Goal: Information Seeking & Learning: Learn about a topic

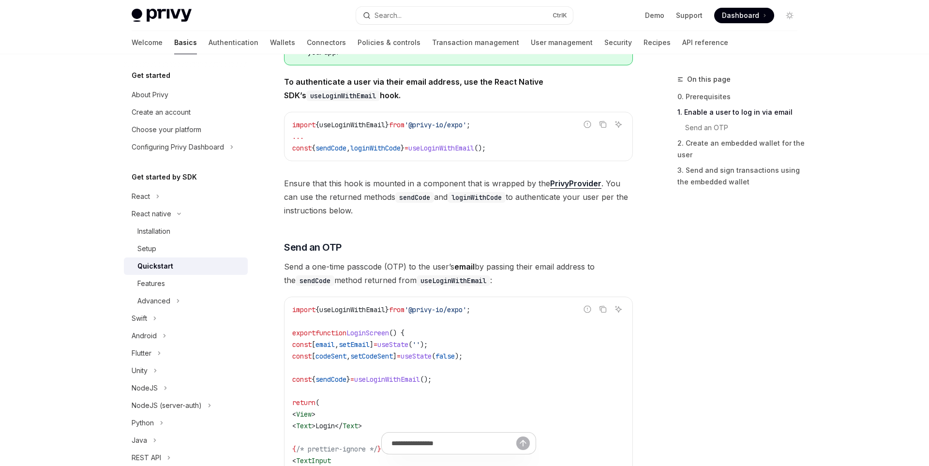
scroll to position [235, 0]
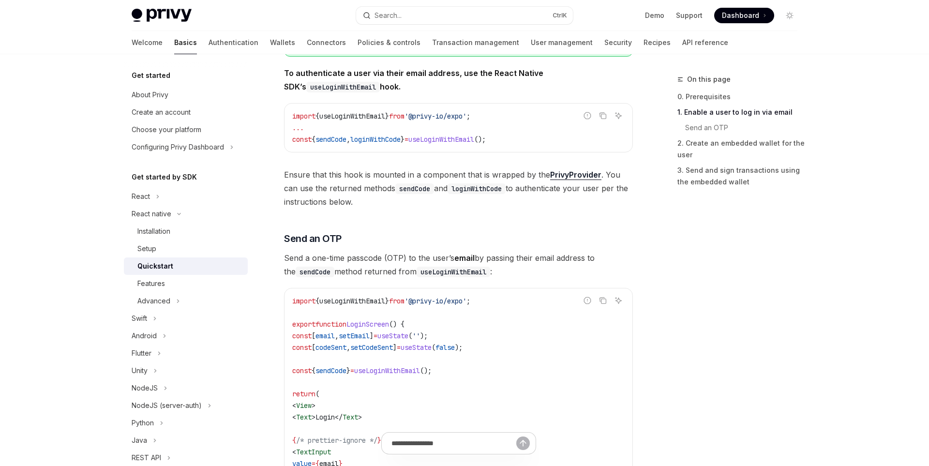
click at [497, 116] on code "import { useLoginWithEmail } from '@privy-io/expo' ; ... const { sendCode , log…" at bounding box center [458, 127] width 333 height 35
click at [467, 116] on span "'@privy-io/expo'" at bounding box center [436, 116] width 62 height 9
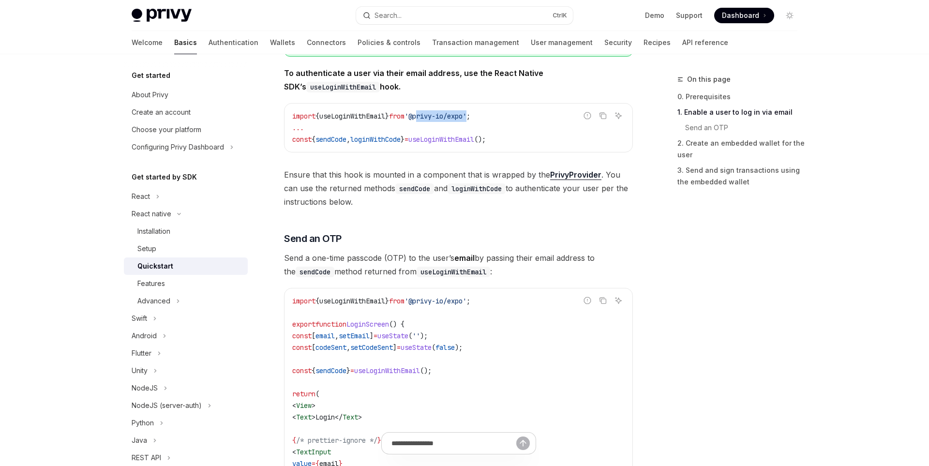
drag, startPoint x: 484, startPoint y: 117, endPoint x: 429, endPoint y: 118, distance: 54.7
click at [429, 118] on span "'@privy-io/expo'" at bounding box center [436, 116] width 62 height 9
drag, startPoint x: 425, startPoint y: 117, endPoint x: 485, endPoint y: 119, distance: 59.1
click at [467, 119] on span "'@privy-io/expo'" at bounding box center [436, 116] width 62 height 9
copy span "@privy-io/expo"
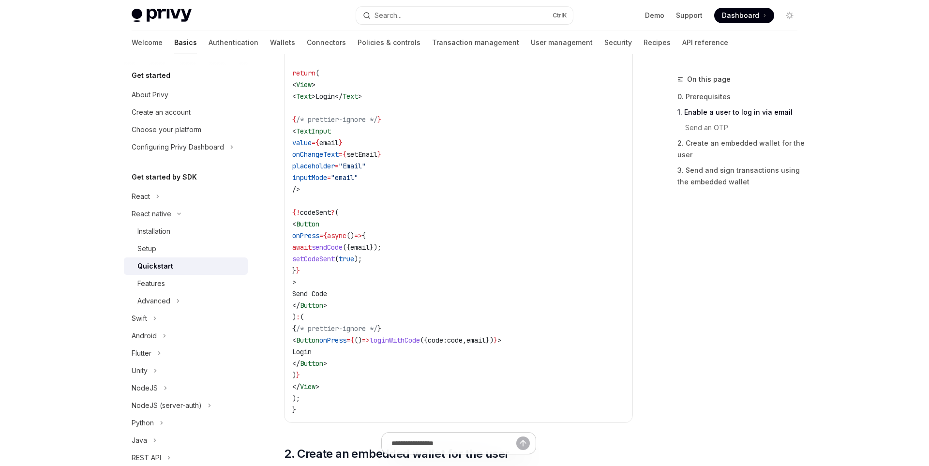
scroll to position [628, 0]
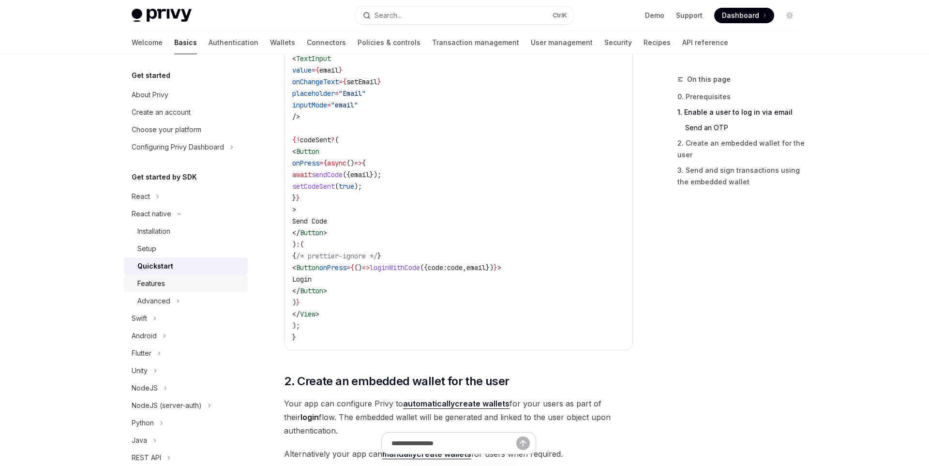
click at [204, 281] on div "Features" at bounding box center [189, 284] width 105 height 12
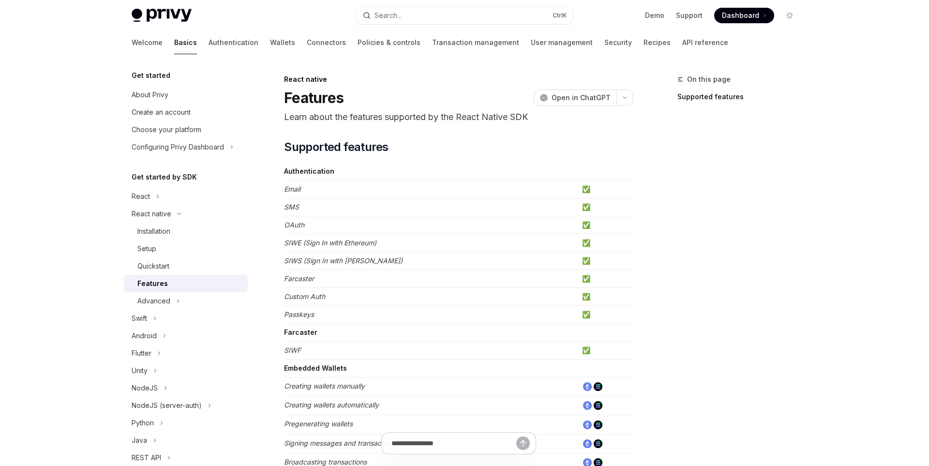
click at [212, 291] on link "Features" at bounding box center [186, 283] width 124 height 17
click at [215, 300] on button "Advanced" at bounding box center [186, 300] width 124 height 17
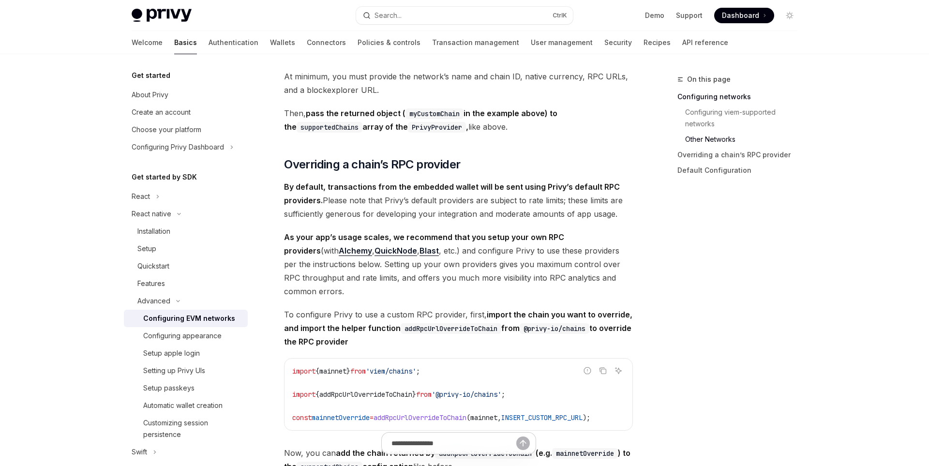
scroll to position [975, 0]
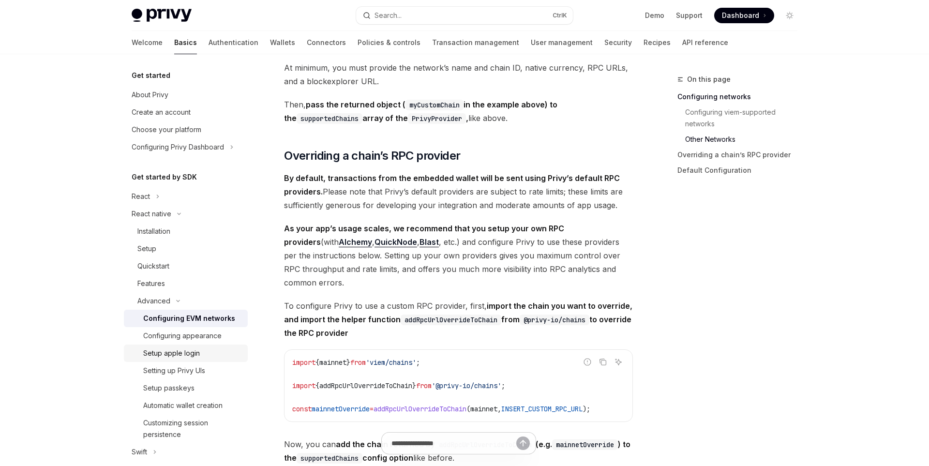
click at [203, 349] on div "Setup apple login" at bounding box center [192, 354] width 99 height 12
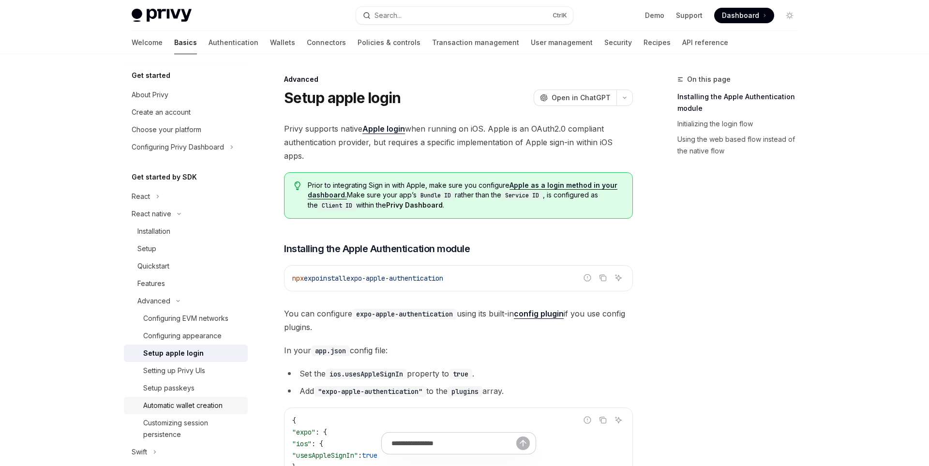
click at [211, 402] on div "Automatic wallet creation" at bounding box center [182, 406] width 79 height 12
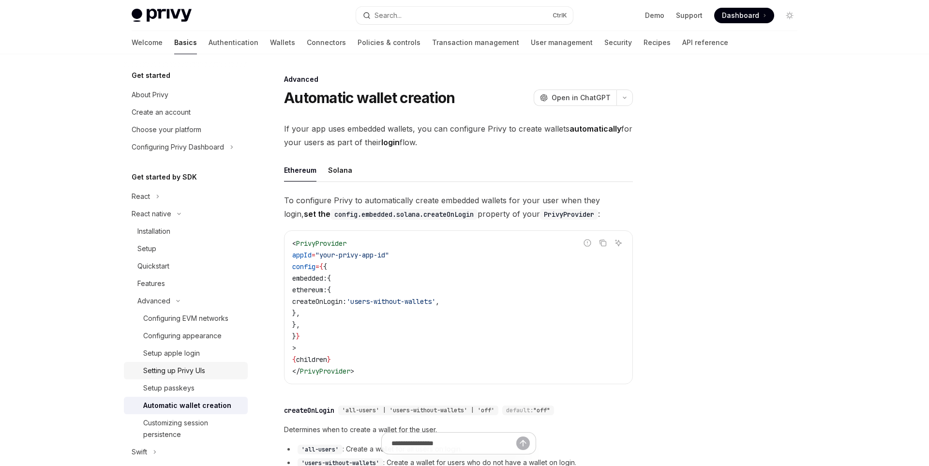
click at [201, 362] on link "Setting up Privy UIs" at bounding box center [186, 370] width 124 height 17
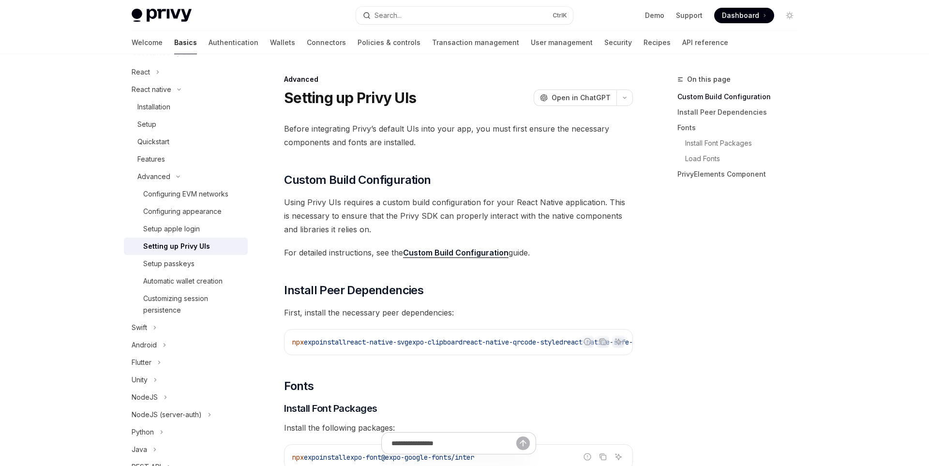
scroll to position [126, 0]
click at [200, 227] on div "Setup apple login" at bounding box center [192, 228] width 99 height 12
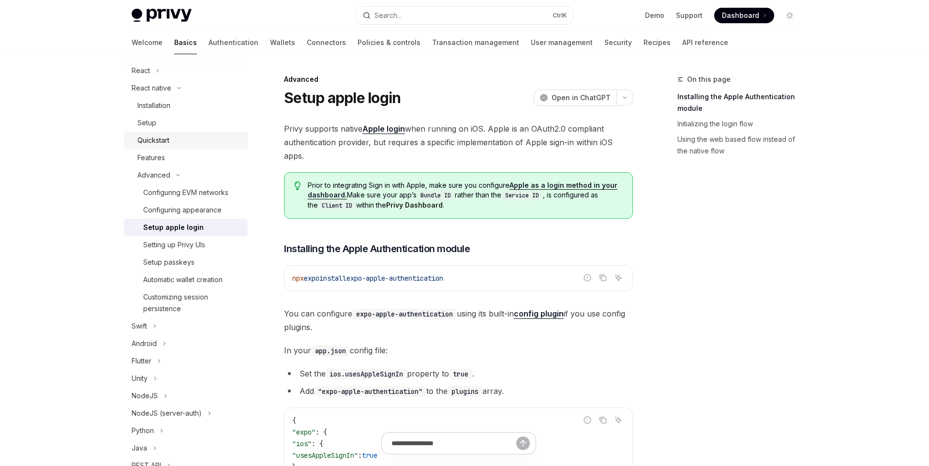
click at [179, 148] on link "Quickstart" at bounding box center [186, 140] width 124 height 17
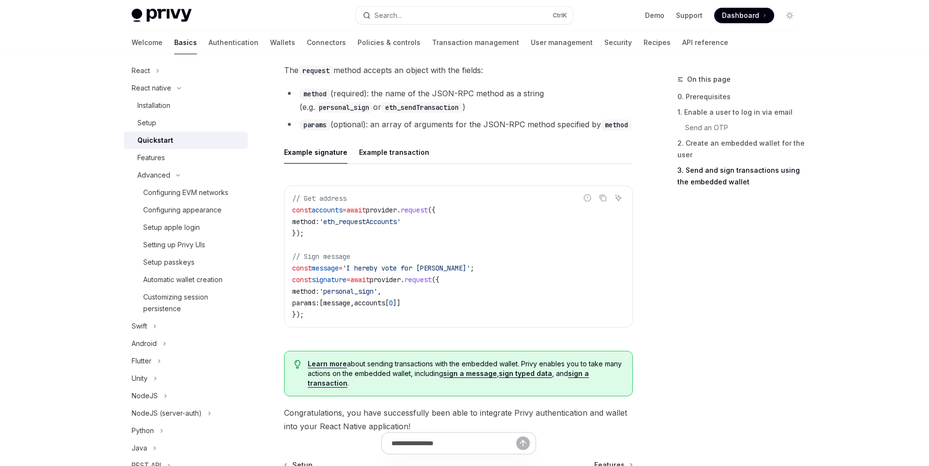
scroll to position [1324, 0]
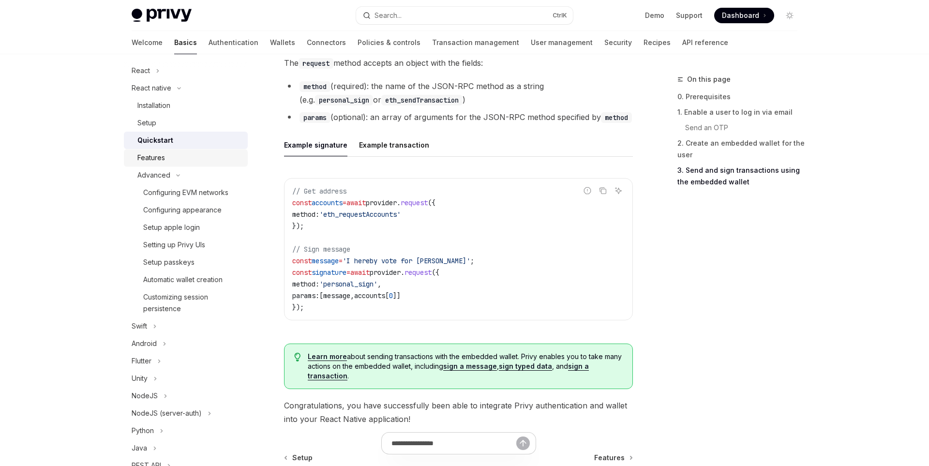
click at [152, 154] on div "Features" at bounding box center [151, 158] width 28 height 12
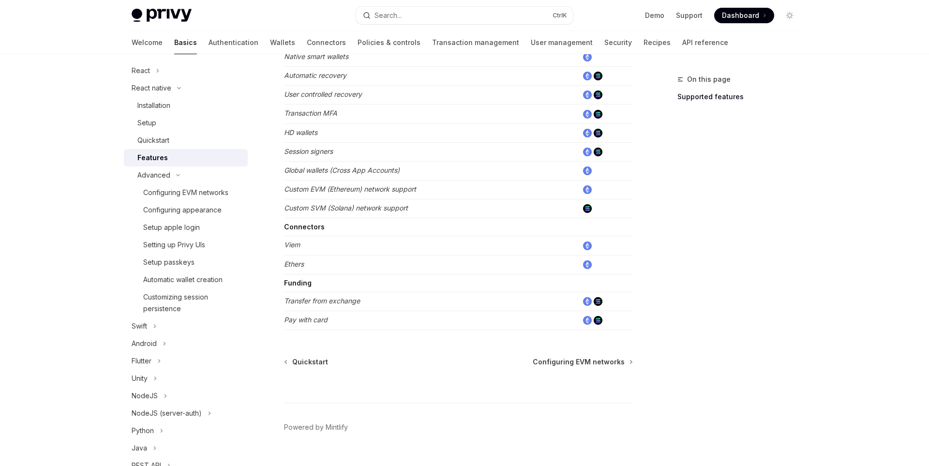
scroll to position [449, 0]
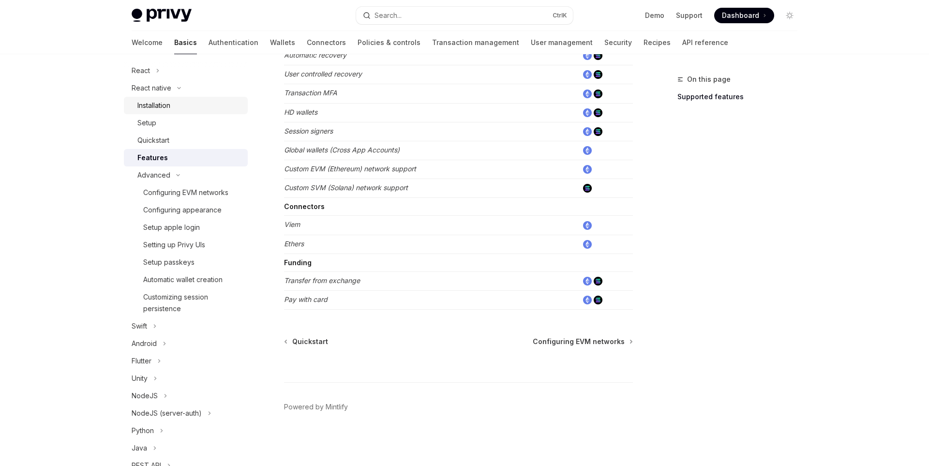
click at [182, 105] on div "Installation" at bounding box center [189, 106] width 105 height 12
type textarea "*"
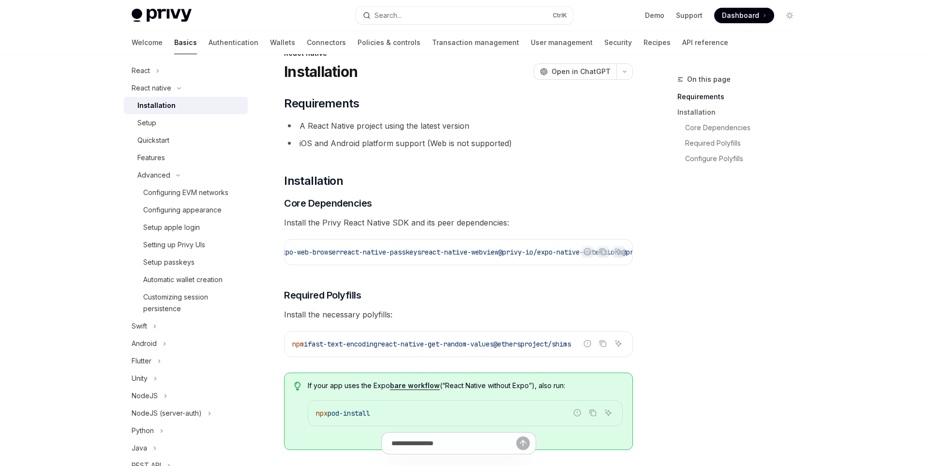
scroll to position [0, 537]
click at [597, 247] on button "Copy the contents from the code block" at bounding box center [603, 251] width 13 height 13
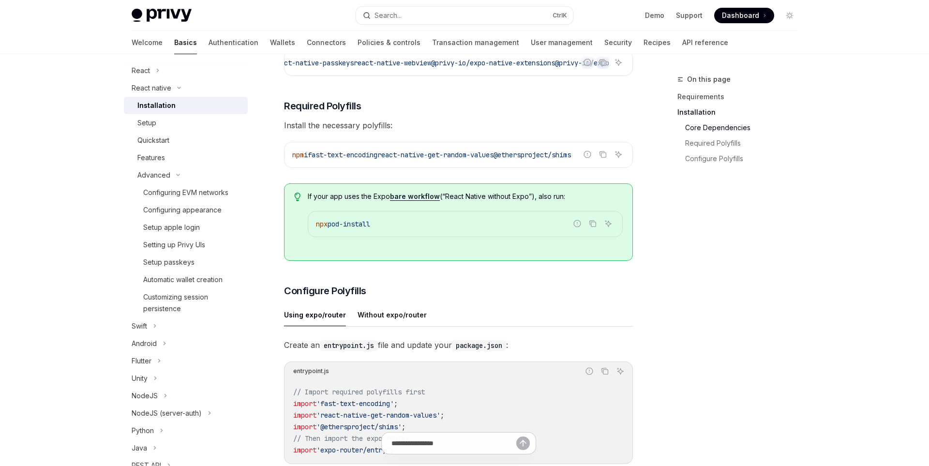
scroll to position [206, 0]
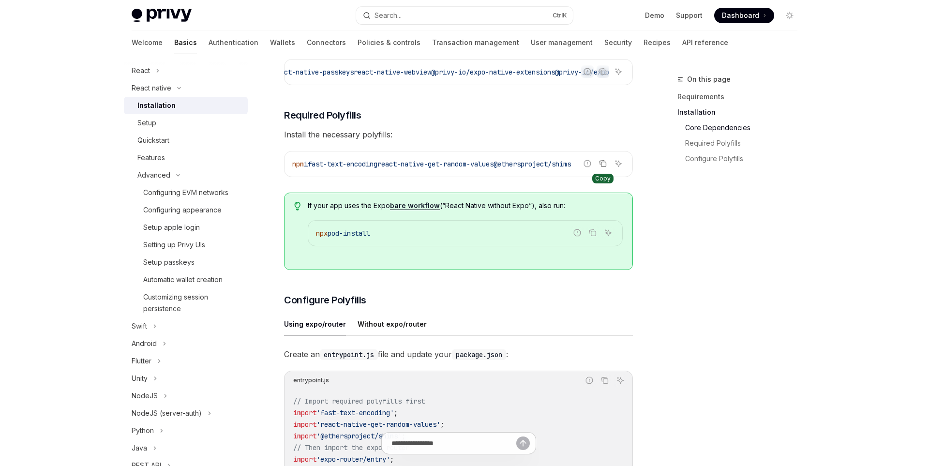
click at [601, 166] on icon "Copy the contents from the code block" at bounding box center [603, 164] width 8 height 8
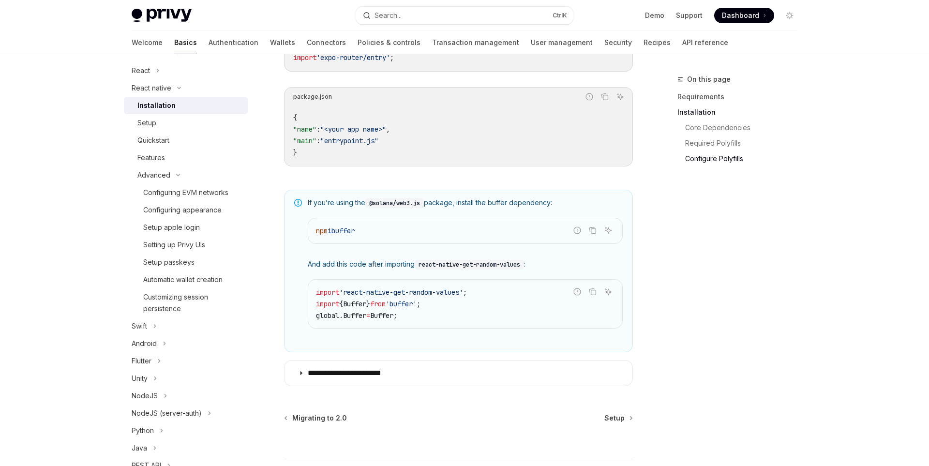
scroll to position [685, 0]
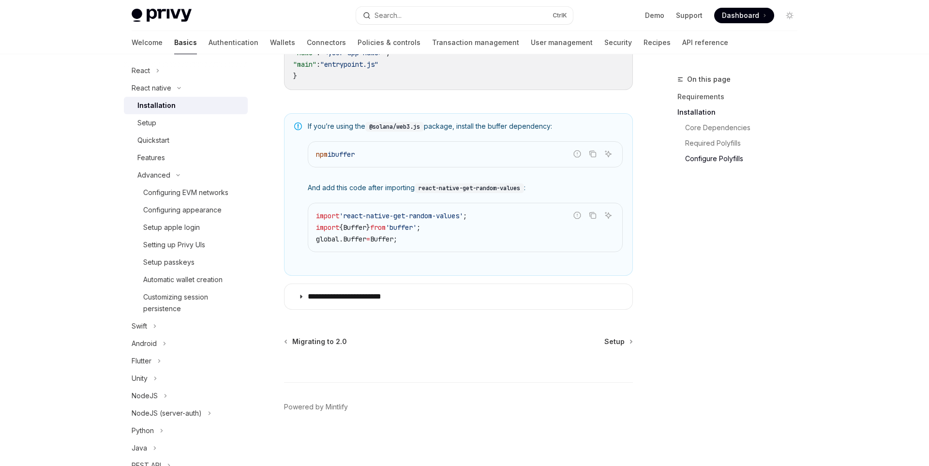
click at [341, 343] on span "Migrating to 2.0" at bounding box center [319, 342] width 55 height 10
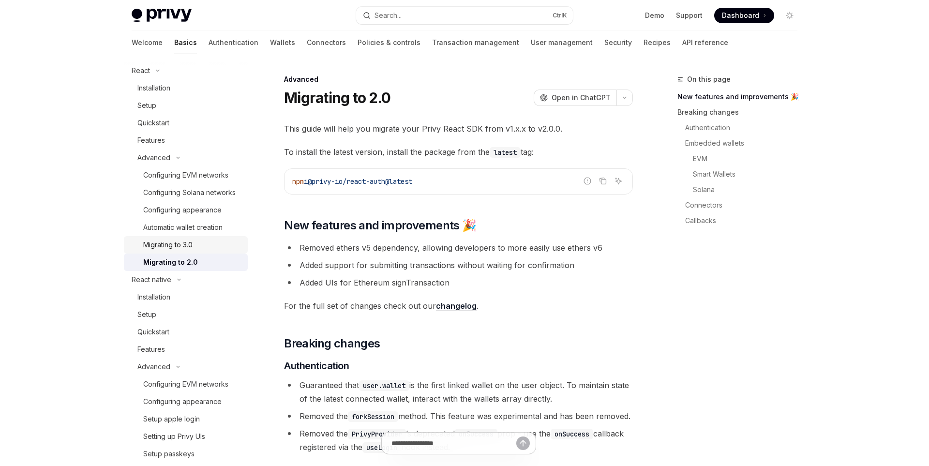
click at [191, 240] on div "Migrating to 3.0" at bounding box center [167, 245] width 49 height 12
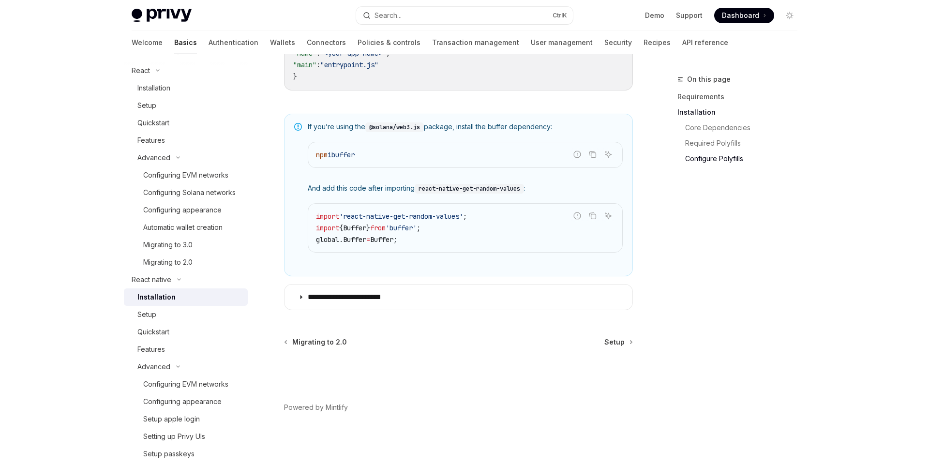
scroll to position [685, 0]
click at [628, 345] on link "Setup" at bounding box center [619, 342] width 28 height 10
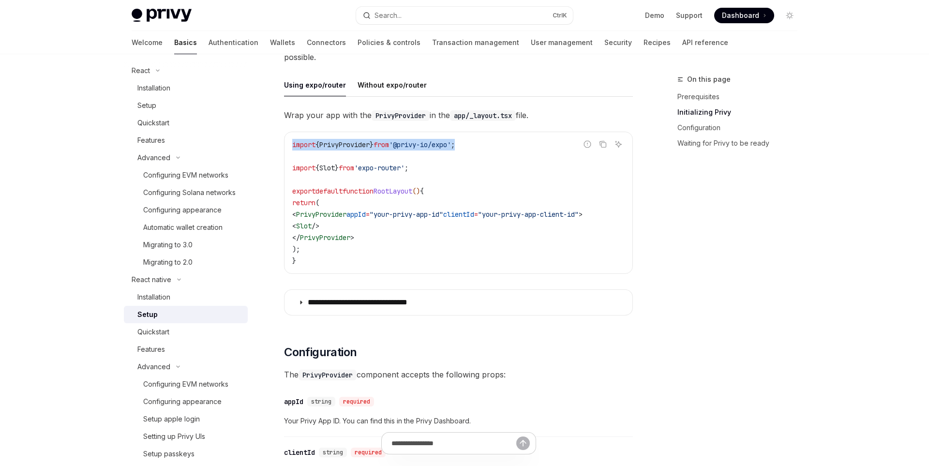
drag, startPoint x: 462, startPoint y: 143, endPoint x: 280, endPoint y: 139, distance: 181.6
click at [285, 139] on div "import { PrivyProvider } from '@privy-io/expo' ; import { Slot } from 'expo-rou…" at bounding box center [459, 202] width 348 height 141
copy span "import { PrivyProvider } from '@privy-io/expo' ;"
drag, startPoint x: 614, startPoint y: 214, endPoint x: 297, endPoint y: 215, distance: 316.6
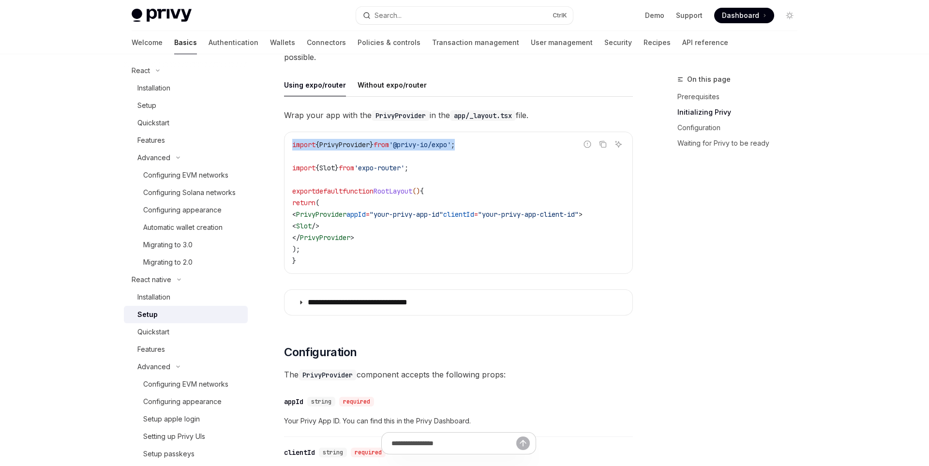
click at [297, 215] on code "import { PrivyProvider } from '@privy-io/expo' ; import { Slot } from 'expo-rou…" at bounding box center [458, 203] width 333 height 128
copy span "< PrivyProvider appId = "your-privy-app-id" clientId = "your-privy-app-client-i…"
drag, startPoint x: 376, startPoint y: 238, endPoint x: 298, endPoint y: 235, distance: 78.0
click at [298, 235] on code "import { PrivyProvider } from '@privy-io/expo' ; import { Slot } from 'expo-rou…" at bounding box center [458, 203] width 333 height 128
copy span "</ PrivyProvider >"
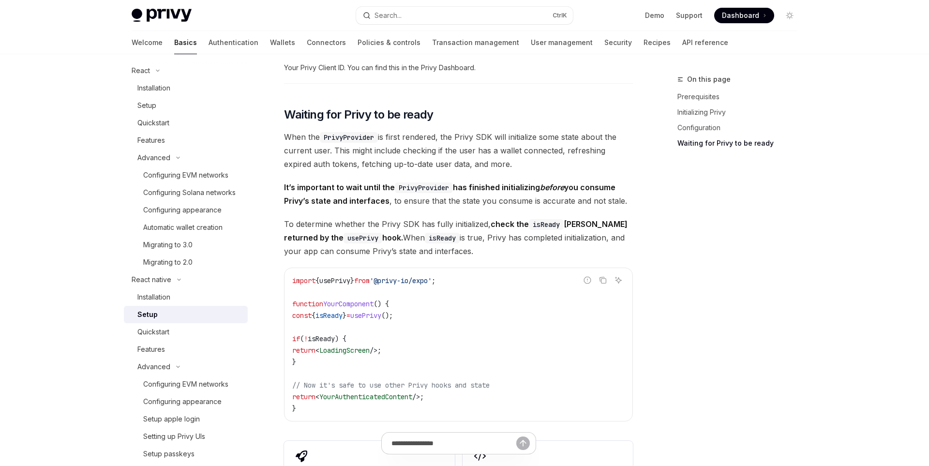
scroll to position [869, 0]
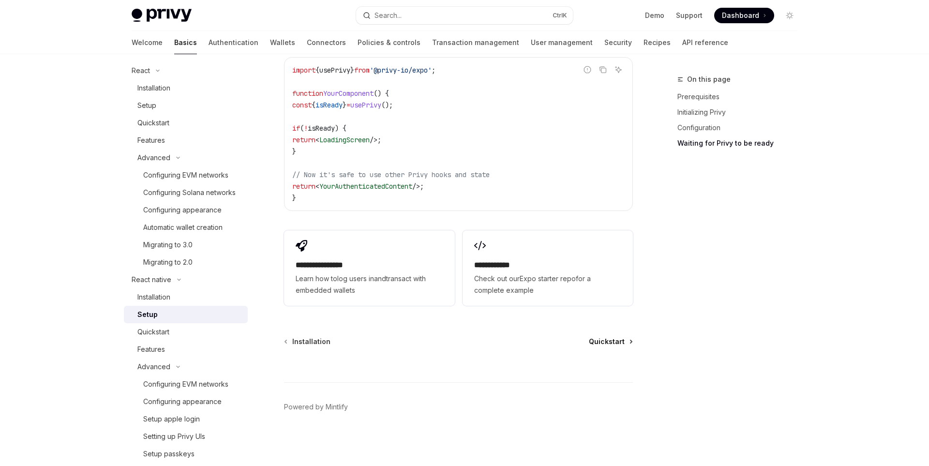
click at [622, 340] on span "Quickstart" at bounding box center [607, 342] width 36 height 10
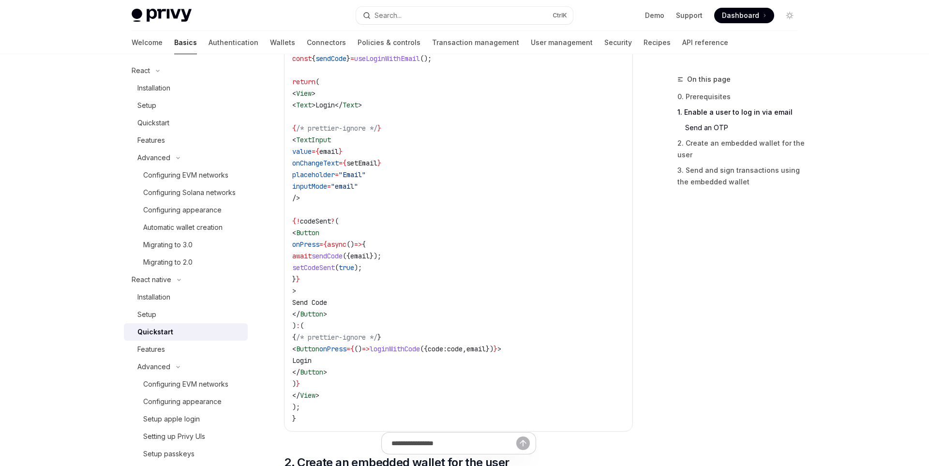
scroll to position [550, 0]
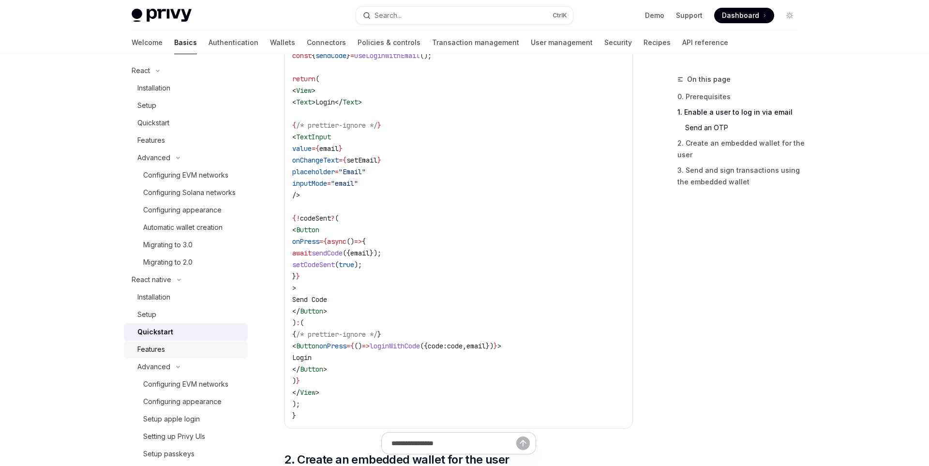
click at [186, 347] on div "Features" at bounding box center [189, 350] width 105 height 12
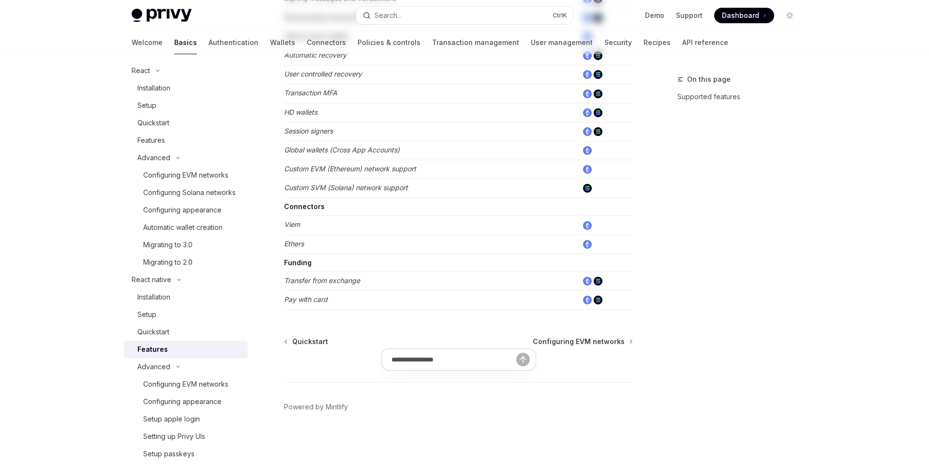
click at [186, 347] on div "Features" at bounding box center [189, 350] width 105 height 12
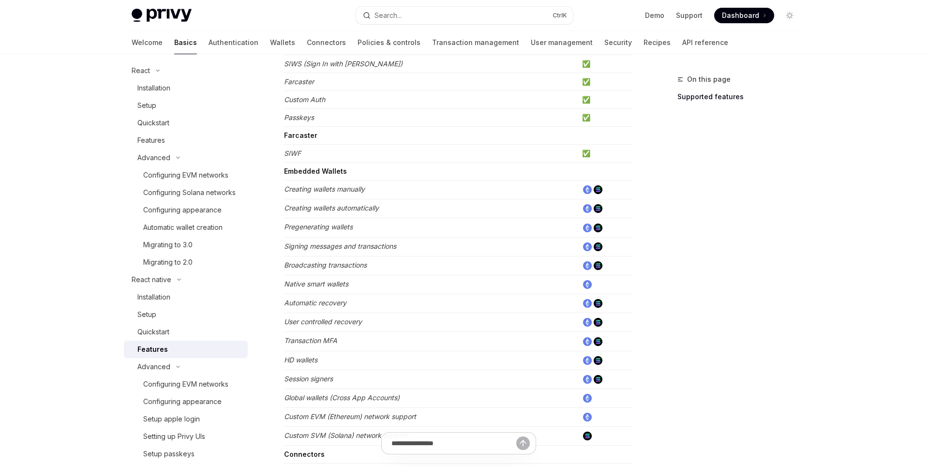
scroll to position [449, 0]
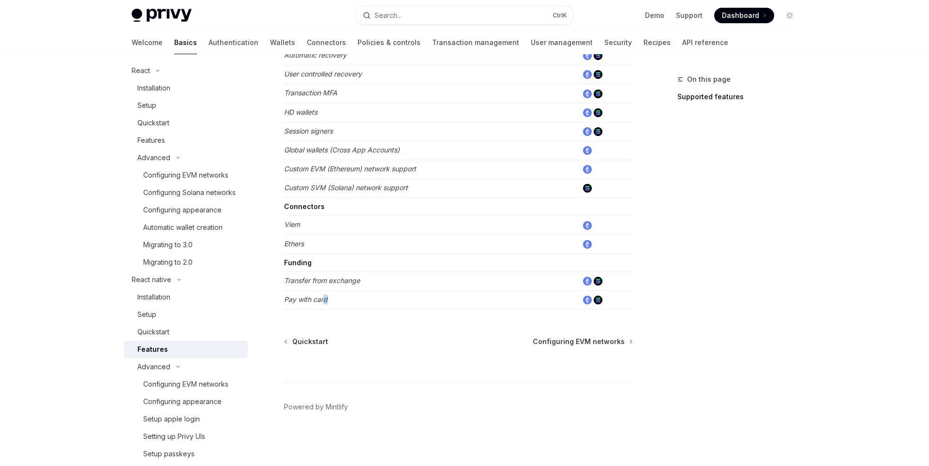
click at [322, 296] on em "Pay with card" at bounding box center [306, 299] width 44 height 8
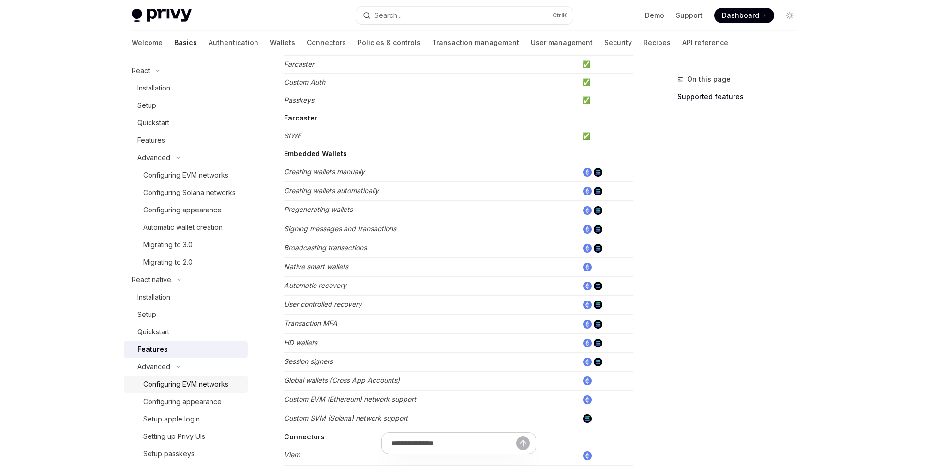
scroll to position [213, 0]
click at [195, 363] on button "Advanced" at bounding box center [186, 366] width 124 height 17
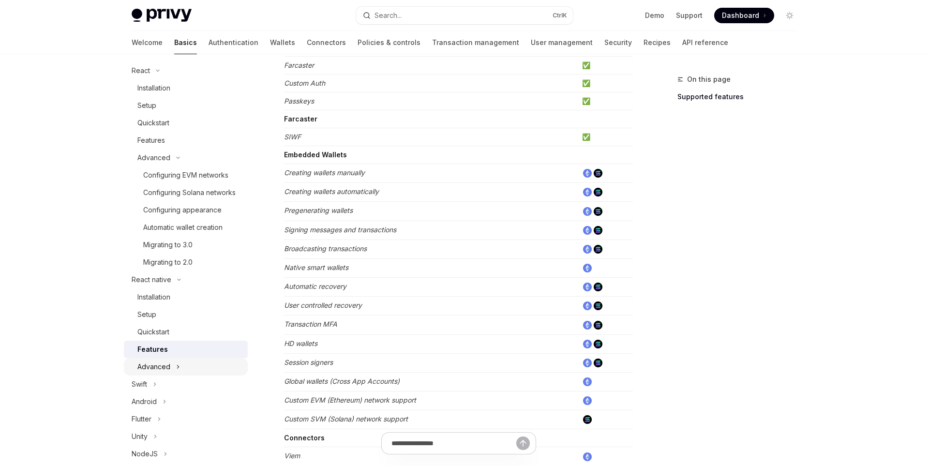
click at [195, 363] on button "Advanced" at bounding box center [186, 366] width 124 height 17
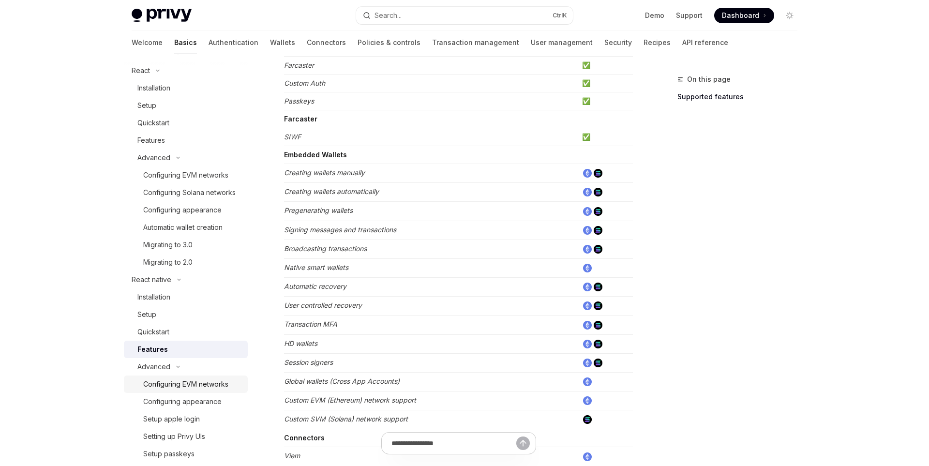
click at [200, 392] on link "Configuring EVM networks" at bounding box center [186, 384] width 124 height 17
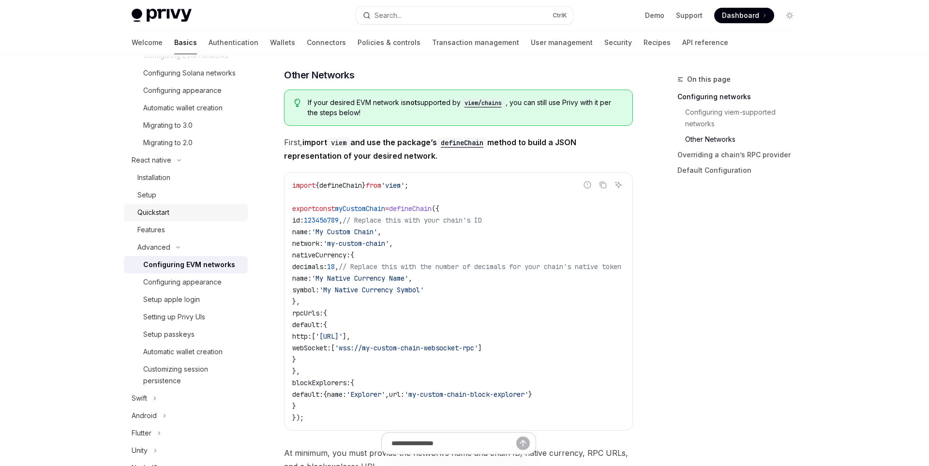
scroll to position [248, 0]
click at [196, 279] on div "Configuring appearance" at bounding box center [182, 280] width 78 height 12
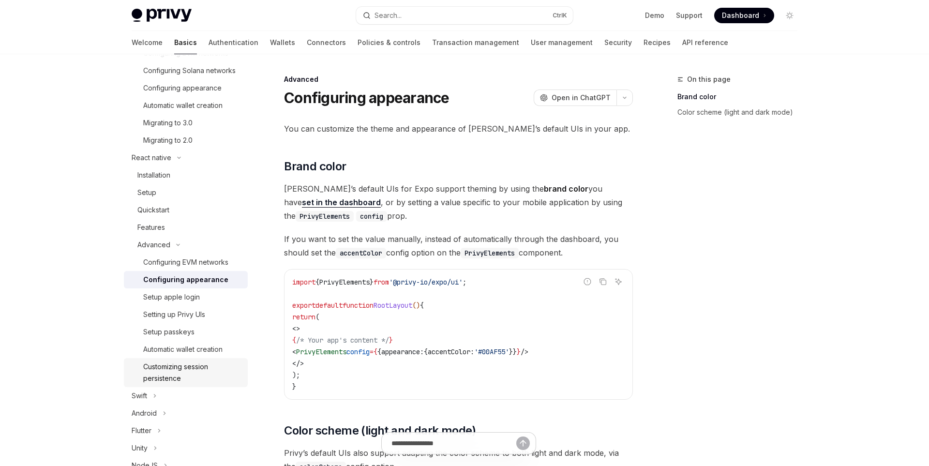
click at [201, 364] on div "Customizing session persistence" at bounding box center [192, 372] width 99 height 23
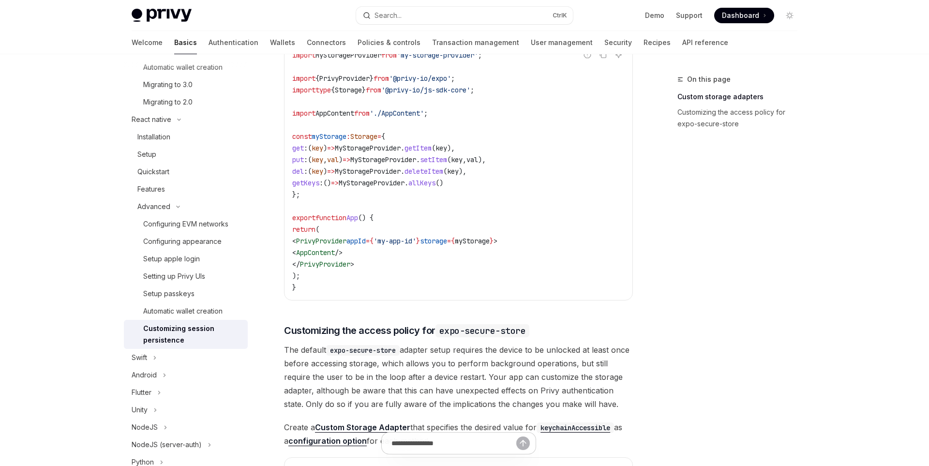
scroll to position [191, 0]
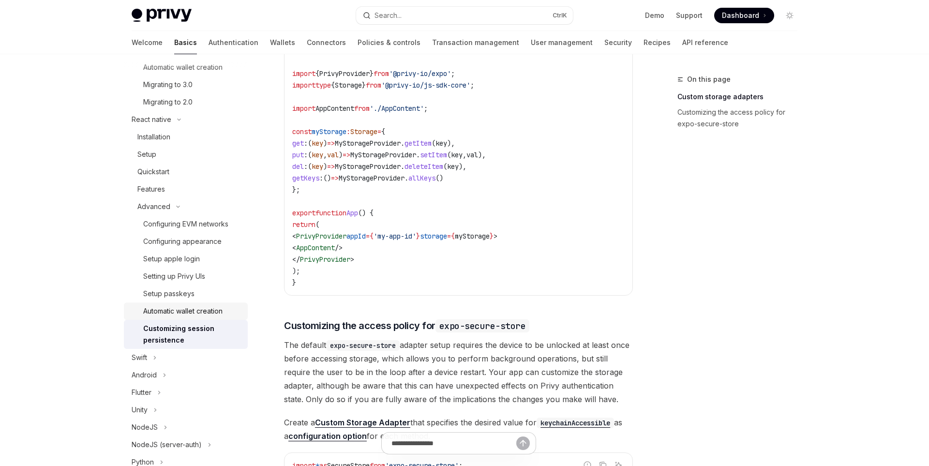
click at [162, 304] on link "Automatic wallet creation" at bounding box center [186, 311] width 124 height 17
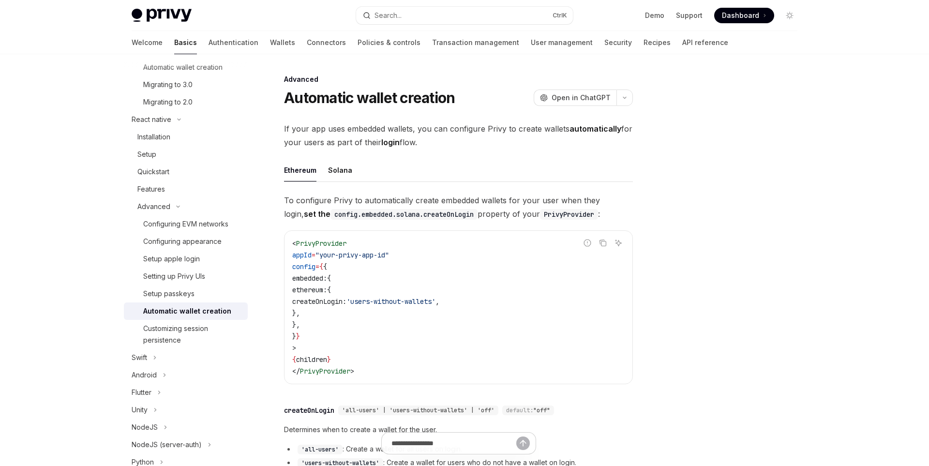
scroll to position [189, 0]
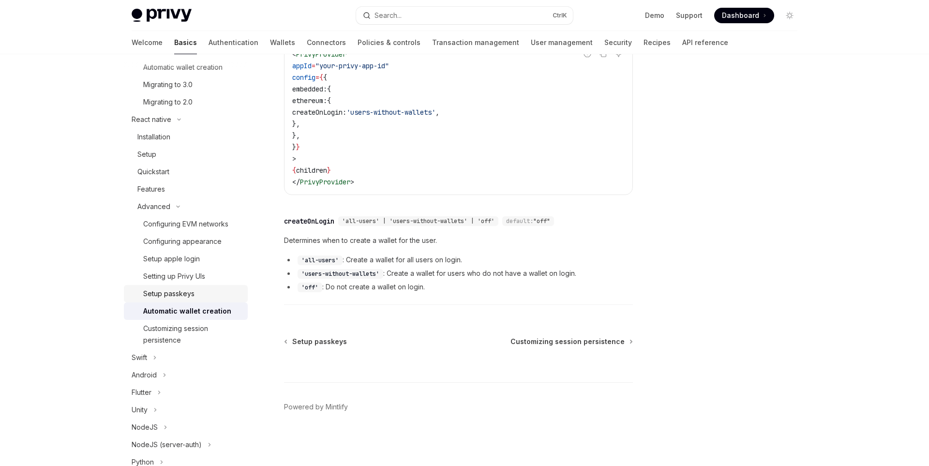
click at [192, 288] on div "Setup passkeys" at bounding box center [168, 294] width 51 height 12
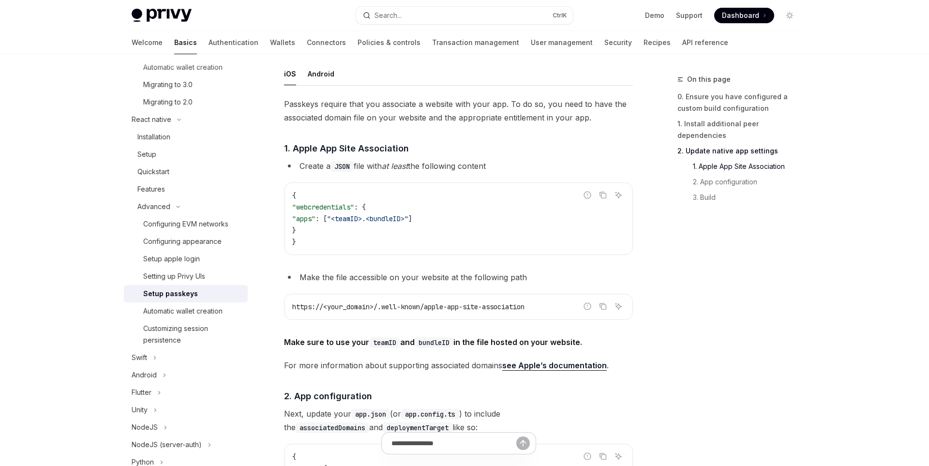
scroll to position [560, 0]
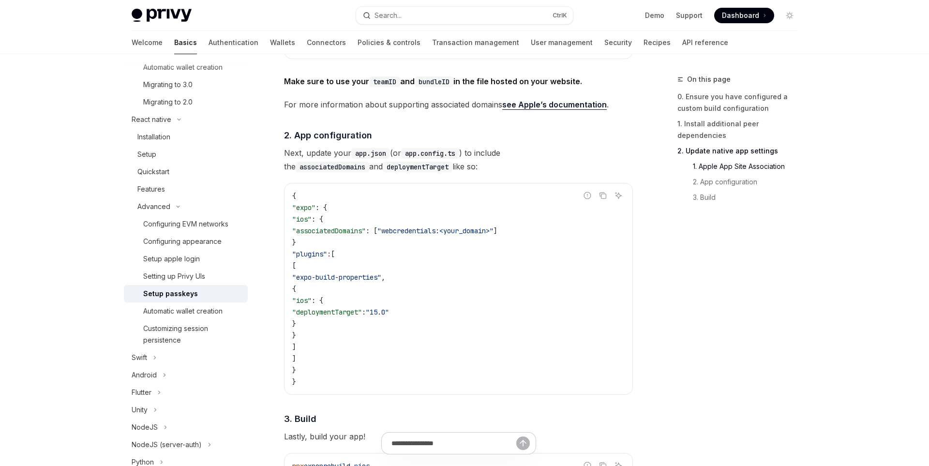
click at [185, 286] on link "Setup passkeys" at bounding box center [186, 293] width 124 height 17
click at [205, 273] on div "Setting up Privy UIs" at bounding box center [174, 277] width 62 height 12
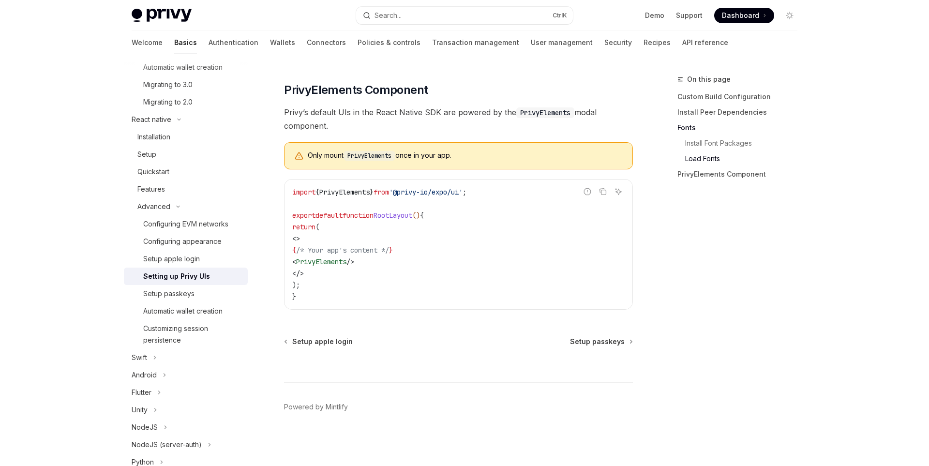
scroll to position [614, 0]
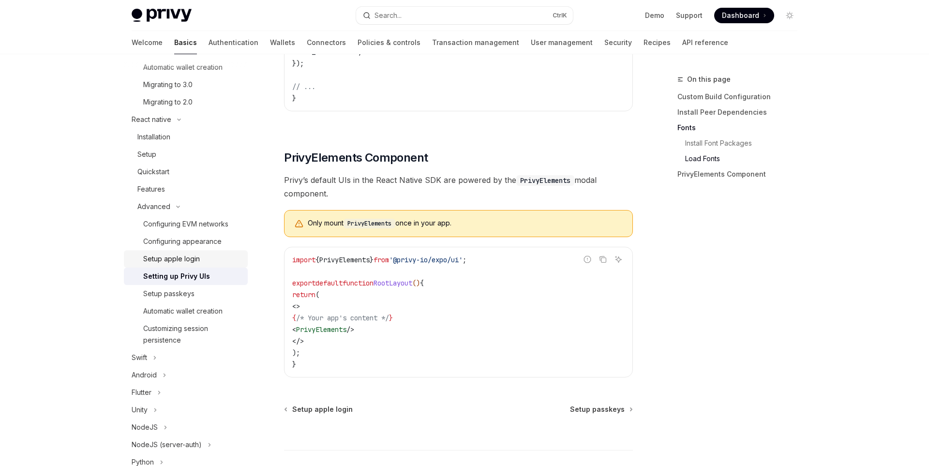
click at [167, 267] on link "Setup apple login" at bounding box center [186, 258] width 124 height 17
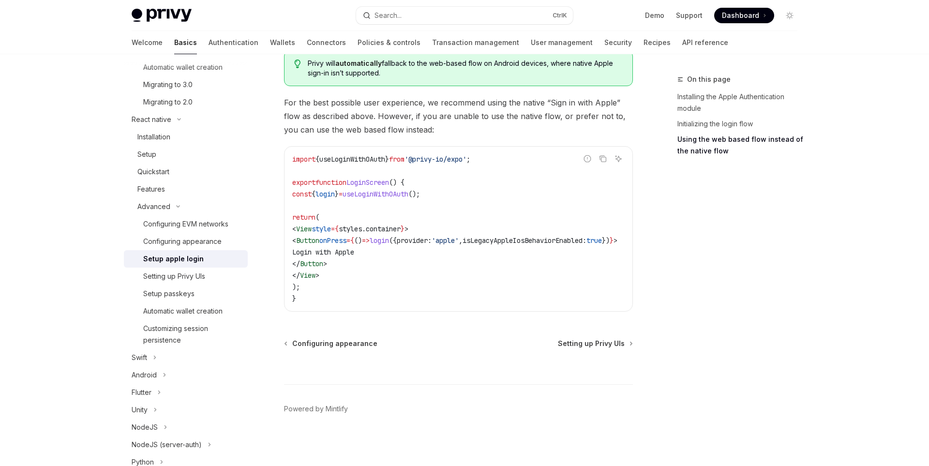
scroll to position [755, 0]
click at [191, 236] on div "Configuring appearance" at bounding box center [182, 242] width 78 height 12
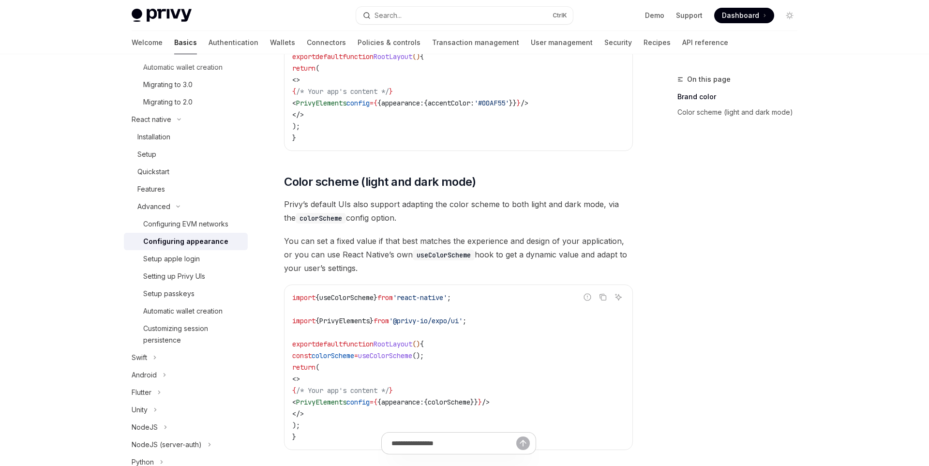
scroll to position [389, 0]
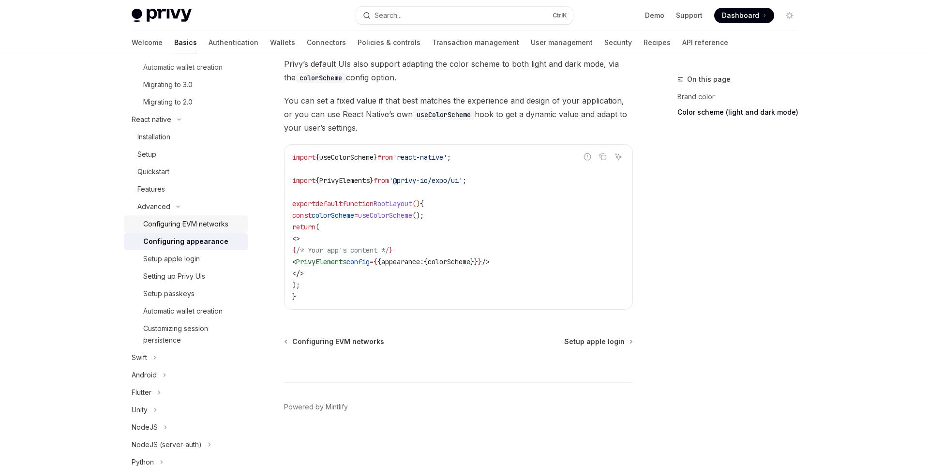
click at [200, 227] on div "Configuring EVM networks" at bounding box center [185, 224] width 85 height 12
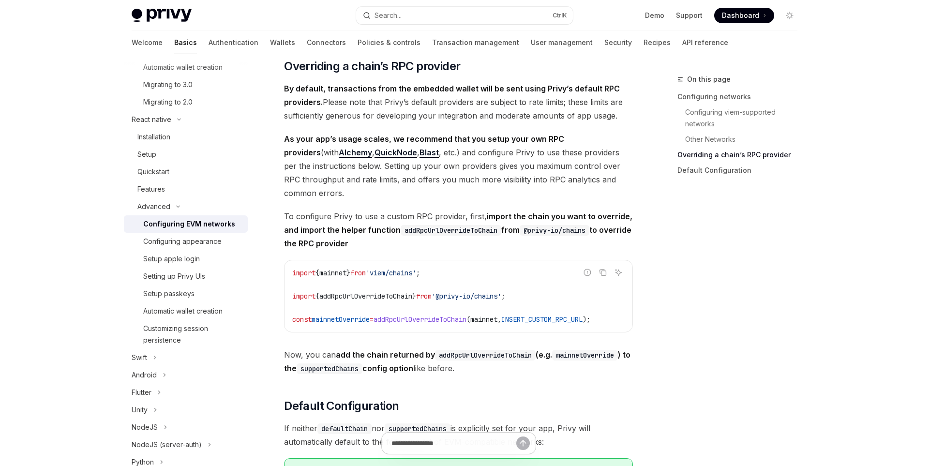
scroll to position [1278, 0]
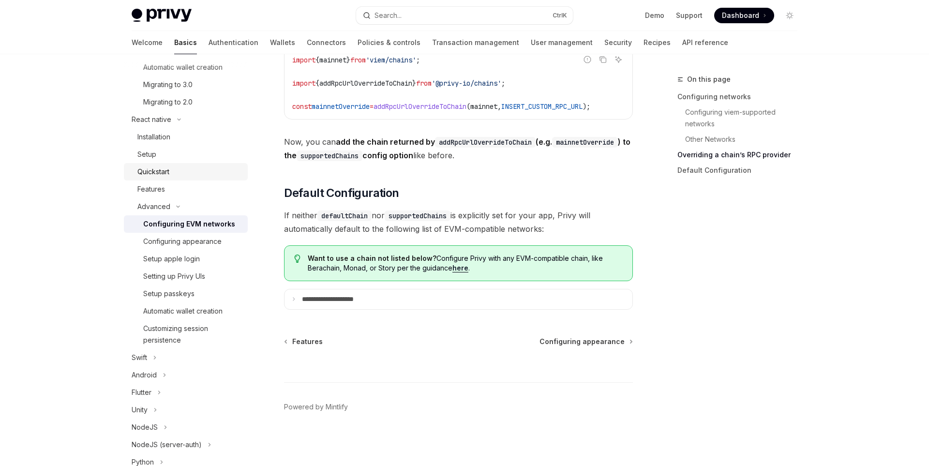
click at [168, 175] on div "Quickstart" at bounding box center [153, 172] width 32 height 12
type textarea "*"
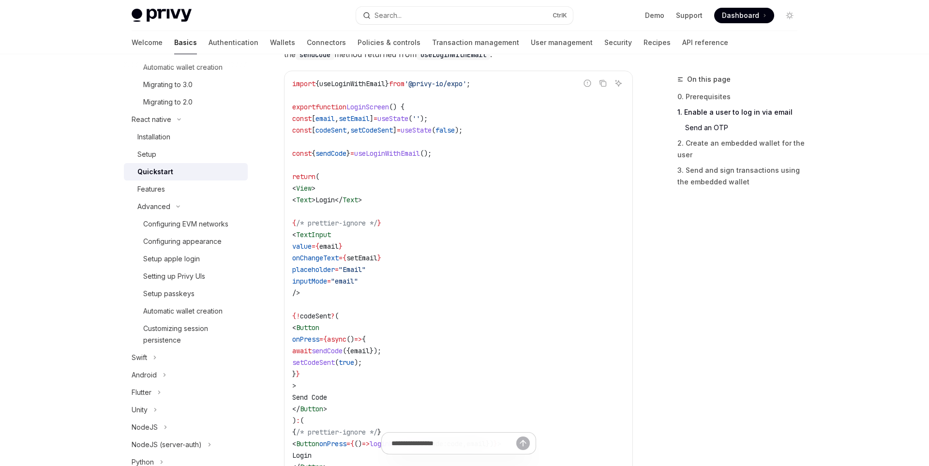
scroll to position [453, 0]
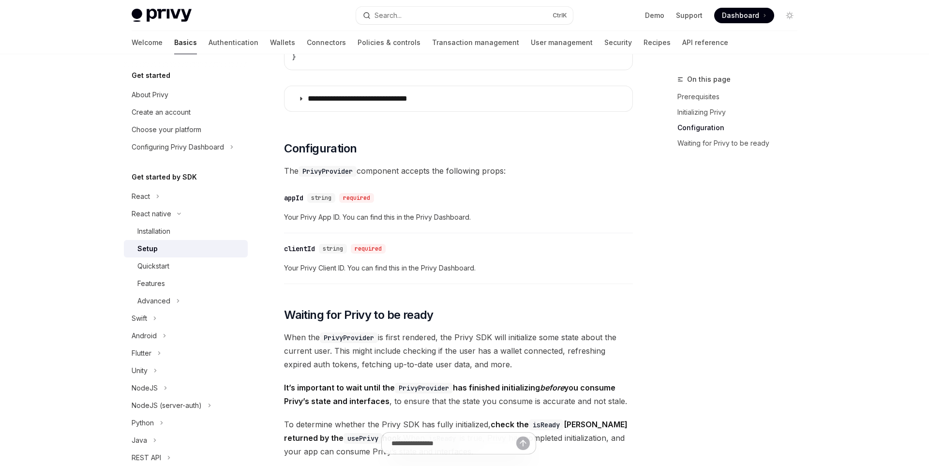
scroll to position [694, 0]
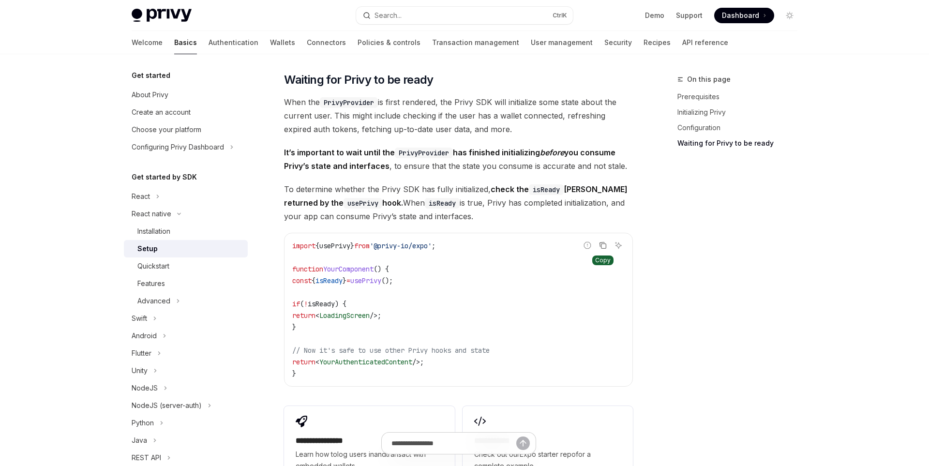
click at [603, 248] on icon "Copy the contents from the code block" at bounding box center [604, 246] width 5 height 5
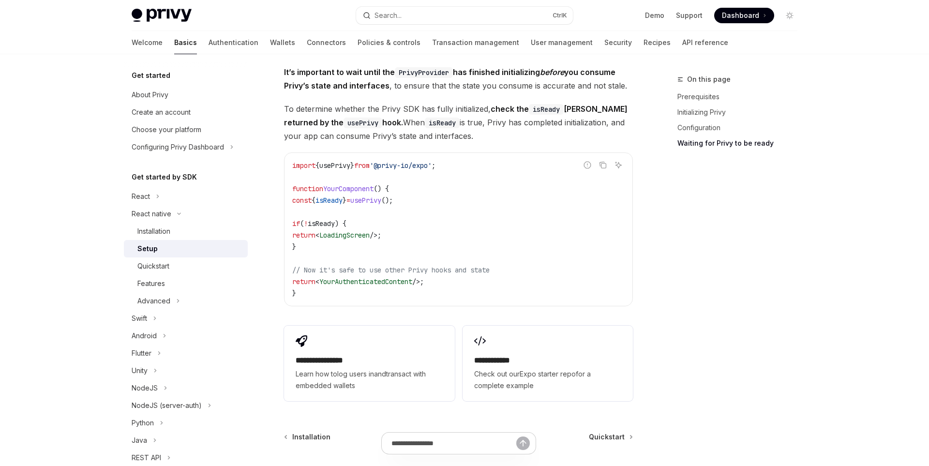
scroll to position [869, 0]
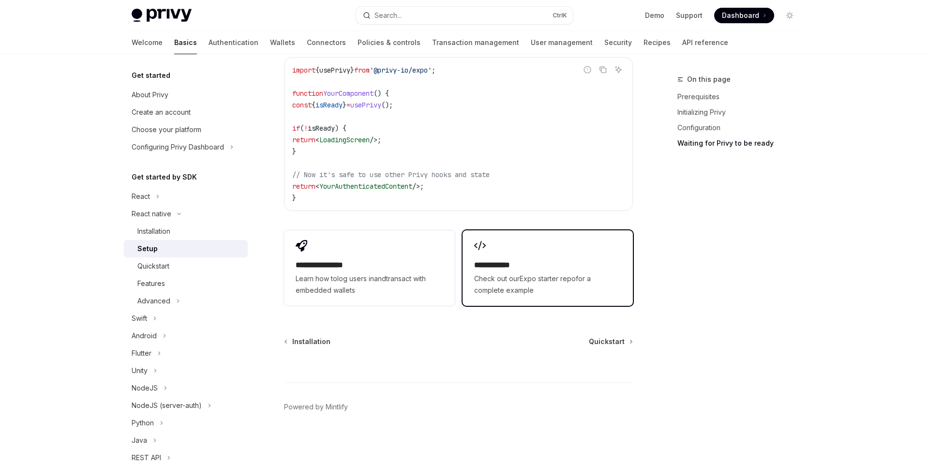
click at [536, 267] on h2 "**********" at bounding box center [547, 265] width 147 height 12
click at [607, 341] on span "Quickstart" at bounding box center [607, 342] width 36 height 10
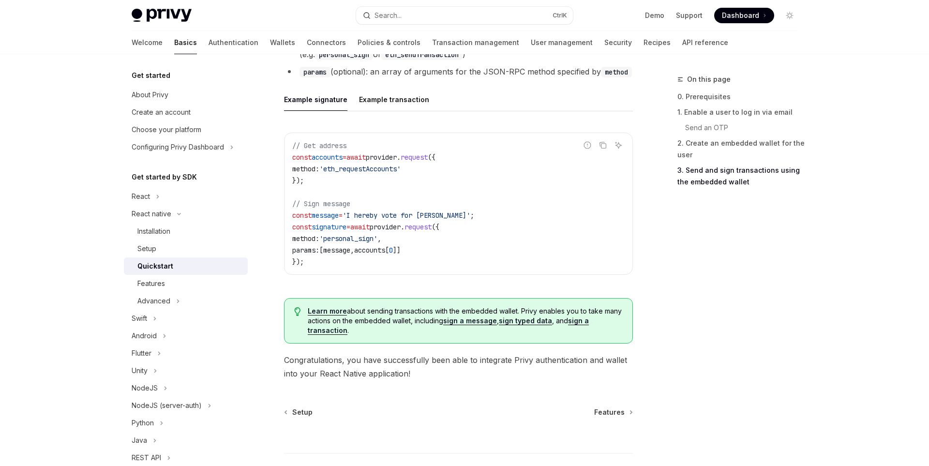
scroll to position [1441, 0]
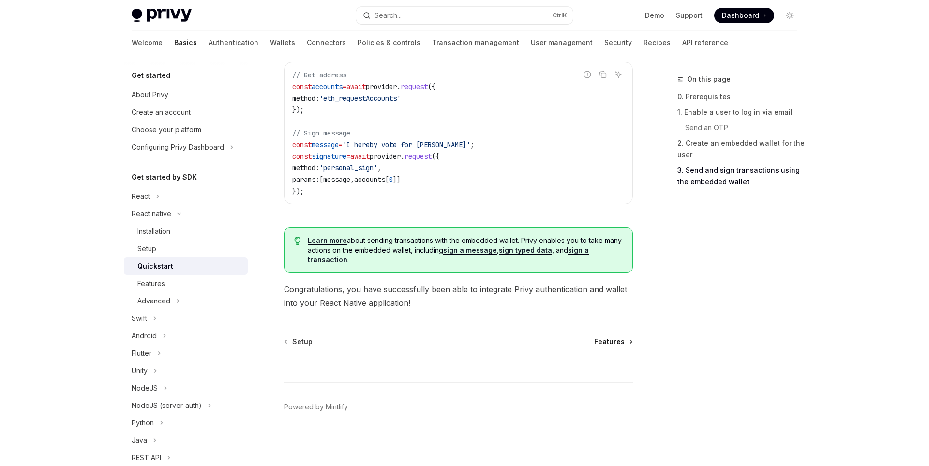
click at [613, 339] on span "Features" at bounding box center [609, 342] width 30 height 10
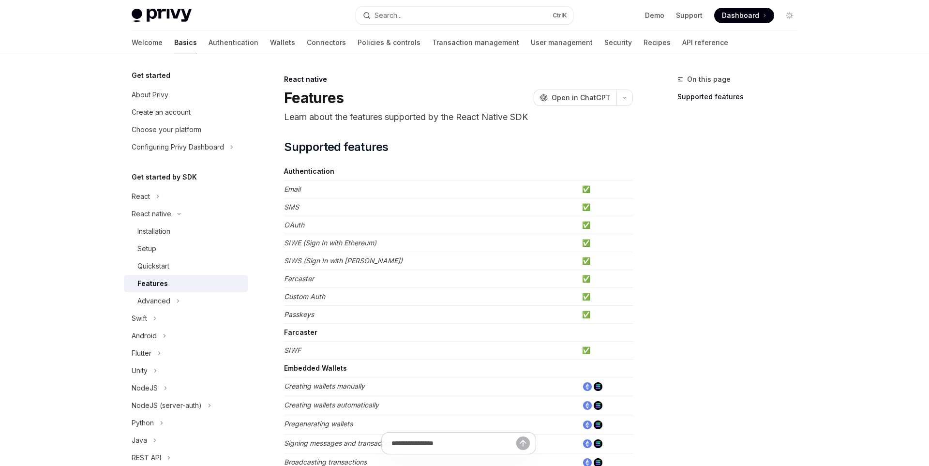
click at [578, 282] on td "Farcaster" at bounding box center [431, 279] width 294 height 18
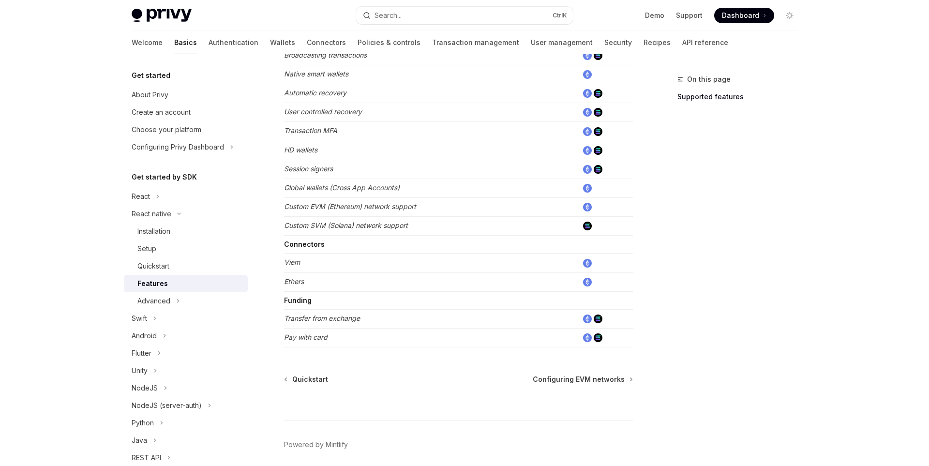
scroll to position [449, 0]
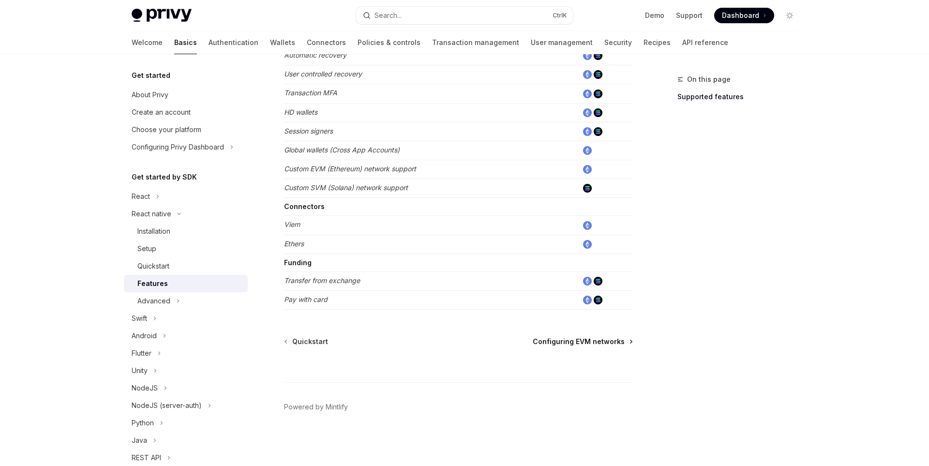
click at [592, 343] on span "Configuring EVM networks" at bounding box center [579, 342] width 92 height 10
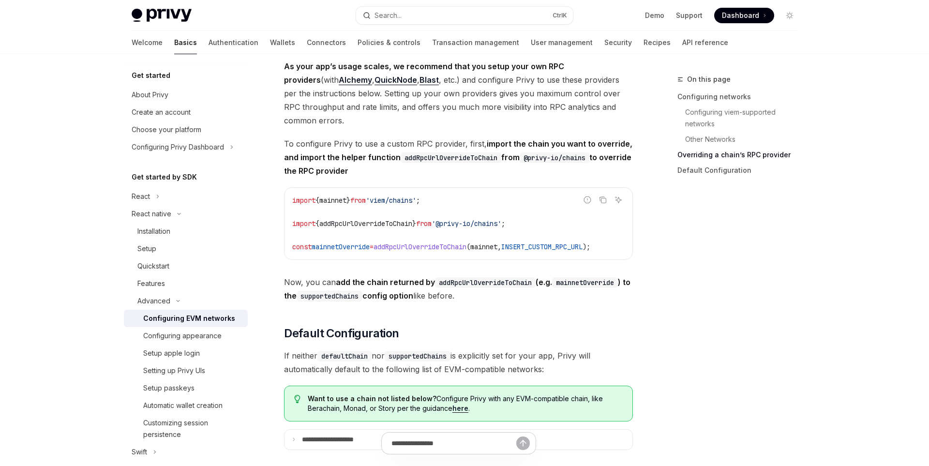
scroll to position [1136, 0]
click at [205, 262] on div "Quickstart" at bounding box center [189, 266] width 105 height 12
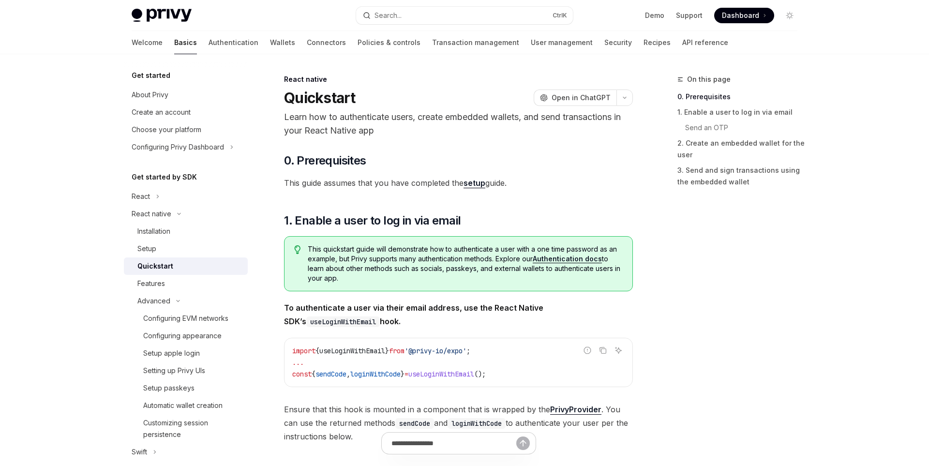
type textarea "*"
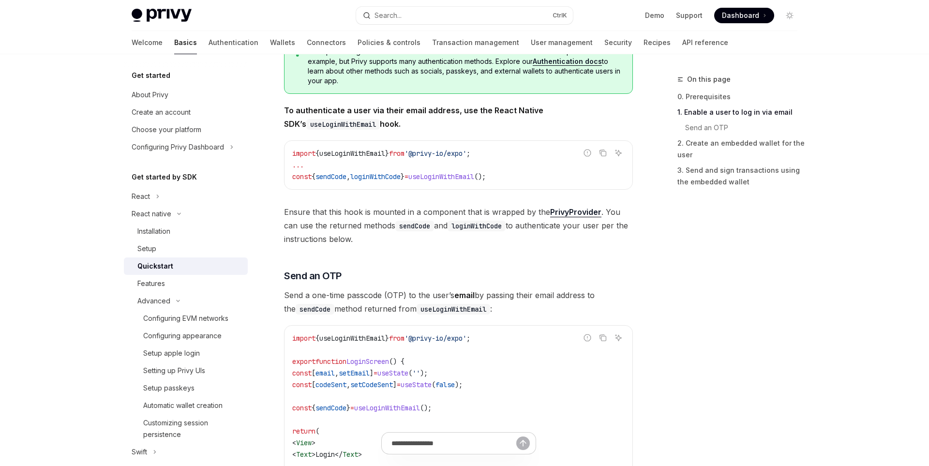
scroll to position [217, 0]
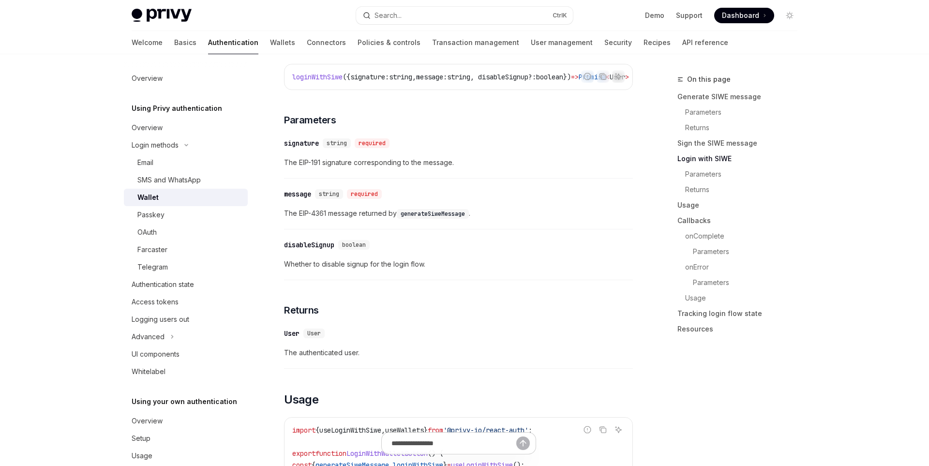
scroll to position [808, 0]
click at [218, 180] on div "SMS and WhatsApp" at bounding box center [189, 180] width 105 height 12
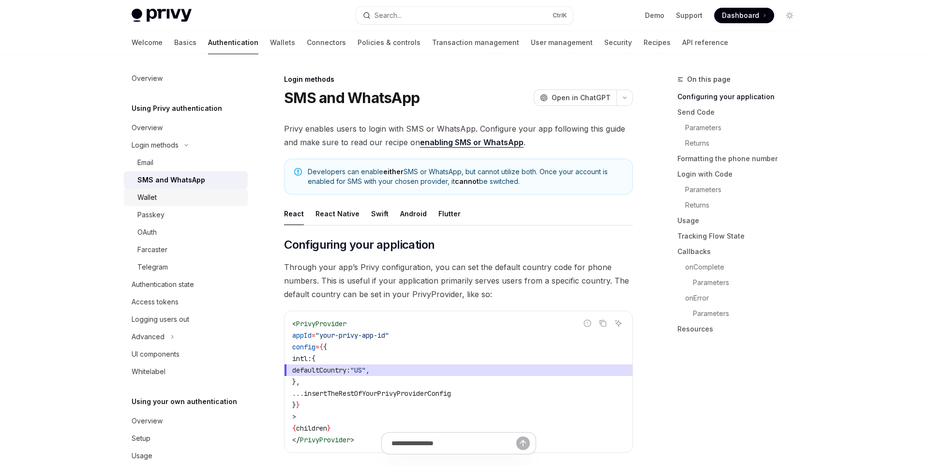
click at [213, 206] on link "Wallet" at bounding box center [186, 197] width 124 height 17
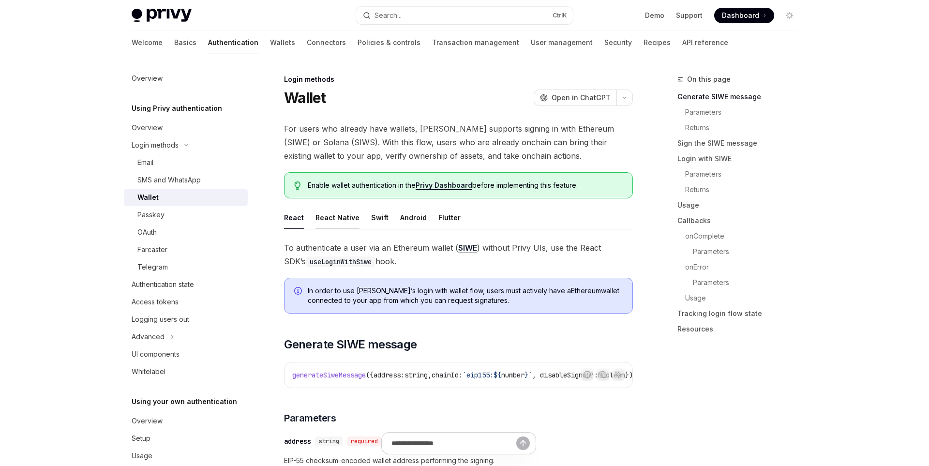
click at [344, 219] on button "React Native" at bounding box center [338, 217] width 44 height 23
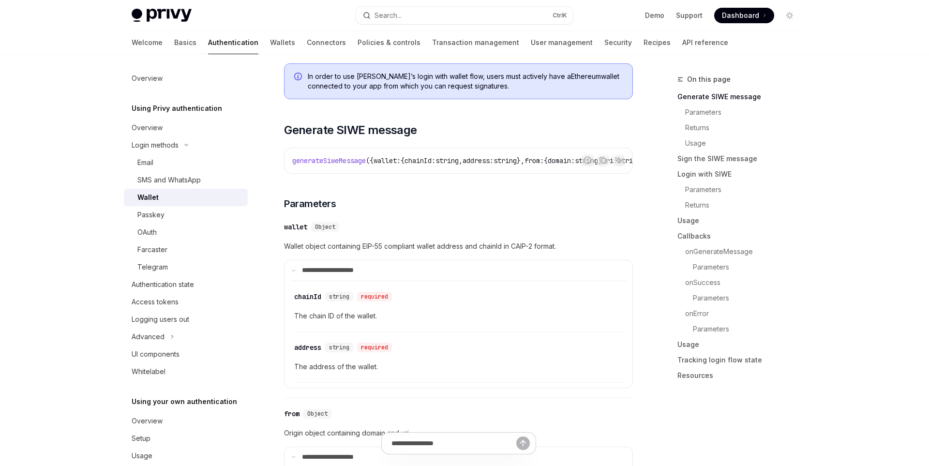
scroll to position [250, 0]
click at [196, 156] on link "Email" at bounding box center [186, 162] width 124 height 17
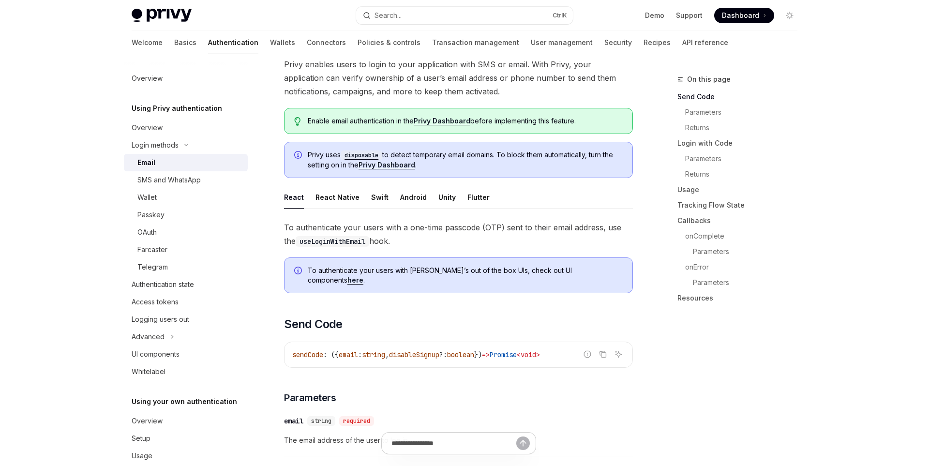
scroll to position [65, 0]
click at [193, 200] on div "Wallet" at bounding box center [189, 198] width 105 height 12
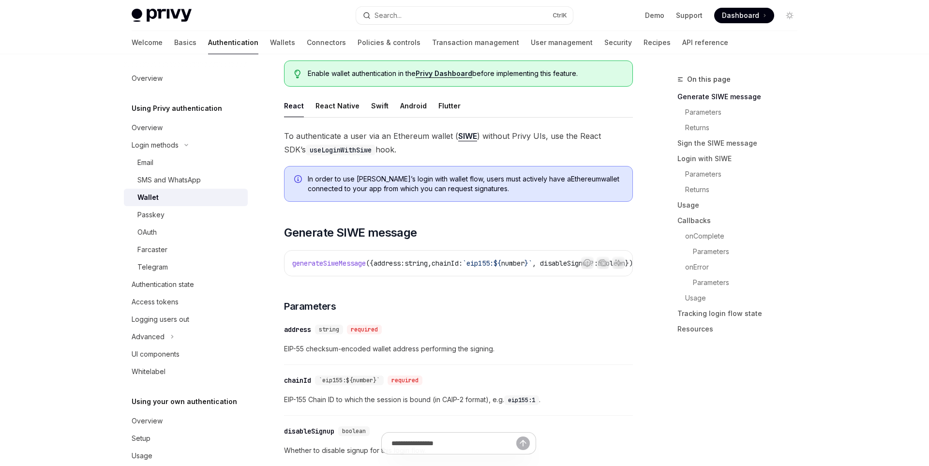
scroll to position [118, 0]
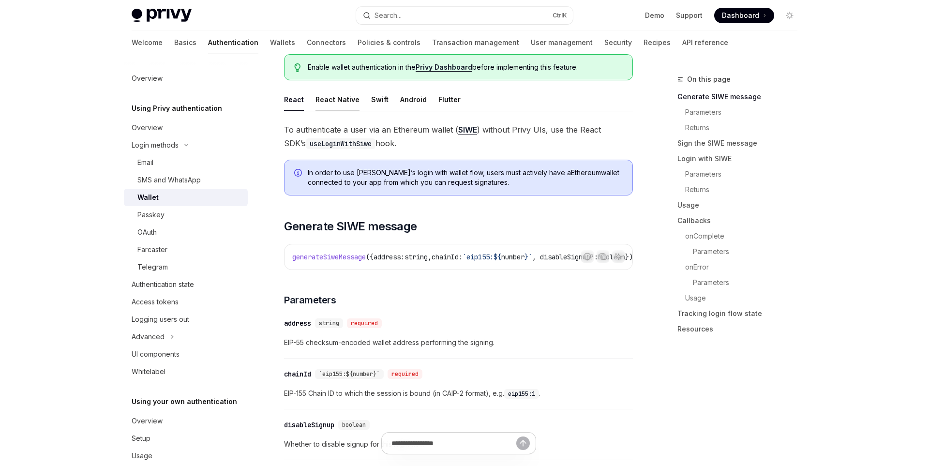
click at [326, 107] on button "React Native" at bounding box center [338, 99] width 44 height 23
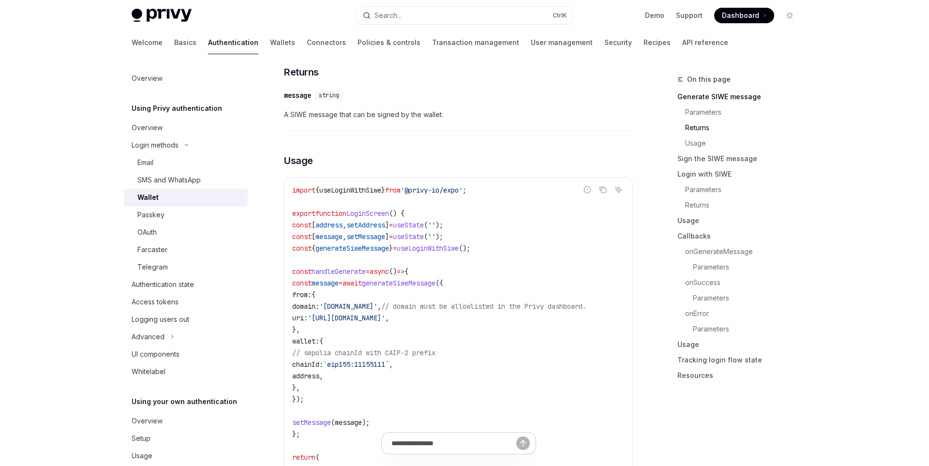
scroll to position [797, 0]
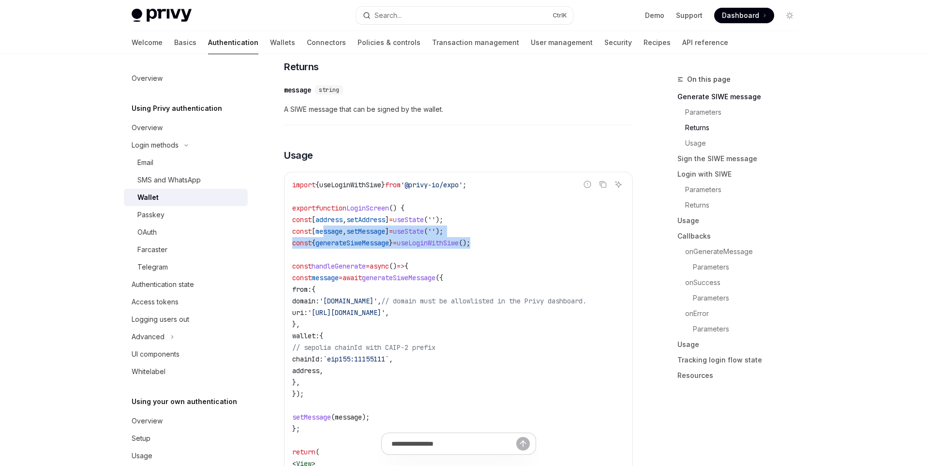
drag, startPoint x: 494, startPoint y: 242, endPoint x: 325, endPoint y: 232, distance: 169.2
click at [325, 232] on code "import { useLoginWithSiwe } from '@privy-io/expo' ; export function LoginScreen…" at bounding box center [458, 399] width 333 height 441
drag, startPoint x: 322, startPoint y: 233, endPoint x: 312, endPoint y: 242, distance: 13.7
click at [312, 242] on code "import { useLoginWithSiwe } from '@privy-io/expo' ; export function LoginScreen…" at bounding box center [458, 399] width 333 height 441
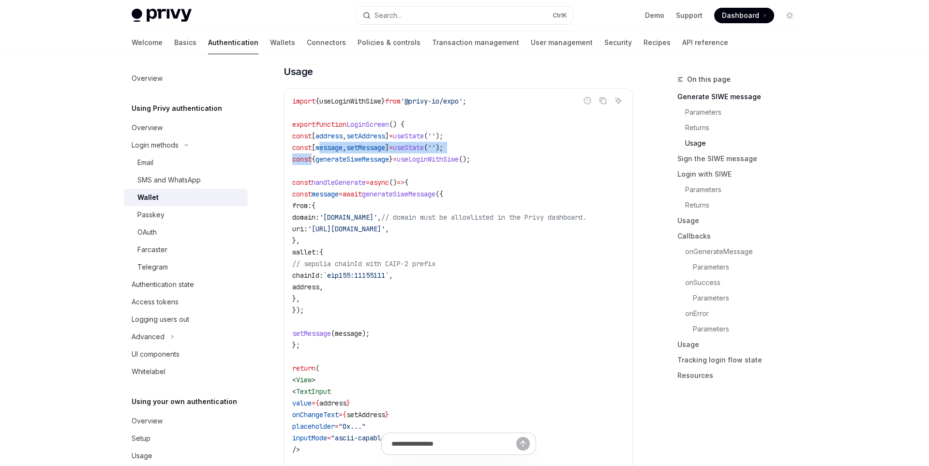
scroll to position [880, 0]
drag, startPoint x: 497, startPoint y: 164, endPoint x: 292, endPoint y: 158, distance: 205.3
click at [292, 158] on div "import { useLoginWithSiwe } from '@privy-io/expo' ; export function LoginScreen…" at bounding box center [459, 316] width 348 height 455
click at [313, 164] on code "import { useLoginWithSiwe } from '@privy-io/expo' ; export function LoginScreen…" at bounding box center [458, 316] width 333 height 441
drag, startPoint x: 496, startPoint y: 156, endPoint x: 288, endPoint y: 157, distance: 208.1
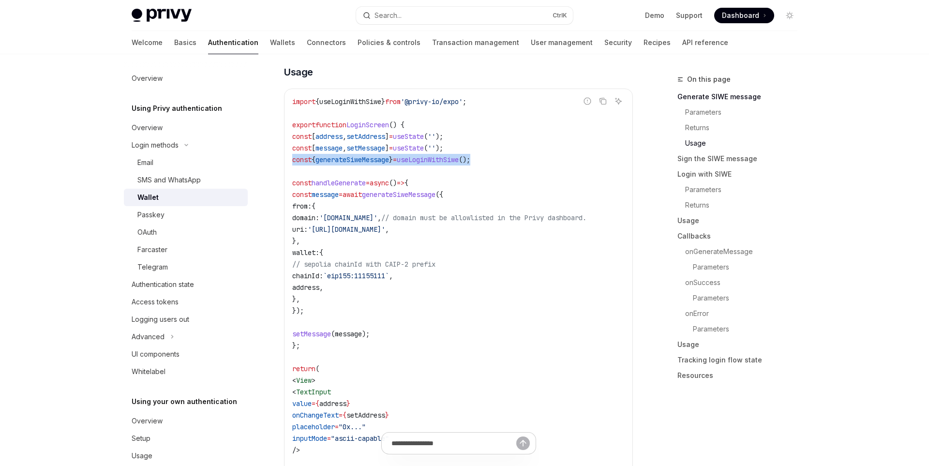
click at [288, 157] on div "import { useLoginWithSiwe } from '@privy-io/expo' ; export function LoginScreen…" at bounding box center [459, 316] width 348 height 455
copy span "const { generateSiweMessage } = useLoginWithSiwe ();"
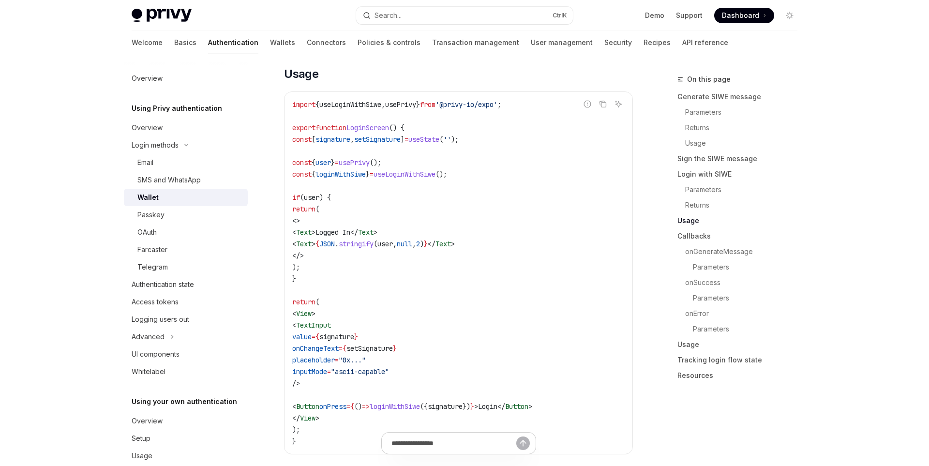
scroll to position [1882, 0]
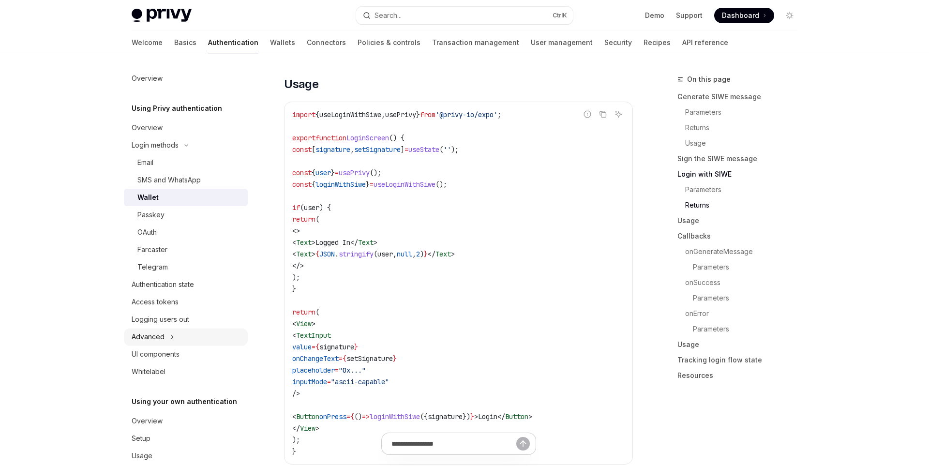
click at [166, 343] on button "Advanced" at bounding box center [186, 336] width 124 height 17
click at [212, 367] on div "Guest accounts" at bounding box center [189, 372] width 105 height 12
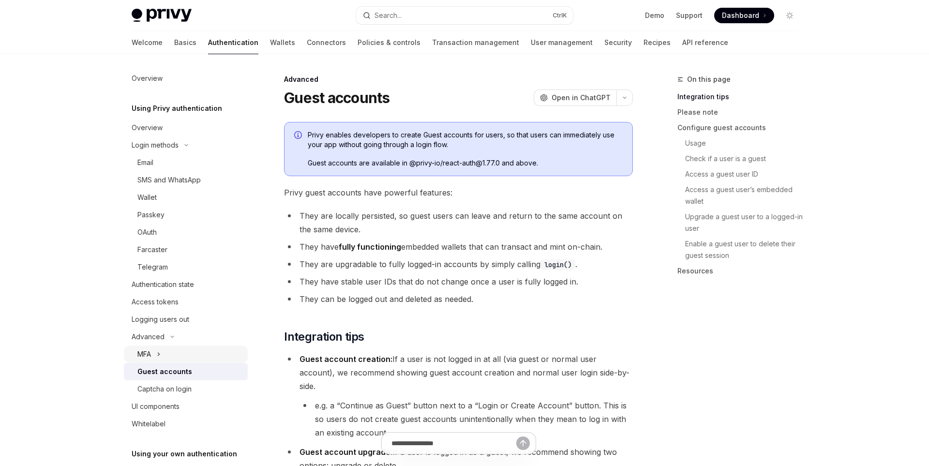
click at [209, 349] on button "MFA" at bounding box center [186, 354] width 124 height 17
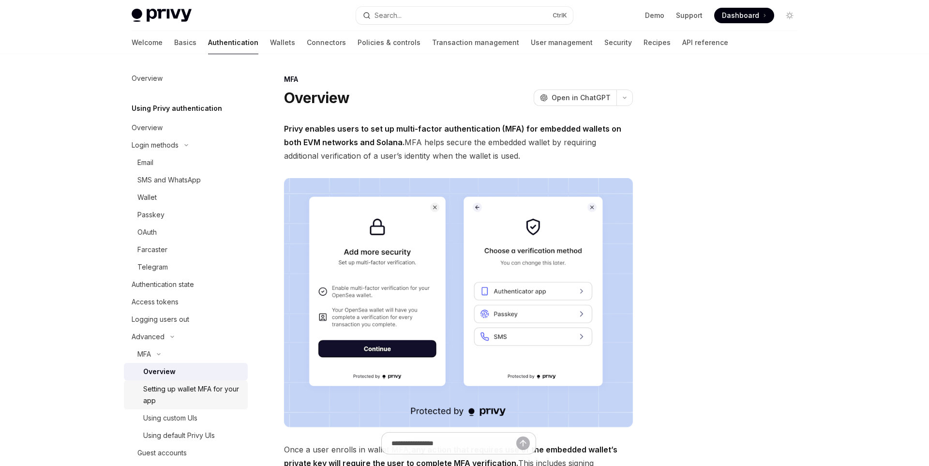
click at [231, 388] on div "Setting up wallet MFA for your app" at bounding box center [192, 394] width 99 height 23
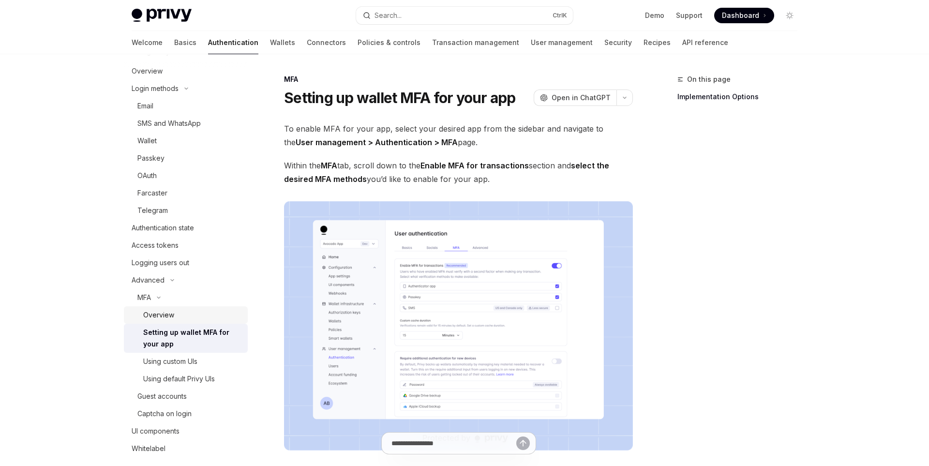
scroll to position [63, 0]
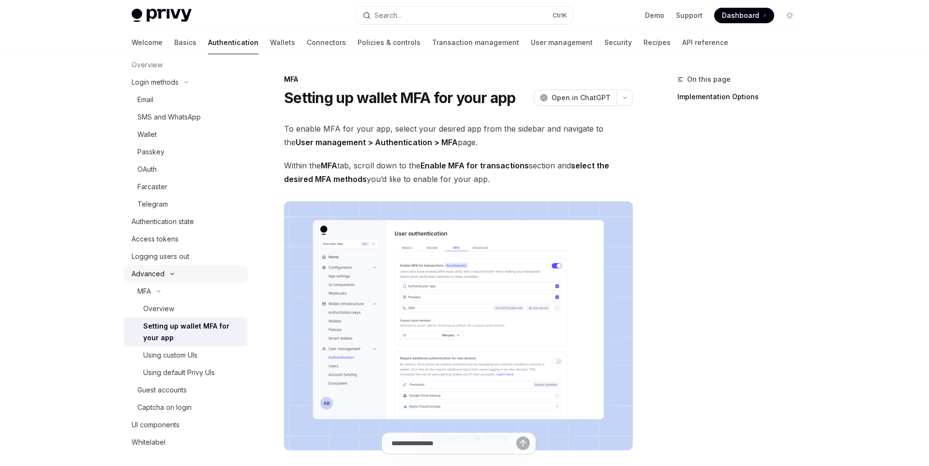
click at [210, 265] on button "Advanced" at bounding box center [186, 273] width 124 height 17
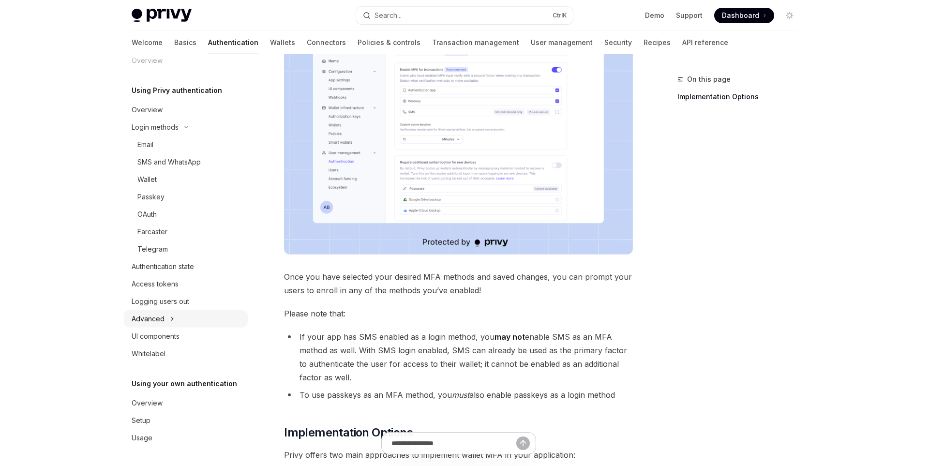
scroll to position [202, 0]
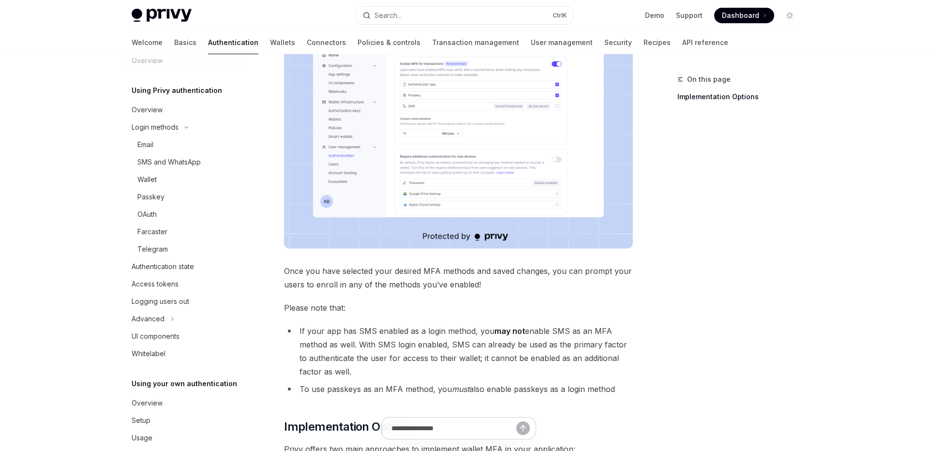
type textarea "*"
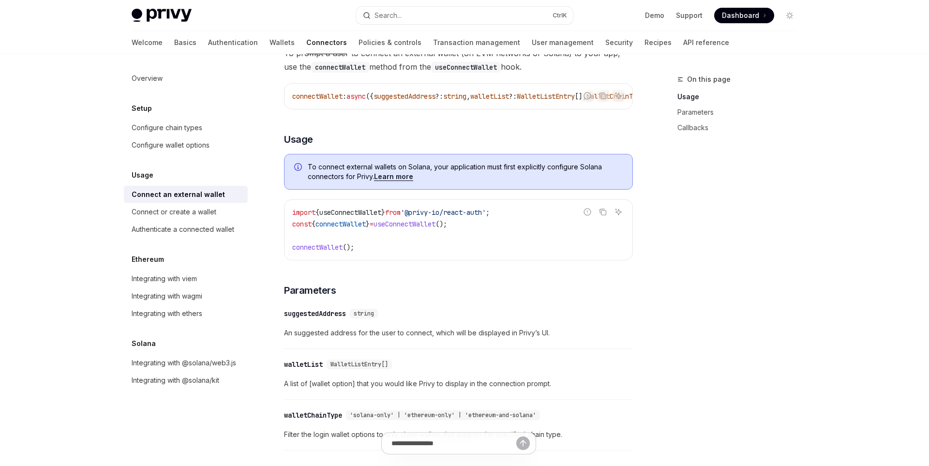
scroll to position [154, 0]
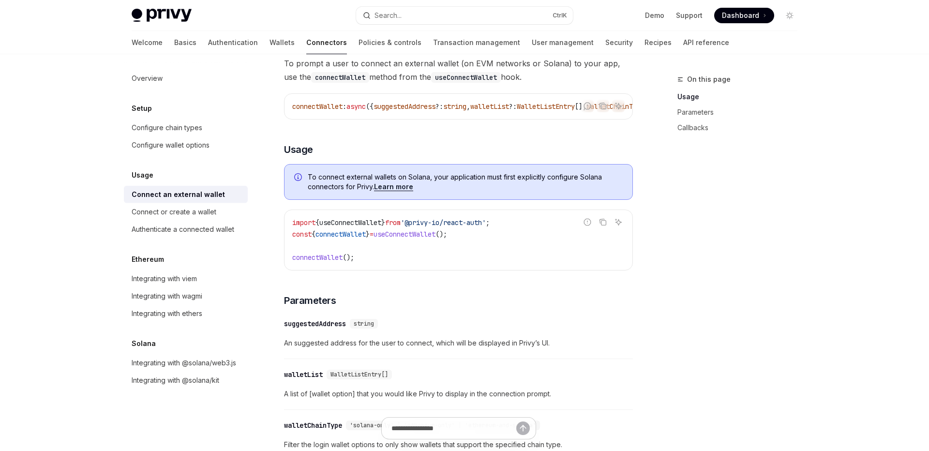
type textarea "*"
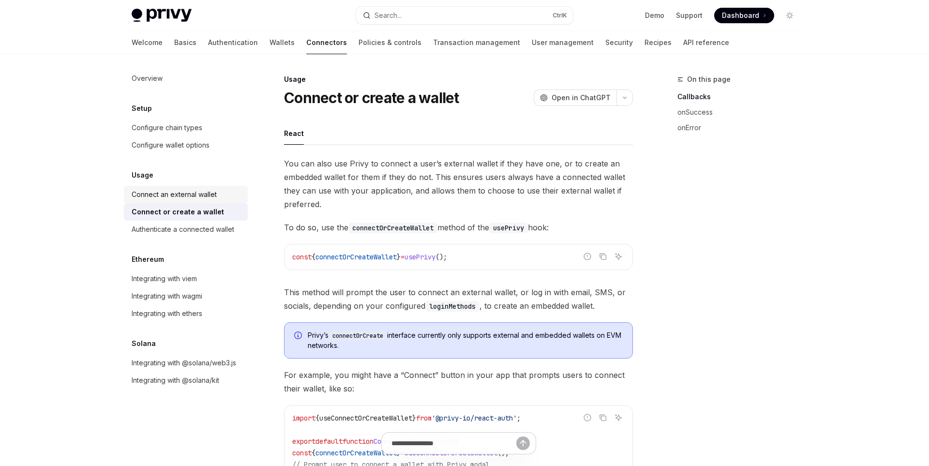
click at [203, 197] on div "Connect an external wallet" at bounding box center [174, 195] width 85 height 12
type textarea "*"
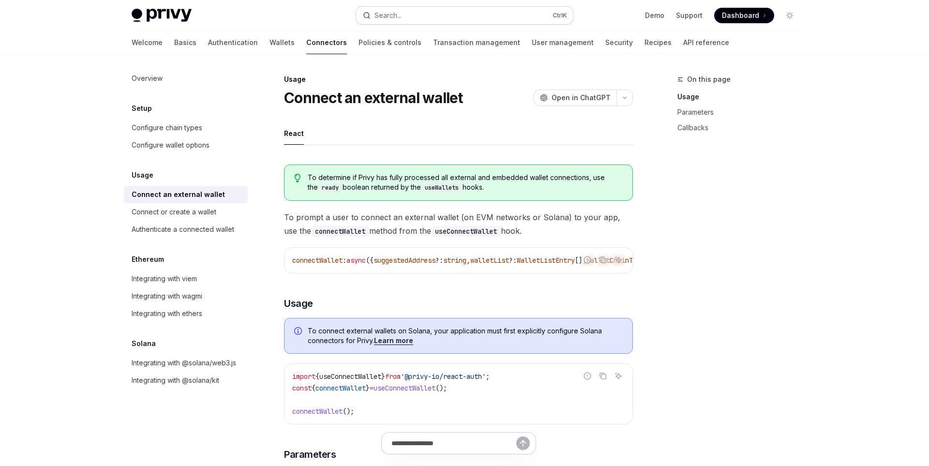
click at [426, 17] on button "Search... Ctrl K" at bounding box center [464, 15] width 217 height 17
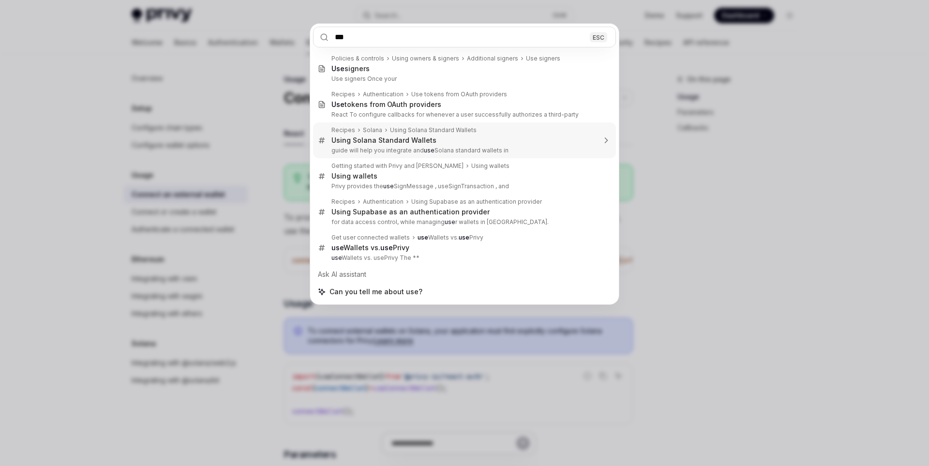
type input "***"
click at [718, 178] on div "*** ESC Policies & controls Using owners & signers Additional signers Use signe…" at bounding box center [464, 233] width 929 height 466
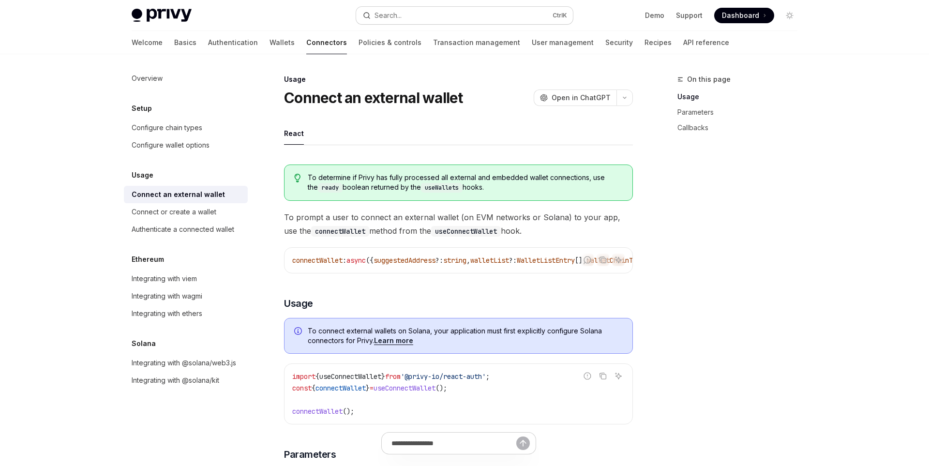
click at [422, 22] on button "Search... Ctrl K" at bounding box center [464, 15] width 217 height 17
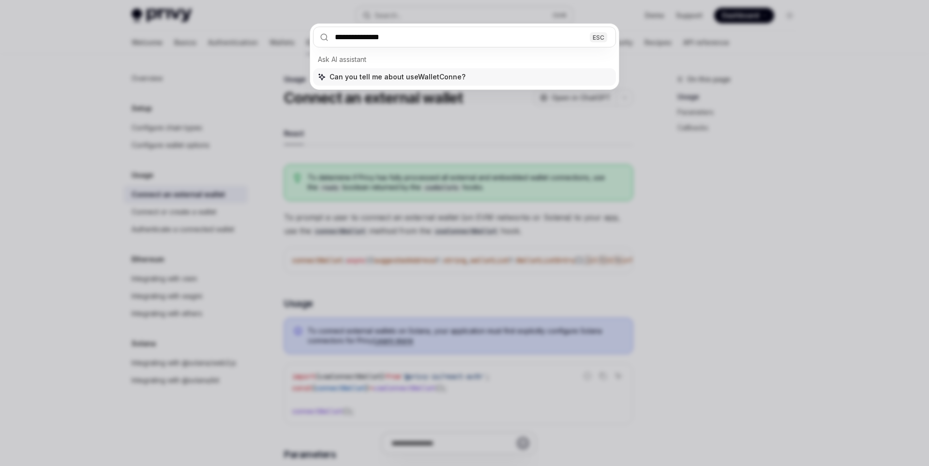
type input "**********"
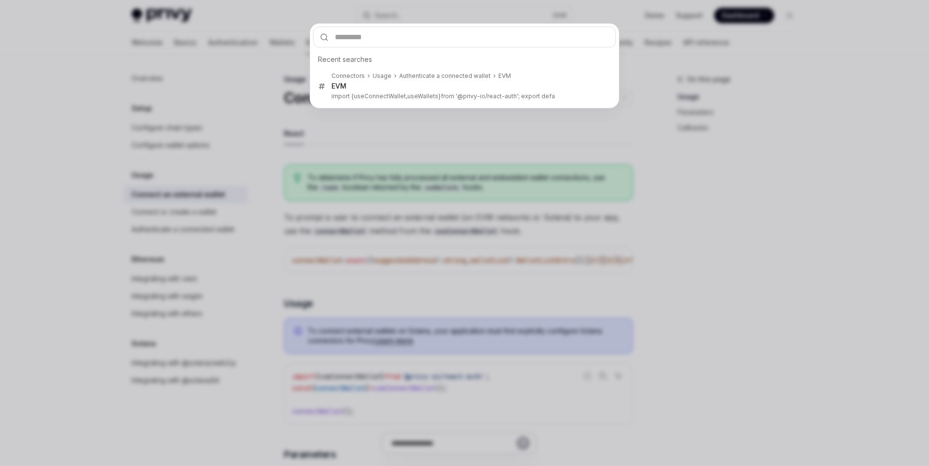
type textarea "*"
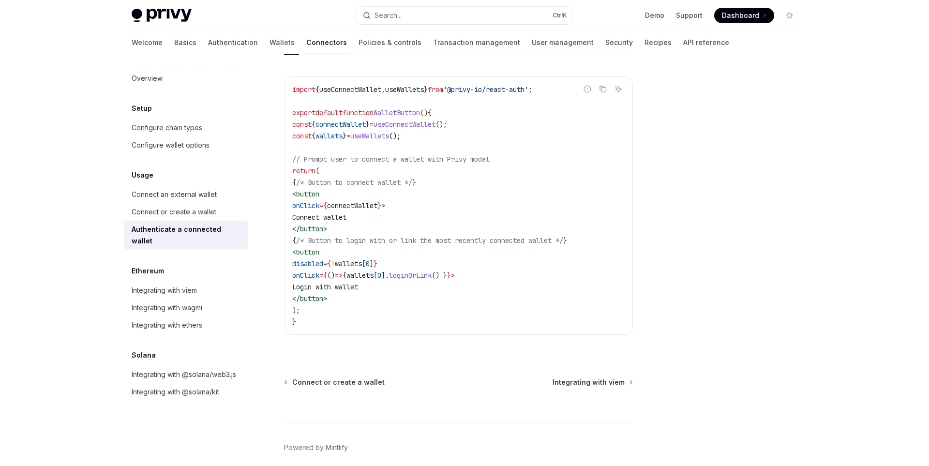
scroll to position [533, 0]
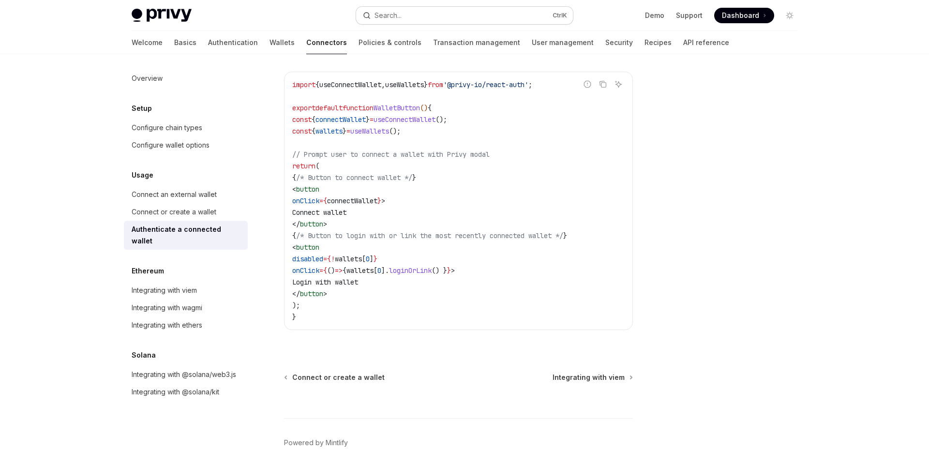
click at [412, 15] on button "Search... Ctrl K" at bounding box center [464, 15] width 217 height 17
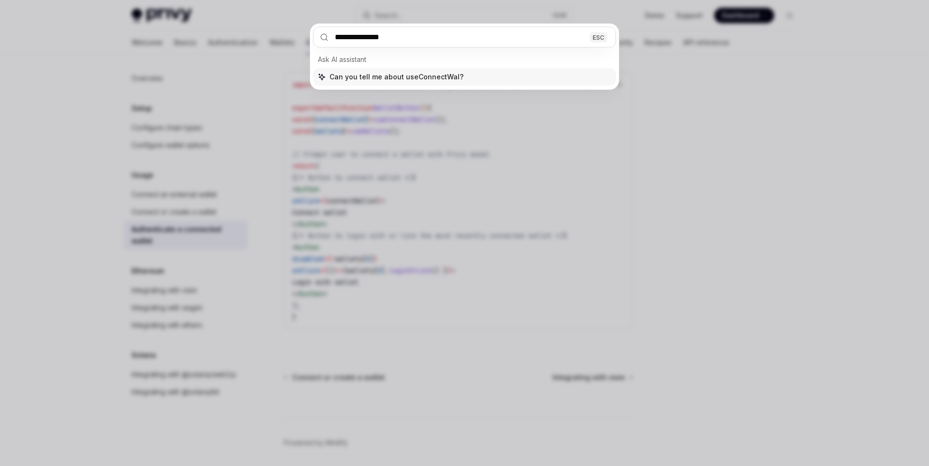
type input "**********"
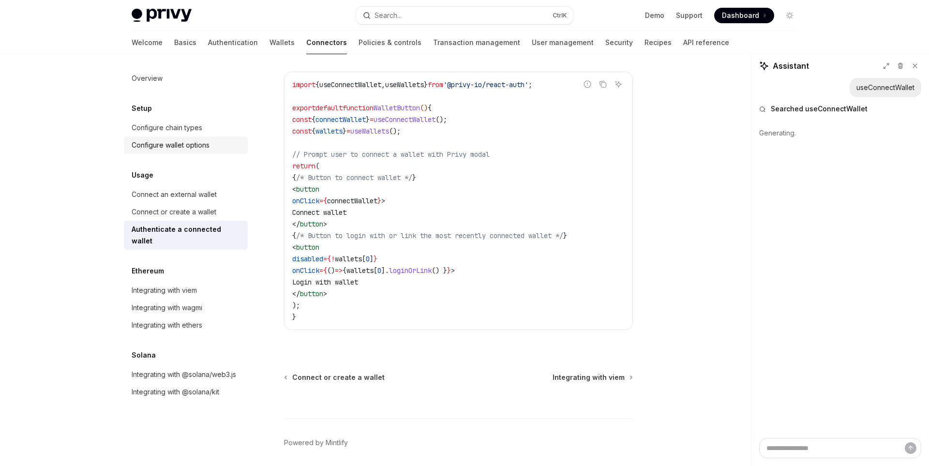
click at [217, 149] on div "Configure wallet options" at bounding box center [187, 145] width 110 height 12
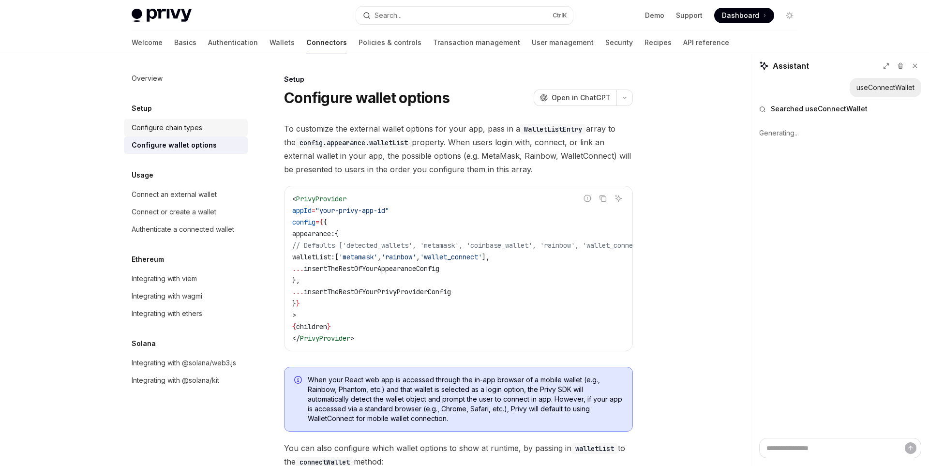
click at [206, 128] on div "Configure chain types" at bounding box center [187, 128] width 110 height 12
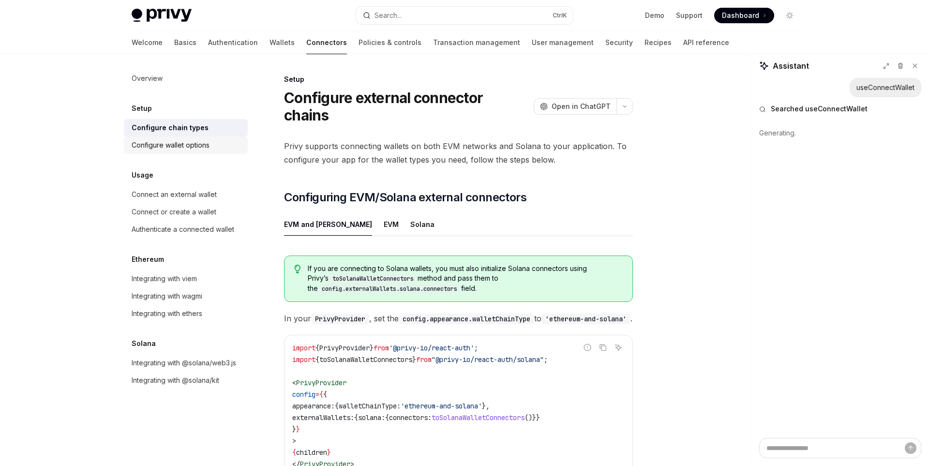
click at [194, 145] on div "Configure wallet options" at bounding box center [171, 145] width 78 height 12
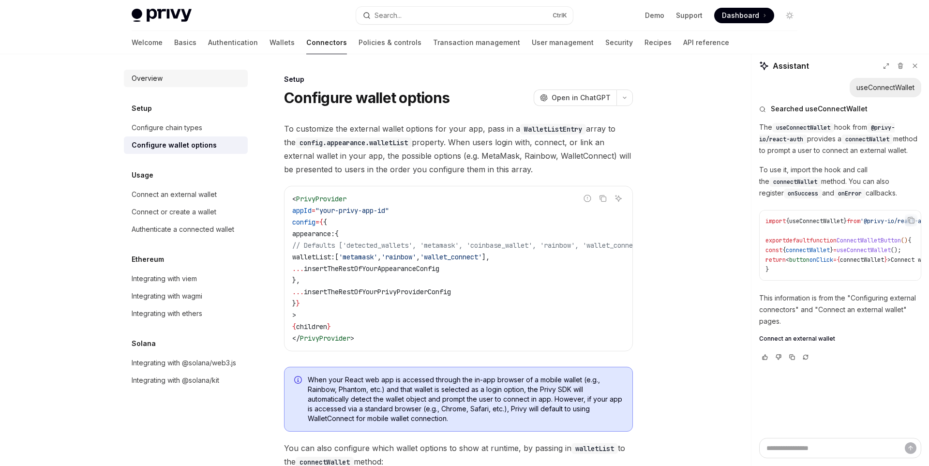
click at [164, 72] on link "Overview" at bounding box center [186, 78] width 124 height 17
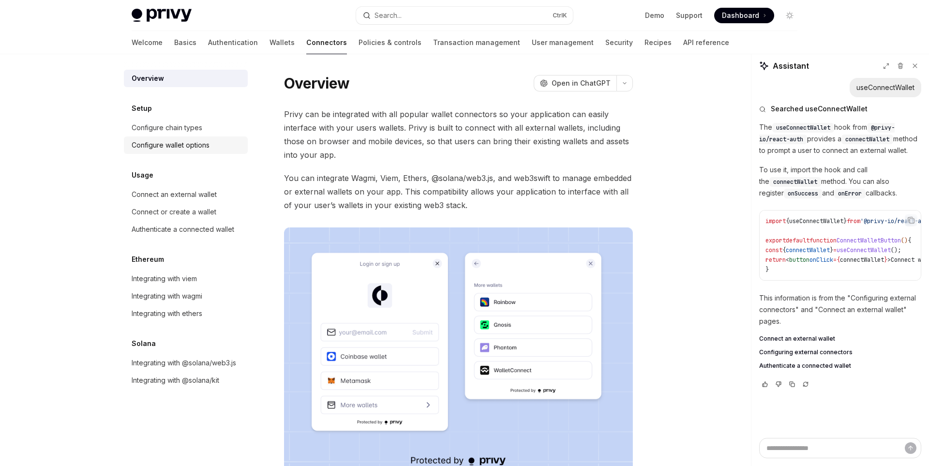
click at [201, 146] on div "Configure wallet options" at bounding box center [171, 145] width 78 height 12
type textarea "*"
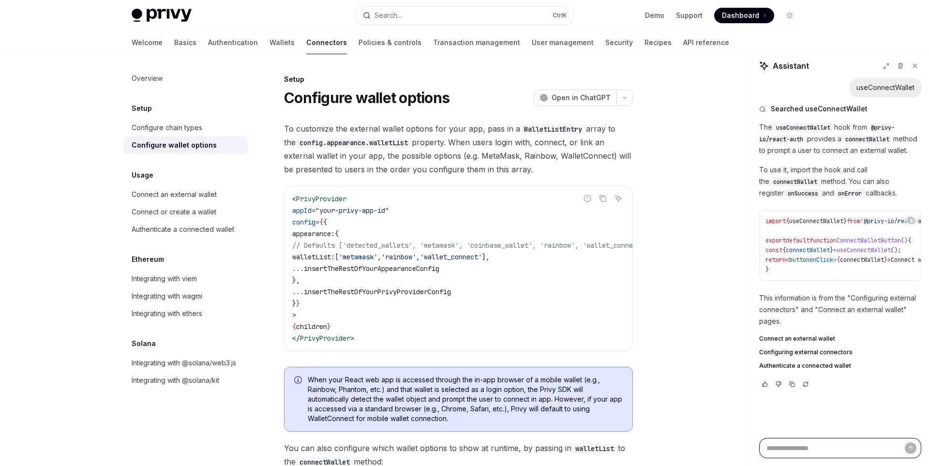
click at [826, 453] on textarea "Ask a question..." at bounding box center [840, 448] width 162 height 20
type textarea "*"
type textarea "**"
type textarea "*"
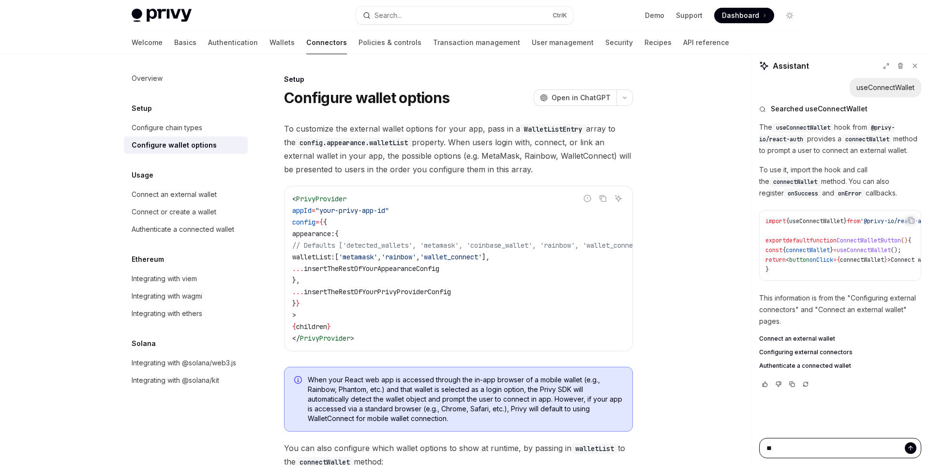
type textarea "***"
type textarea "*"
type textarea "****"
type textarea "*"
type textarea "*****"
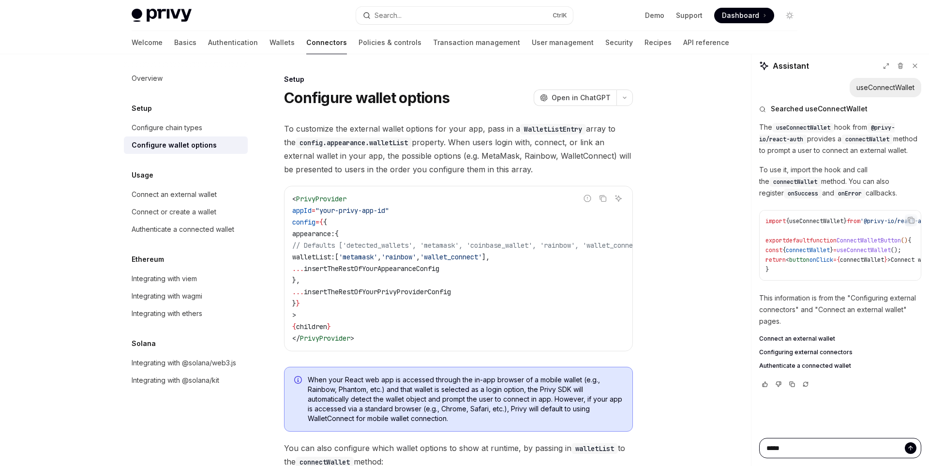
type textarea "*"
type textarea "*****"
type textarea "*"
type textarea "*******"
type textarea "*"
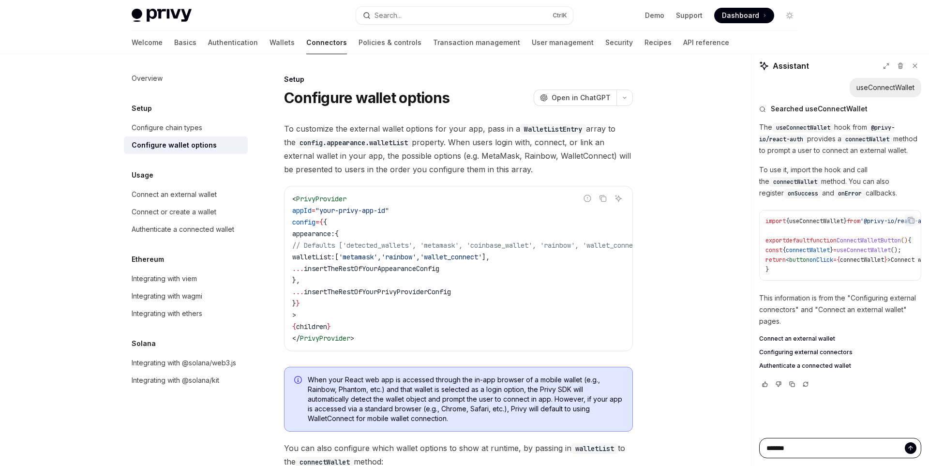
type textarea "********"
type textarea "*"
type textarea "*********"
type textarea "*"
type textarea "**********"
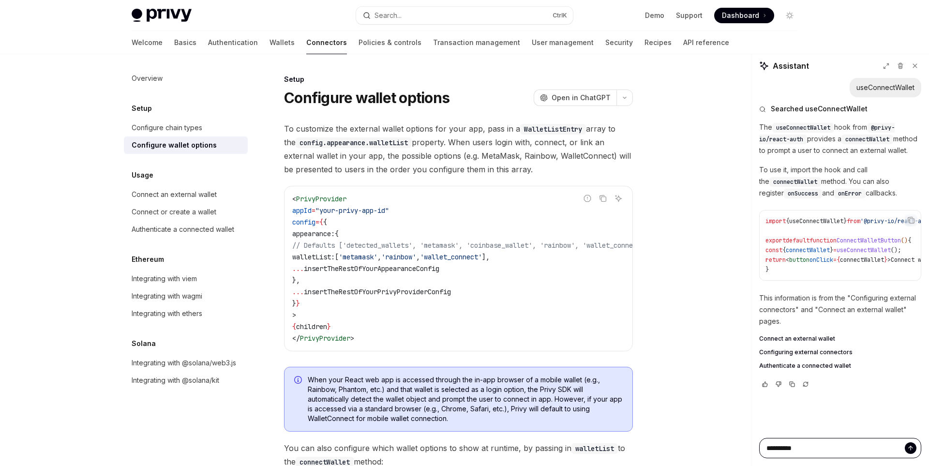
type textarea "*"
type textarea "**********"
type textarea "*"
type textarea "**********"
type textarea "*"
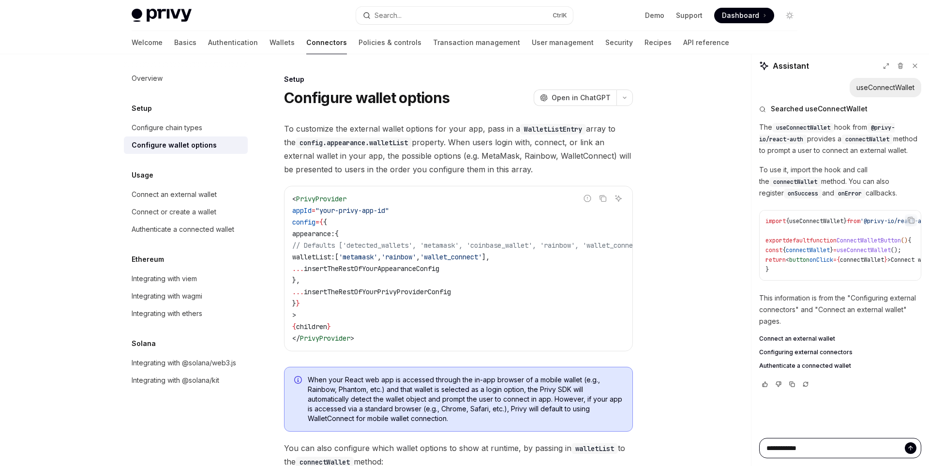
type textarea "**********"
type textarea "*"
type textarea "**********"
type textarea "*"
type textarea "**********"
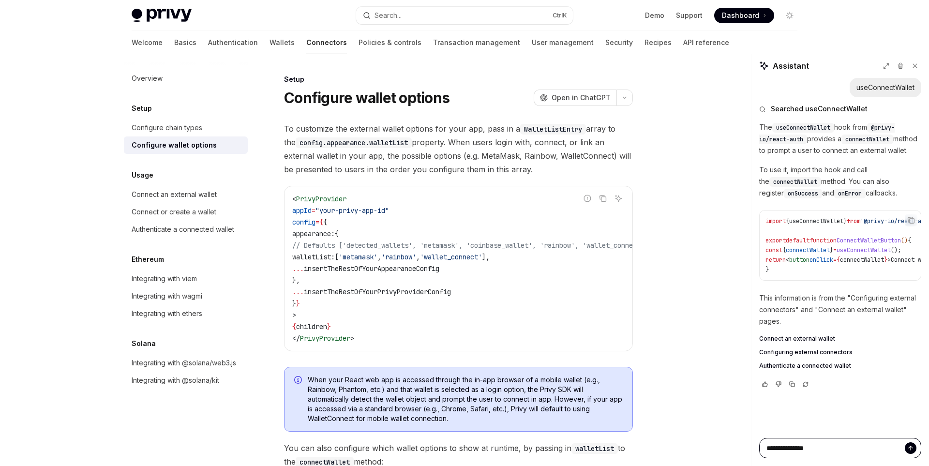
type textarea "*"
type textarea "**********"
type textarea "*"
type textarea "**********"
type textarea "*"
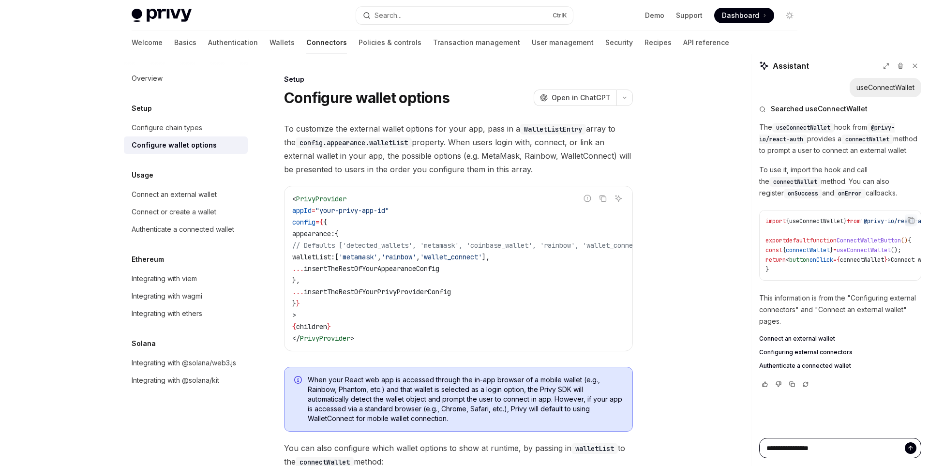
type textarea "**********"
type textarea "*"
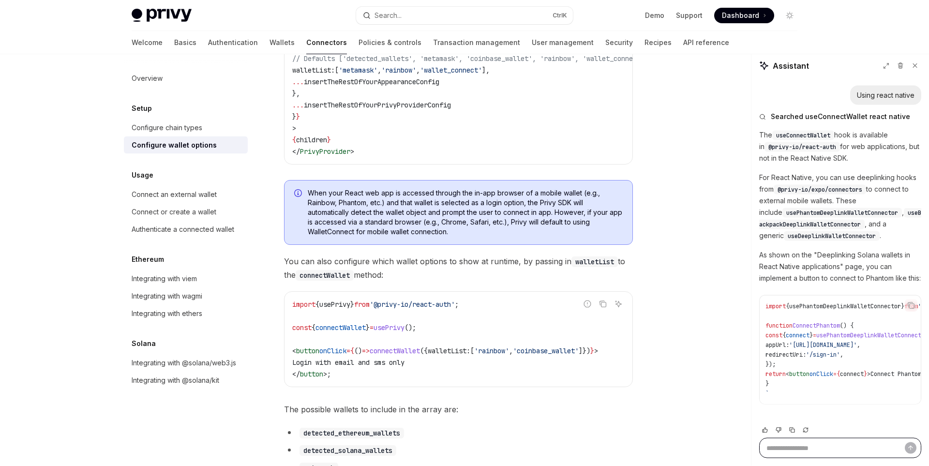
scroll to position [320, 0]
type textarea "*"
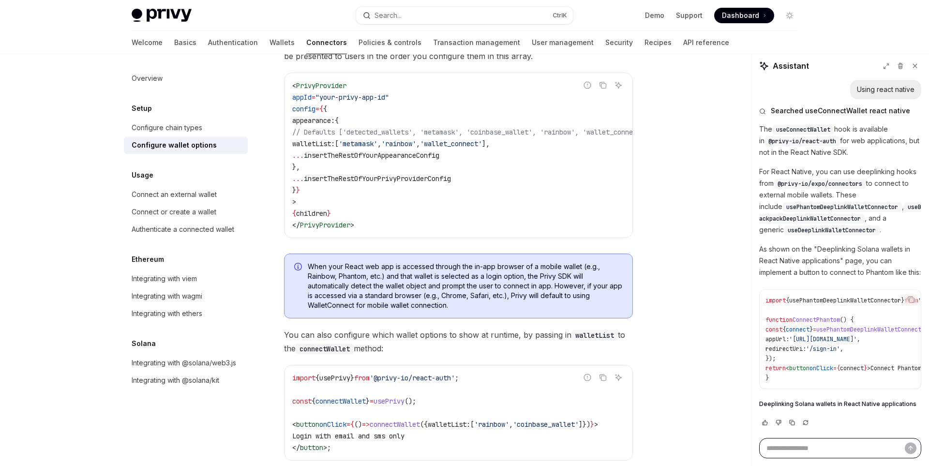
scroll to position [306, 0]
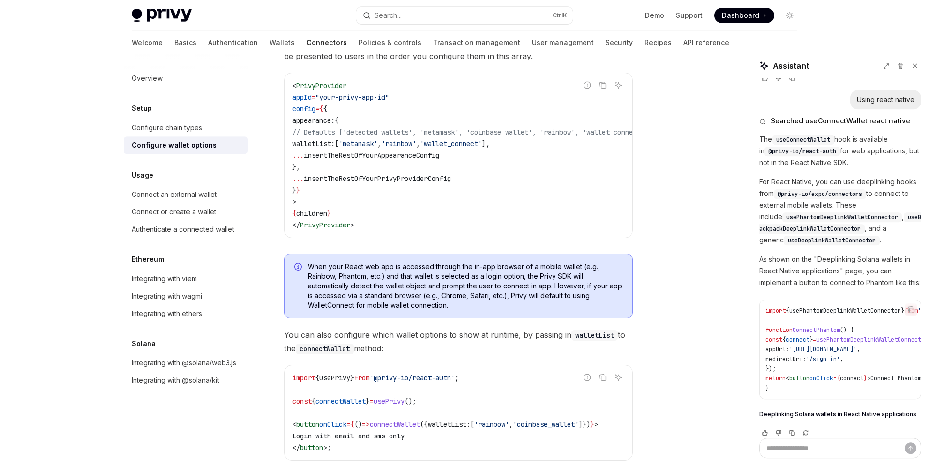
click at [837, 193] on span "@privy-io/expo/connectors" at bounding box center [820, 194] width 85 height 8
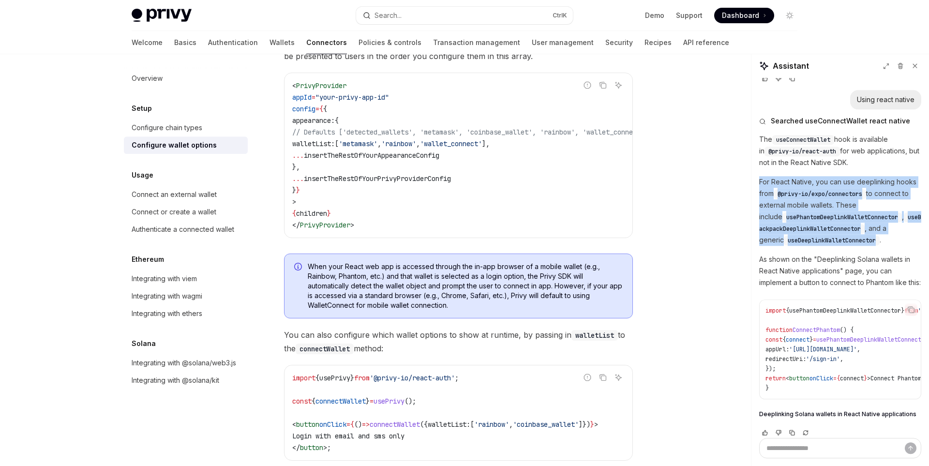
click at [837, 193] on span "@privy-io/expo/connectors" at bounding box center [820, 194] width 85 height 8
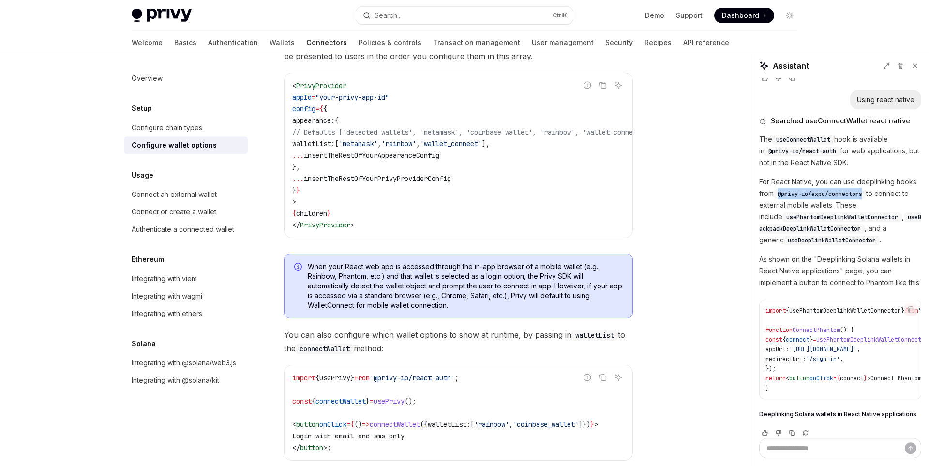
drag, startPoint x: 779, startPoint y: 195, endPoint x: 868, endPoint y: 197, distance: 89.6
click at [866, 197] on code "@privy-io/expo/connectors" at bounding box center [820, 194] width 92 height 10
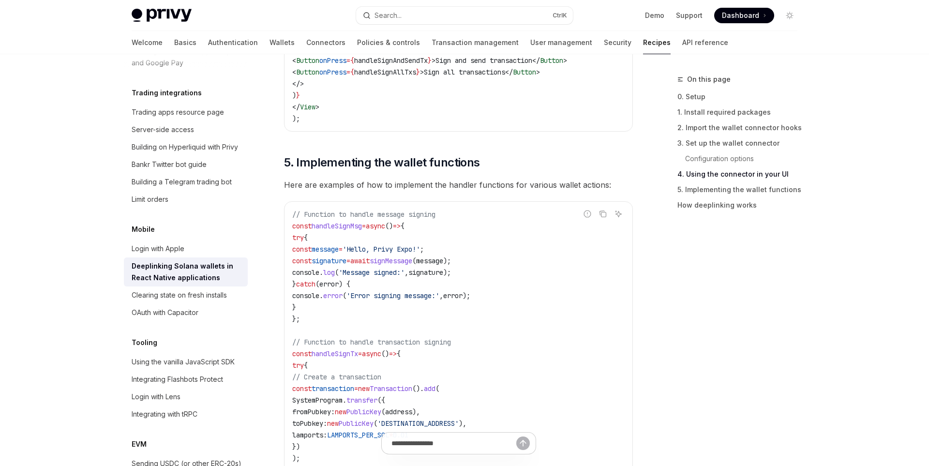
scroll to position [1249, 0]
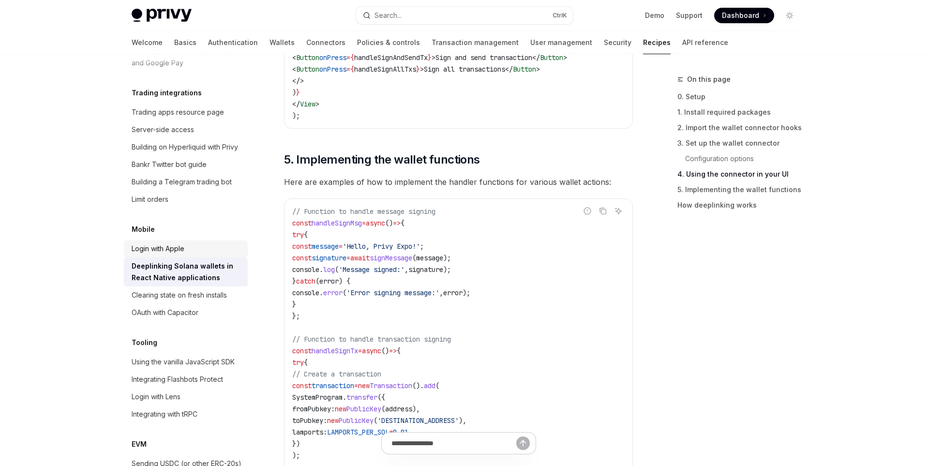
click at [193, 243] on div "Login with Apple" at bounding box center [187, 249] width 110 height 12
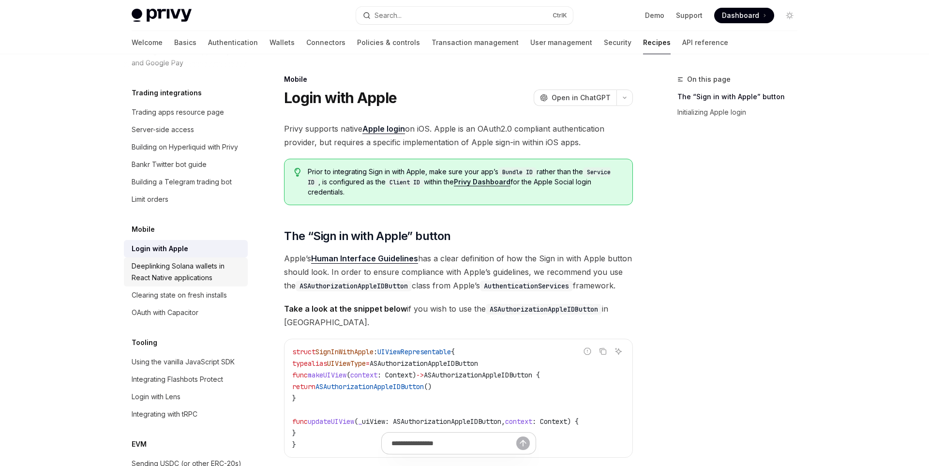
click at [212, 265] on div "Deeplinking Solana wallets in React Native applications" at bounding box center [187, 271] width 110 height 23
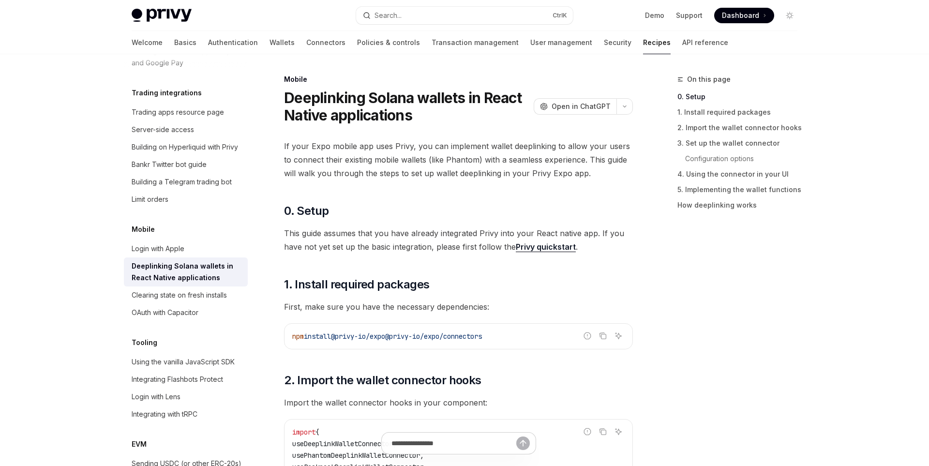
click at [531, 245] on link "Privy quickstart" at bounding box center [546, 247] width 60 height 10
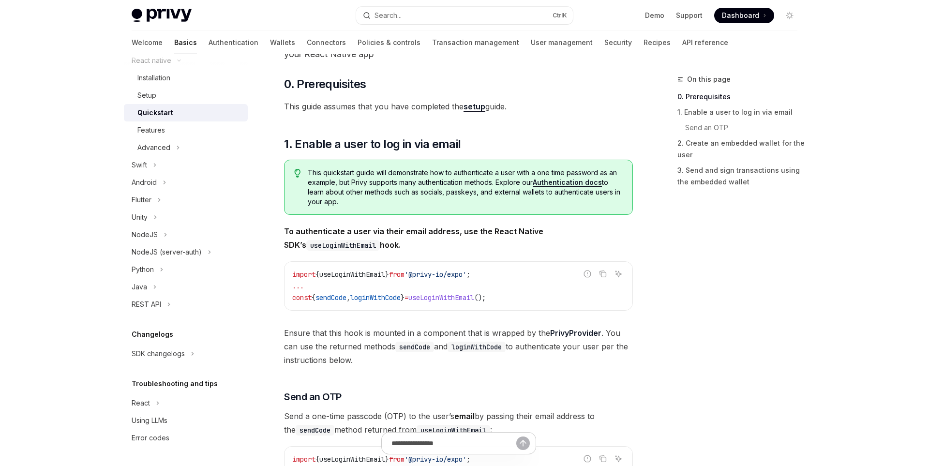
scroll to position [77, 0]
type textarea "*"
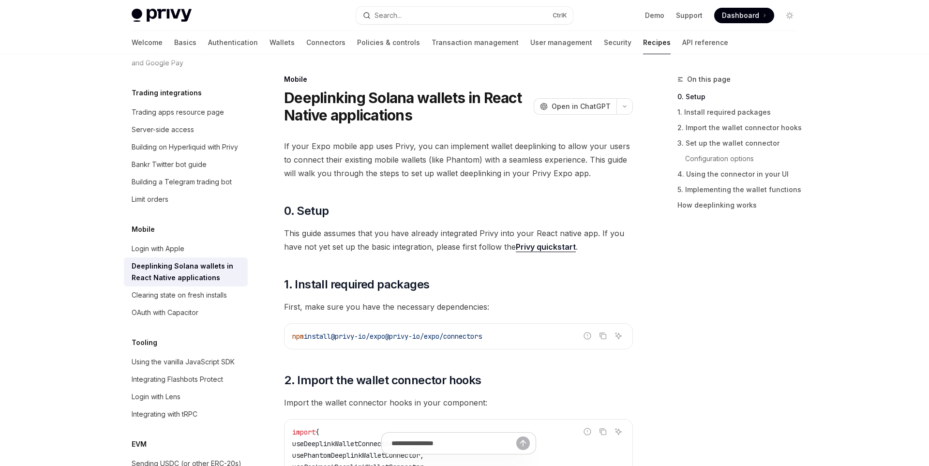
scroll to position [107, 0]
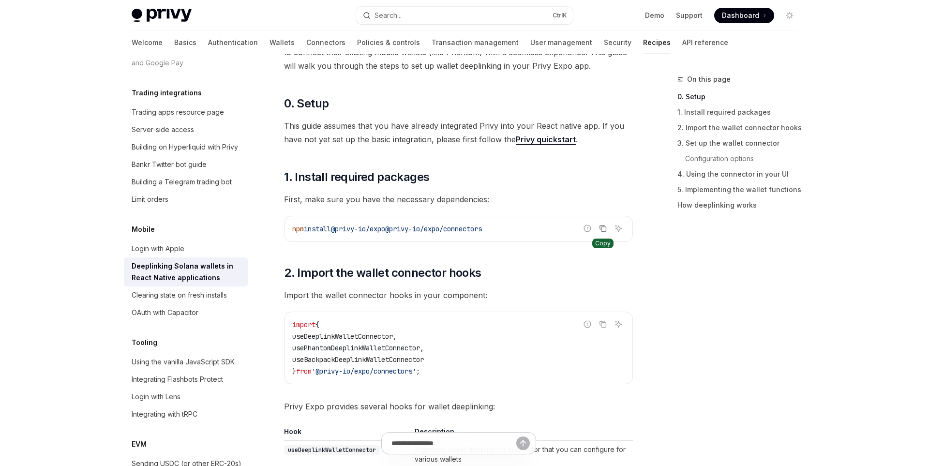
click at [608, 230] on button "Copy the contents from the code block" at bounding box center [603, 228] width 13 height 13
click at [602, 228] on icon "Copy the contents from the code block" at bounding box center [604, 229] width 5 height 5
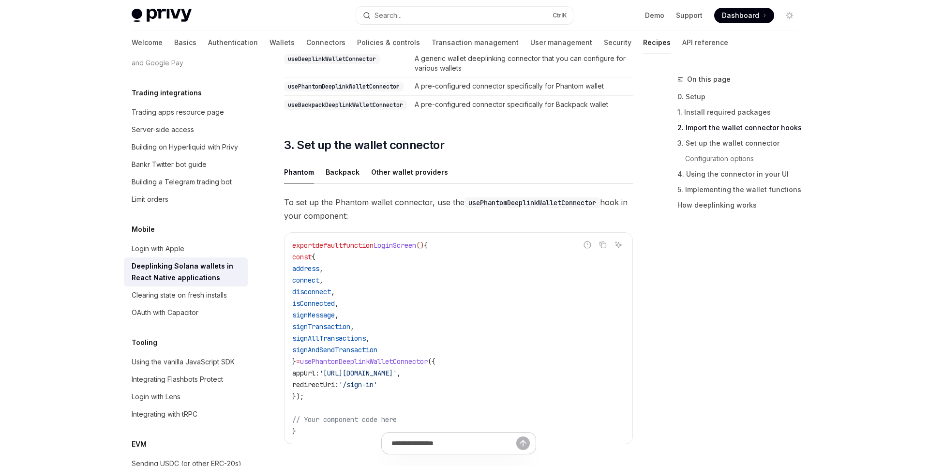
scroll to position [501, 0]
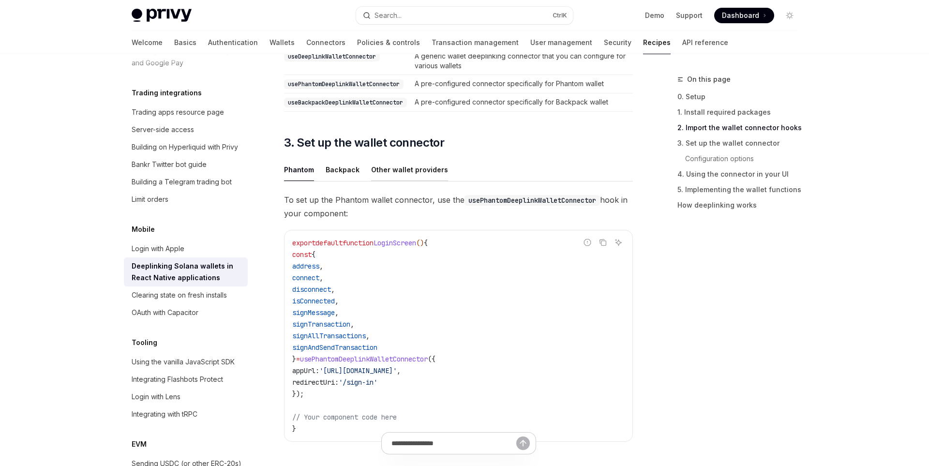
click at [422, 175] on button "Other wallet providers" at bounding box center [409, 169] width 77 height 23
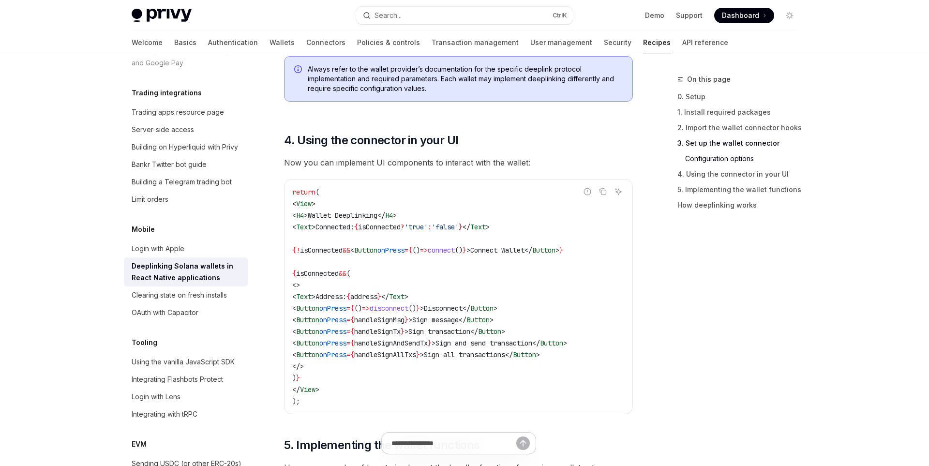
scroll to position [1188, 0]
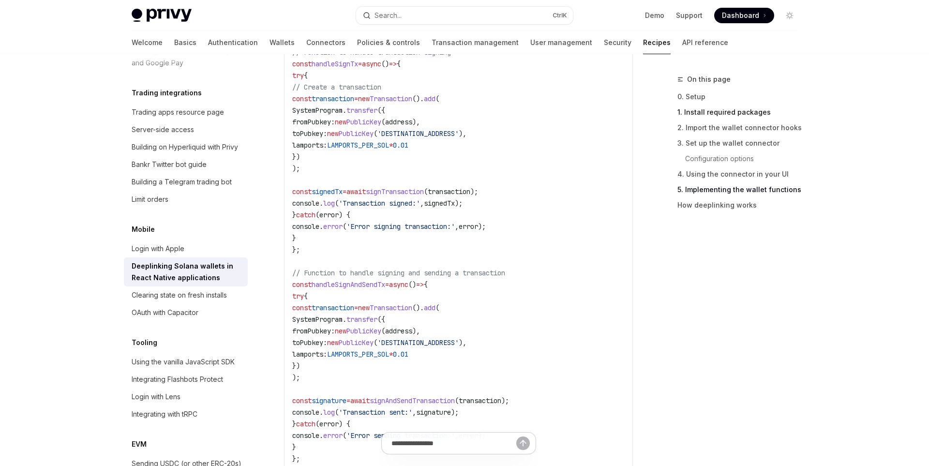
click at [702, 111] on link "1. Install required packages" at bounding box center [742, 112] width 128 height 15
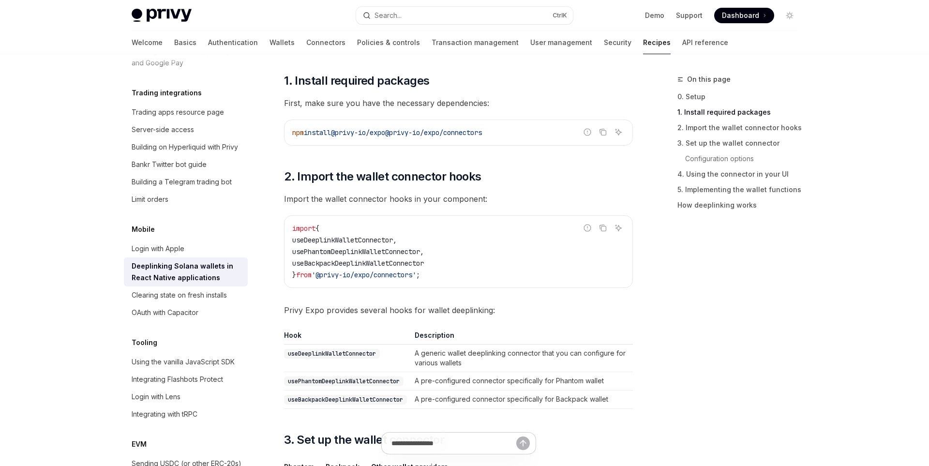
scroll to position [203, 0]
click at [698, 105] on link "1. Install required packages" at bounding box center [742, 112] width 128 height 15
click at [693, 100] on link "0. Setup" at bounding box center [742, 96] width 128 height 15
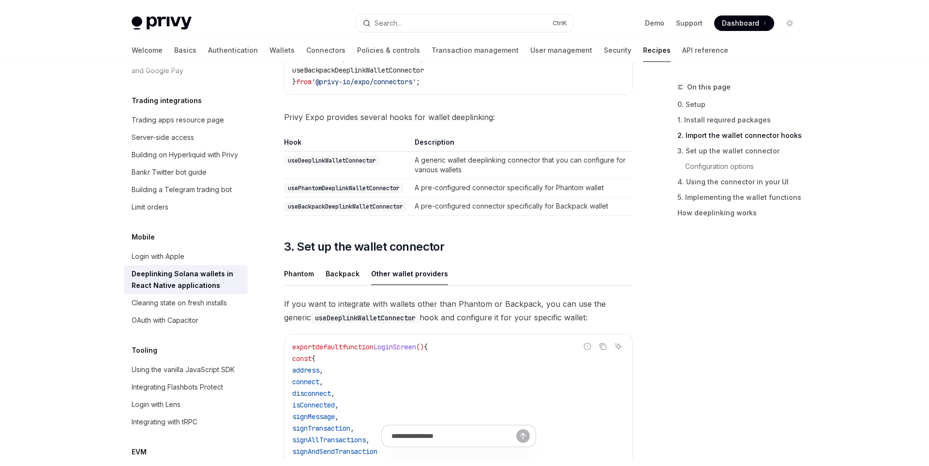
scroll to position [407, 0]
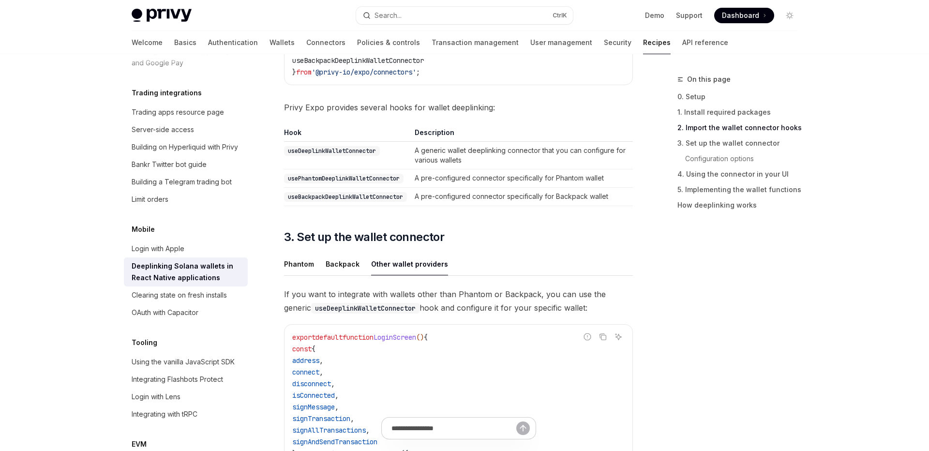
click at [313, 152] on code "useDeeplinkWalletConnector" at bounding box center [332, 151] width 96 height 10
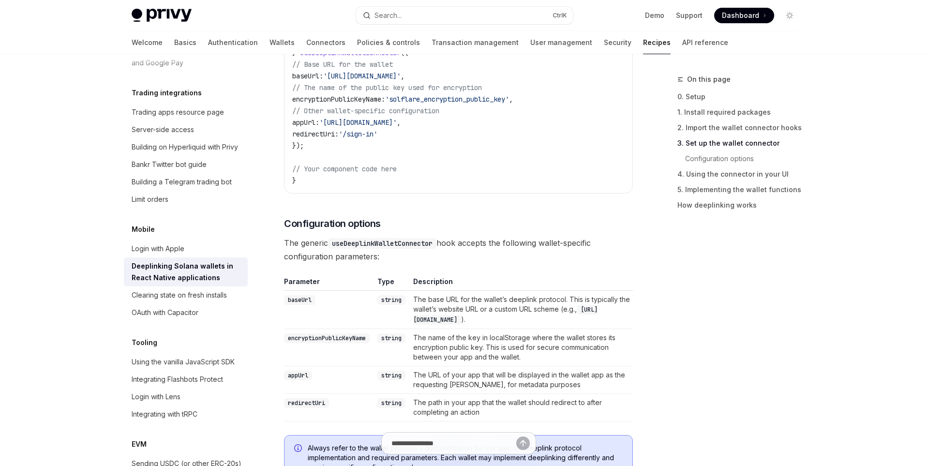
scroll to position [808, 0]
drag, startPoint x: 458, startPoint y: 320, endPoint x: 590, endPoint y: 310, distance: 131.6
click at [590, 310] on code "[URL][DOMAIN_NAME]" at bounding box center [505, 314] width 184 height 20
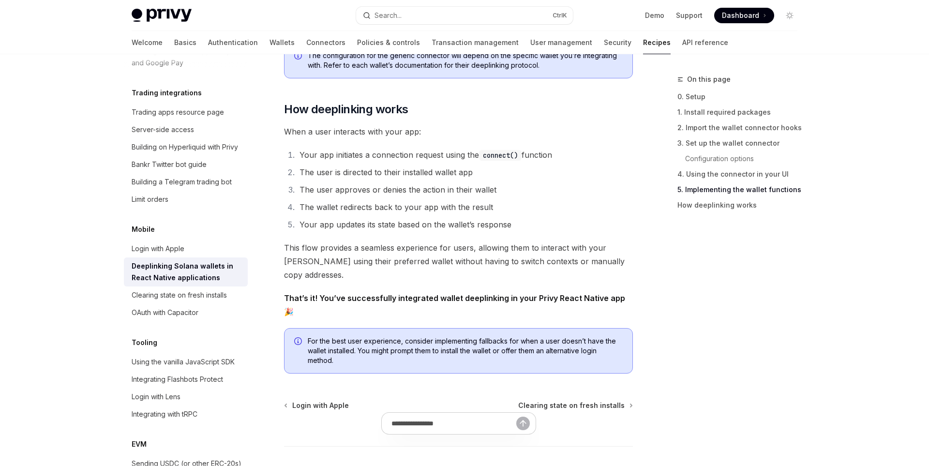
scroll to position [2552, 0]
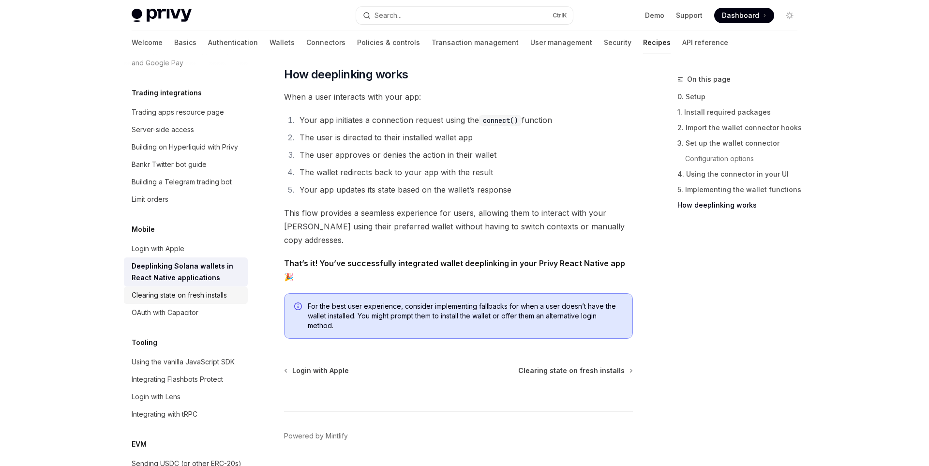
click at [233, 289] on div "Clearing state on fresh installs" at bounding box center [187, 295] width 110 height 12
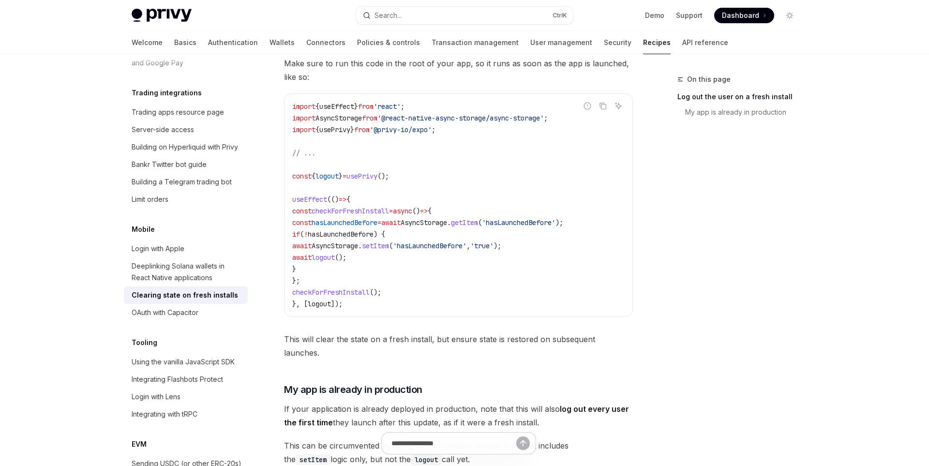
scroll to position [319, 0]
click at [222, 307] on div "OAuth with Capacitor" at bounding box center [187, 313] width 110 height 12
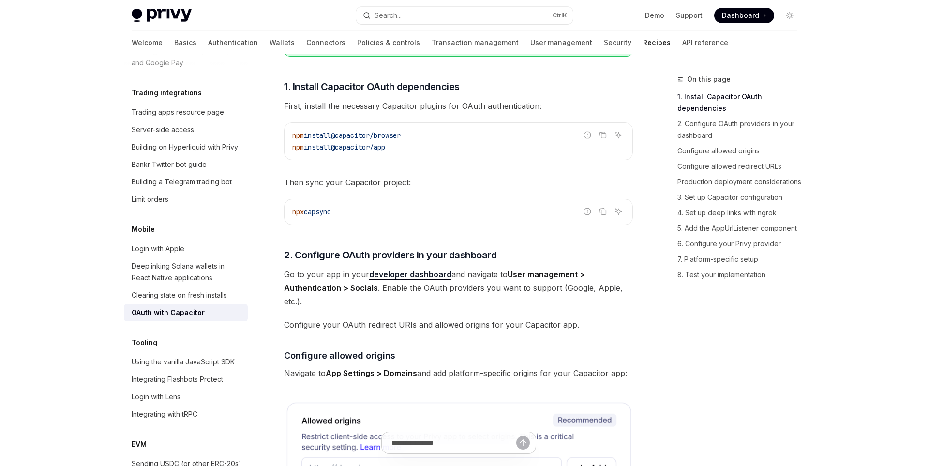
scroll to position [281, 0]
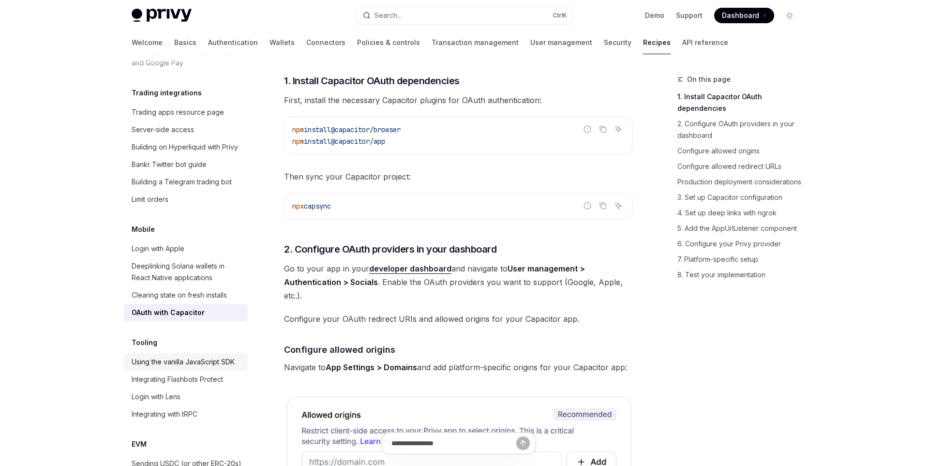
click at [218, 357] on link "Using the vanilla JavaScript SDK" at bounding box center [186, 361] width 124 height 17
type textarea "*"
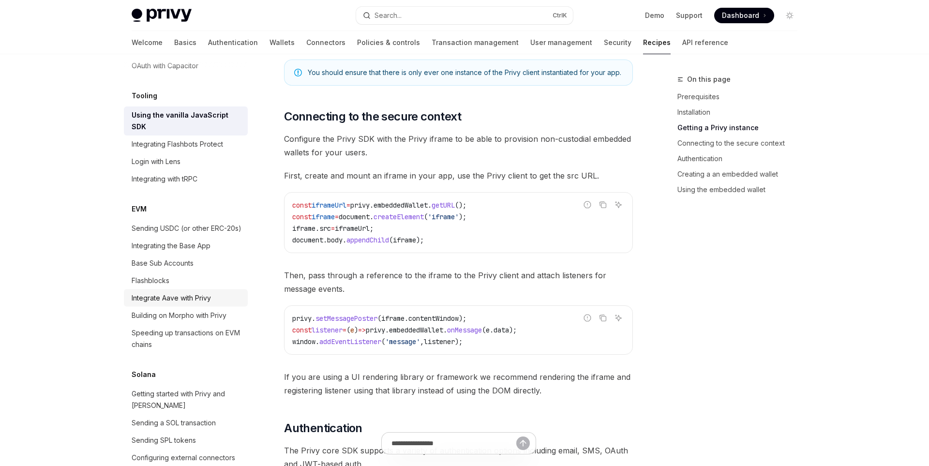
scroll to position [1257, 0]
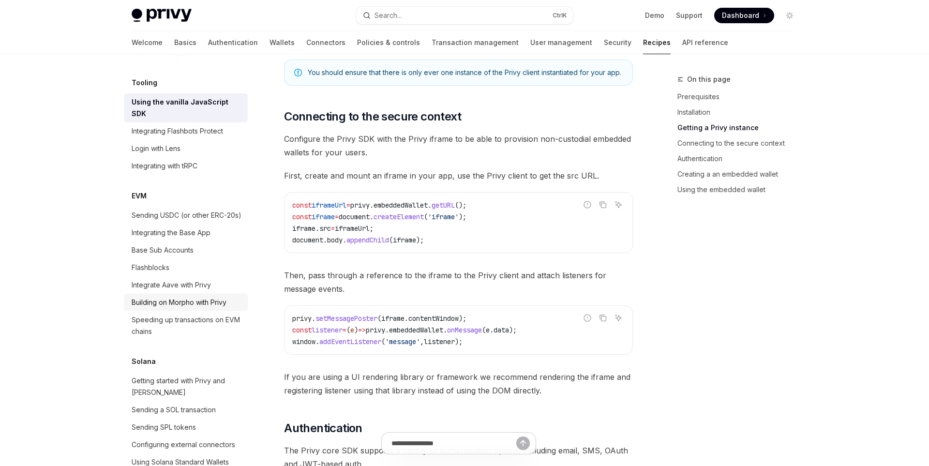
click at [199, 294] on link "Building on Morpho with Privy" at bounding box center [186, 302] width 124 height 17
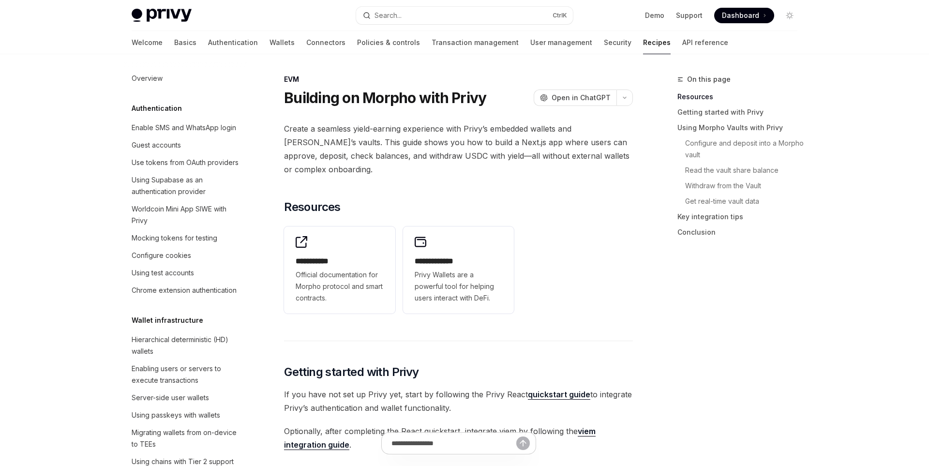
scroll to position [1276, 0]
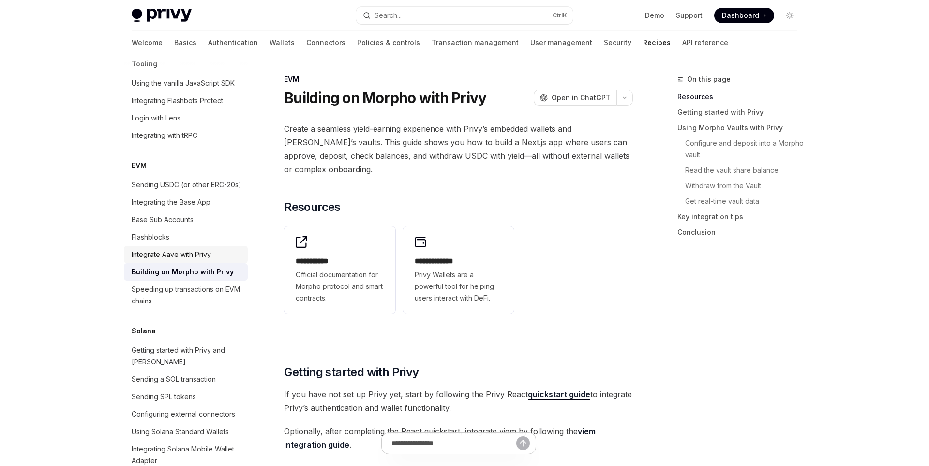
click at [199, 249] on div "Integrate Aave with Privy" at bounding box center [171, 255] width 79 height 12
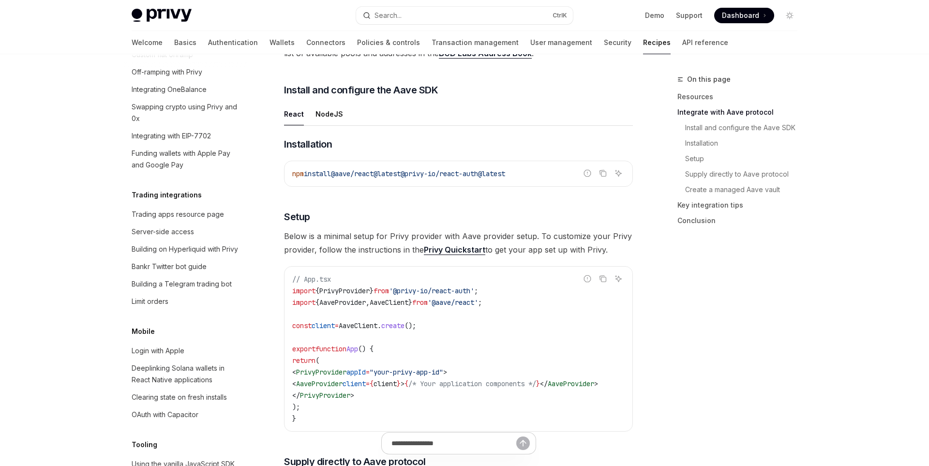
scroll to position [896, 0]
click at [203, 362] on div "Deeplinking Solana wallets in React Native applications" at bounding box center [187, 373] width 110 height 23
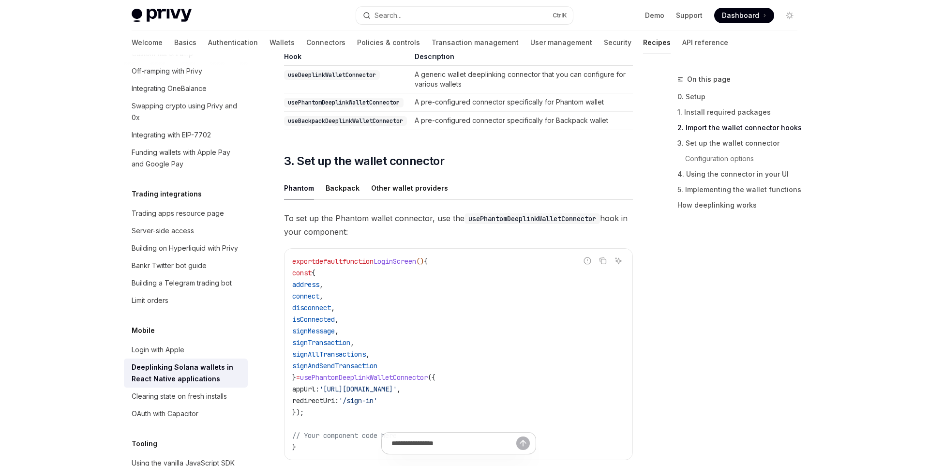
scroll to position [481, 0]
click at [403, 194] on button "Other wallet providers" at bounding box center [409, 190] width 77 height 23
type textarea "*"
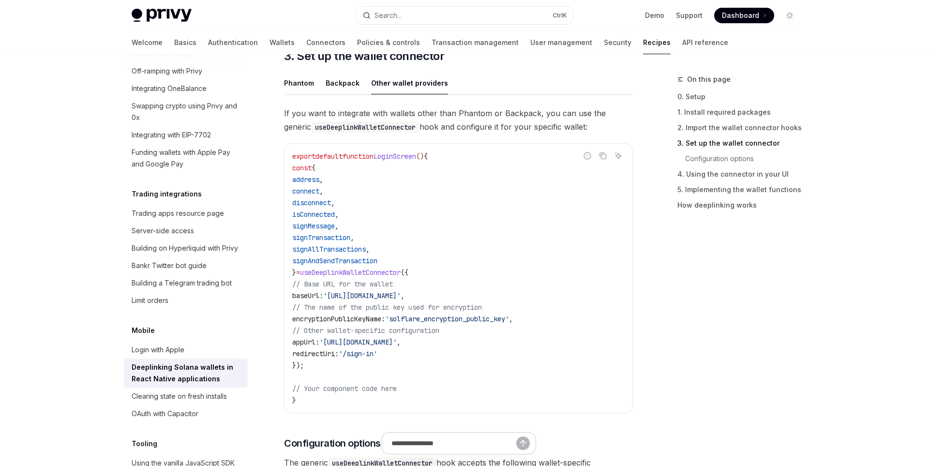
scroll to position [590, 0]
drag, startPoint x: 351, startPoint y: 358, endPoint x: 282, endPoint y: 164, distance: 205.8
click at [285, 164] on div "export default function LoginScreen () { const { address , connect , disconnect…" at bounding box center [459, 276] width 348 height 269
copy code "const { address , connect , disconnect , isConnected , signMessage , signTransa…"
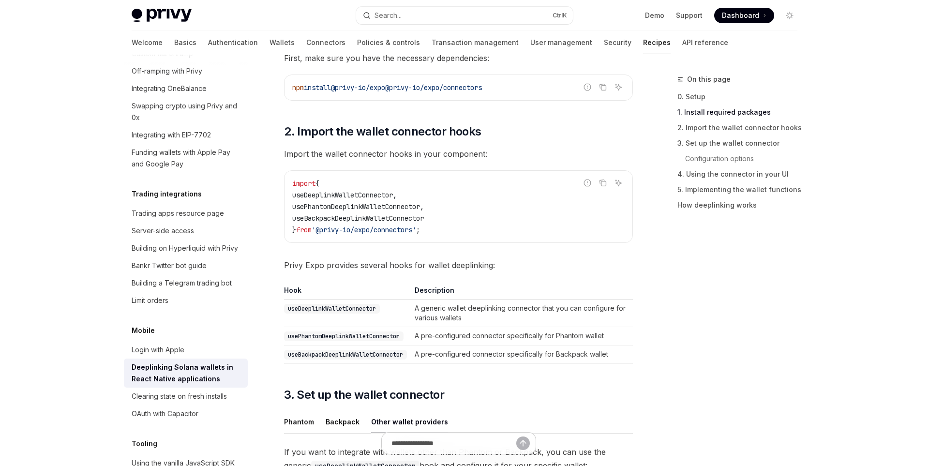
scroll to position [242, 0]
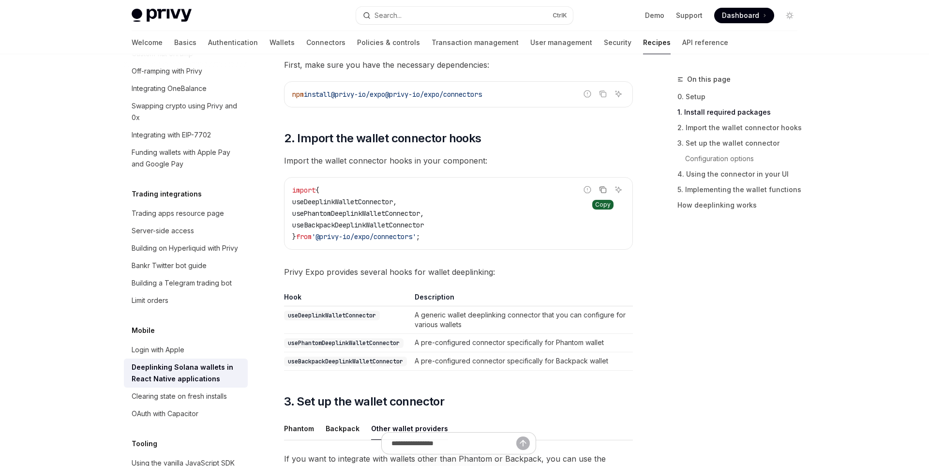
click at [604, 190] on icon "Copy the contents from the code block" at bounding box center [603, 190] width 8 height 8
drag, startPoint x: 604, startPoint y: 190, endPoint x: 476, endPoint y: 119, distance: 146.5
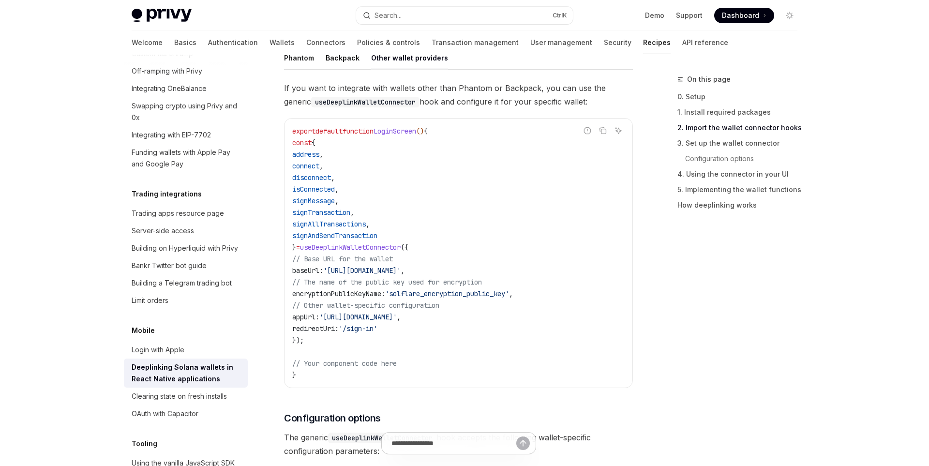
scroll to position [618, 0]
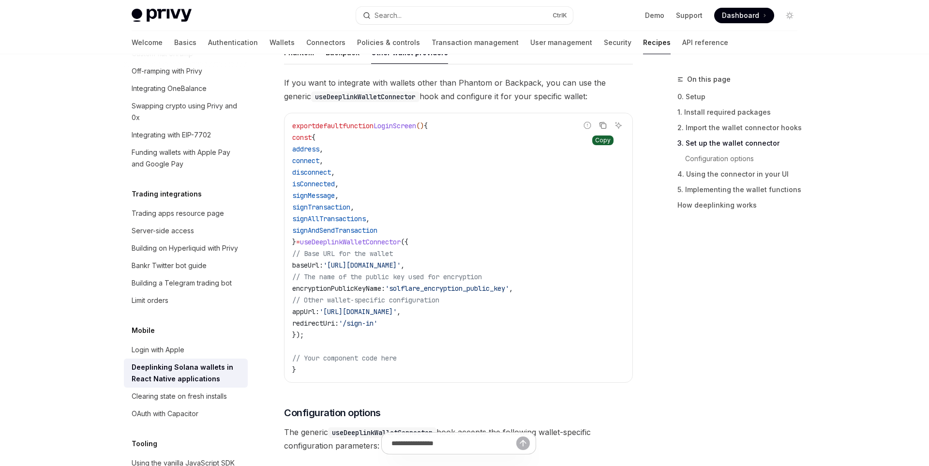
click at [604, 124] on icon "Copy the contents from the code block" at bounding box center [604, 126] width 5 height 5
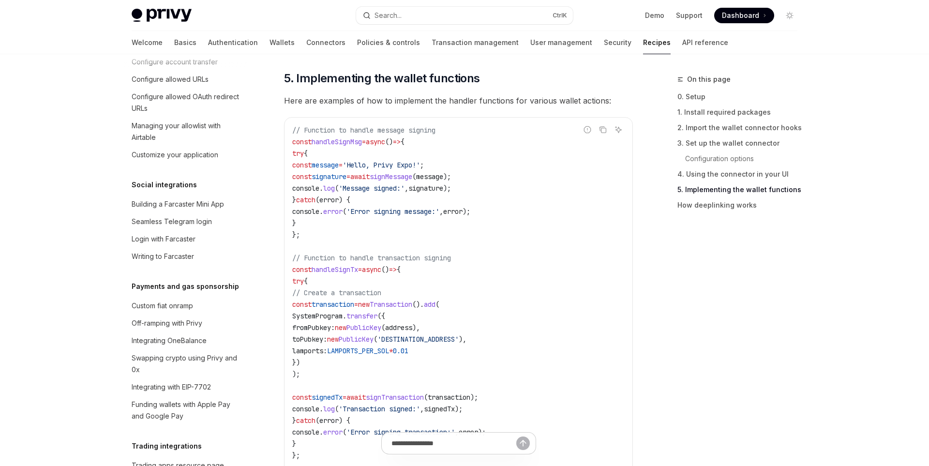
scroll to position [639, 0]
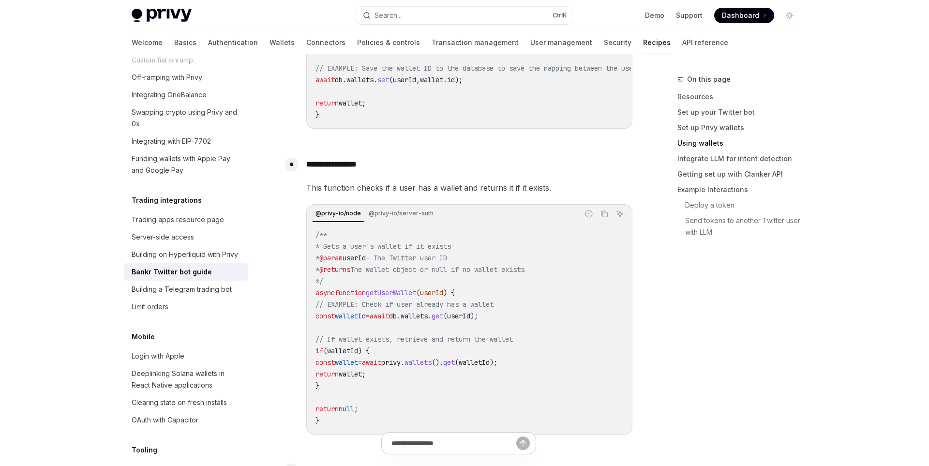
scroll to position [754, 0]
click at [418, 203] on div "@privy-io/node @privy-io/server-auth Report incorrect code Copy Ask AI /** * Ge…" at bounding box center [469, 318] width 326 height 230
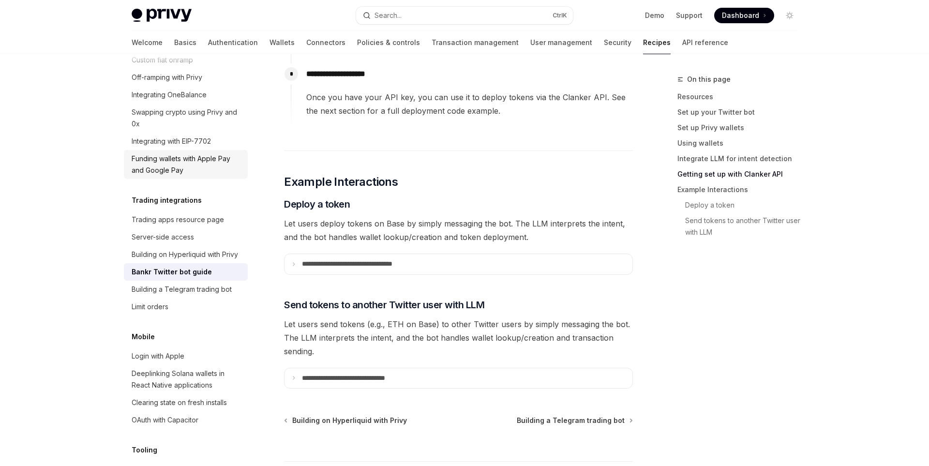
scroll to position [843, 0]
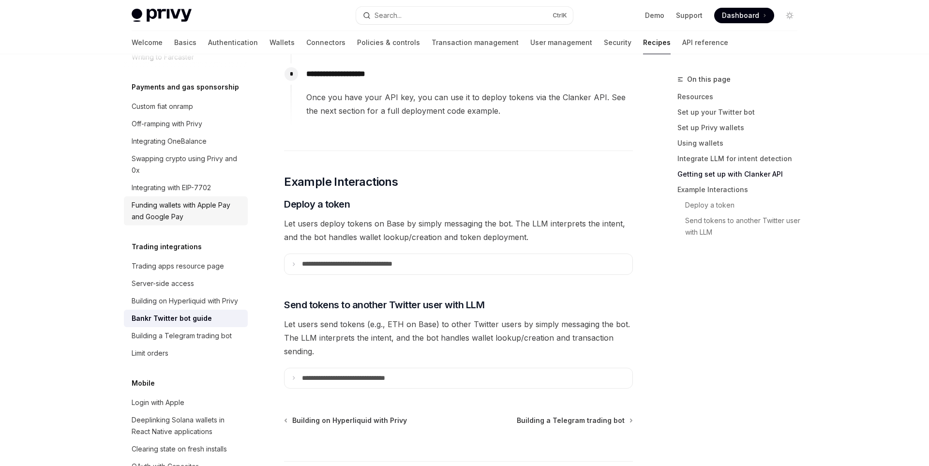
click at [213, 199] on div "Funding wallets with Apple Pay and Google Pay" at bounding box center [187, 210] width 110 height 23
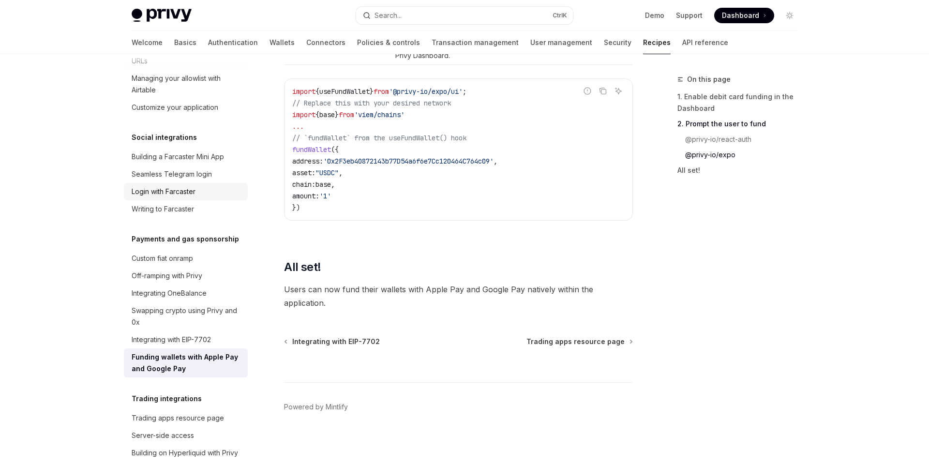
scroll to position [634, 0]
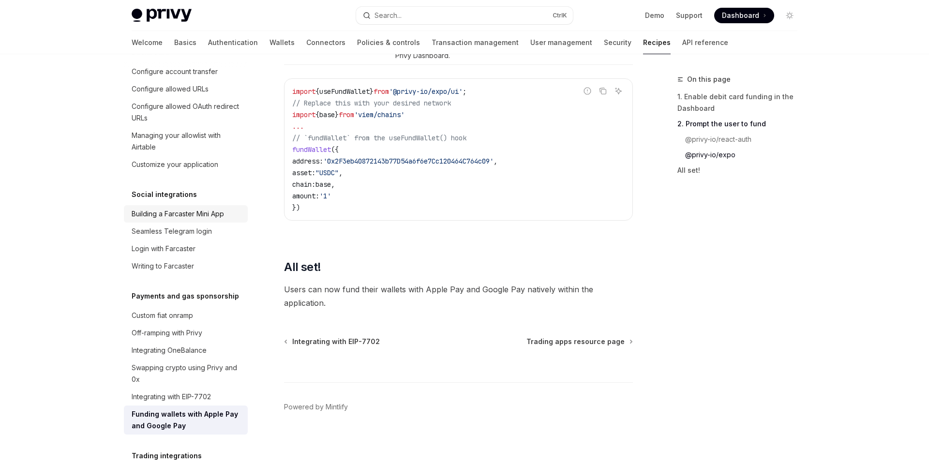
click at [209, 208] on div "Building a Farcaster Mini App" at bounding box center [178, 214] width 92 height 12
type textarea "*"
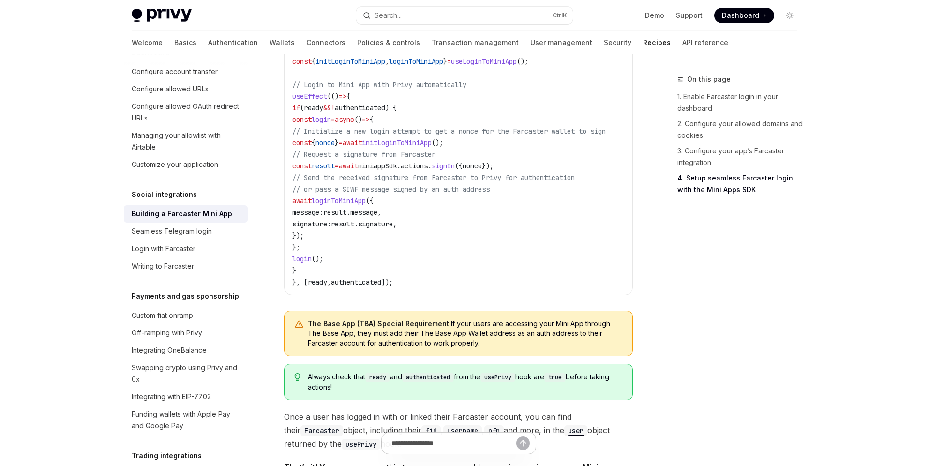
scroll to position [1331, 0]
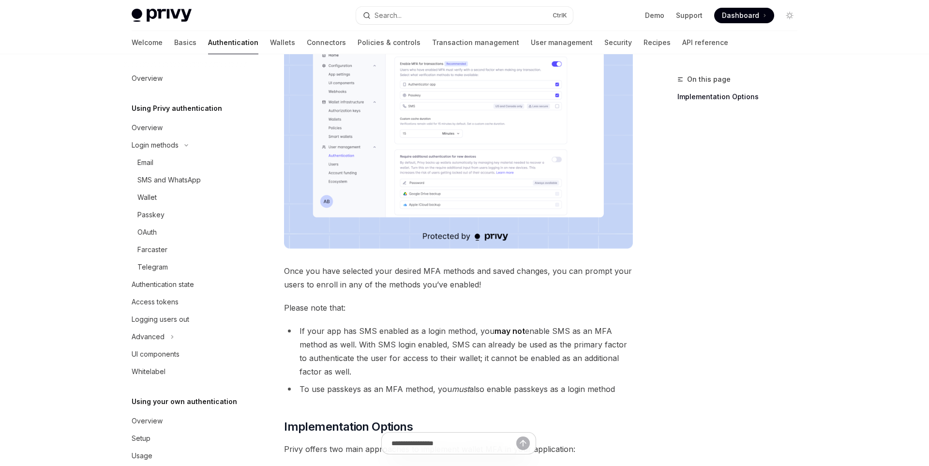
scroll to position [18, 0]
